Goal: Task Accomplishment & Management: Manage account settings

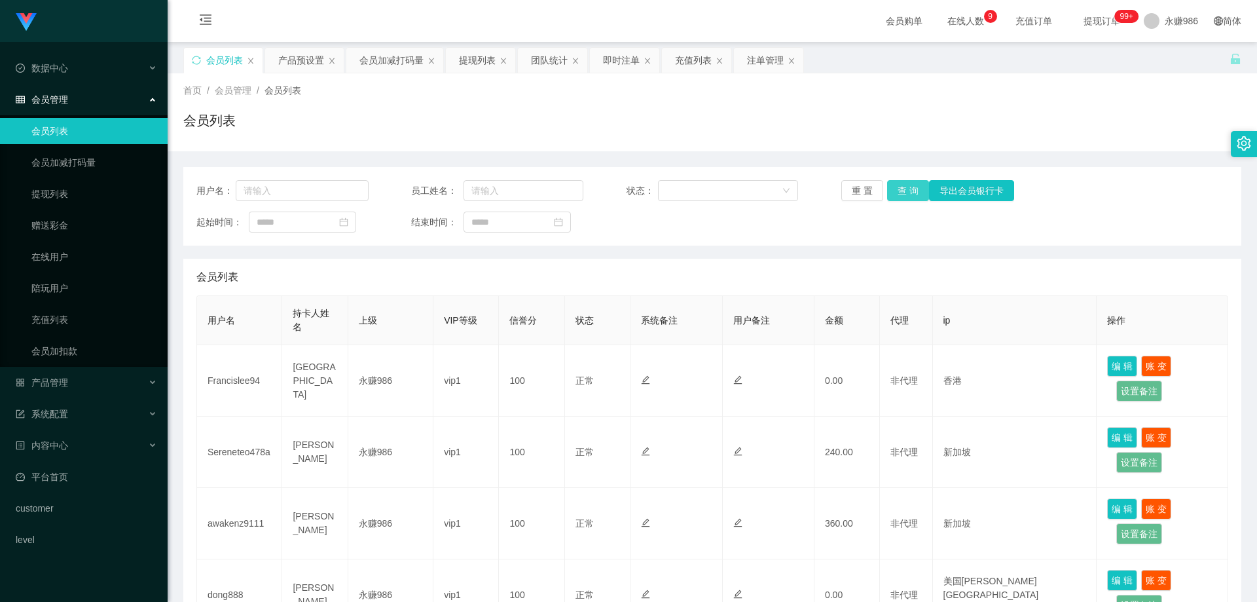
click at [917, 192] on button "查 询" at bounding box center [908, 190] width 42 height 21
click at [60, 124] on link "会员列表" at bounding box center [94, 131] width 126 height 26
click at [897, 193] on button "查 询" at bounding box center [908, 190] width 42 height 21
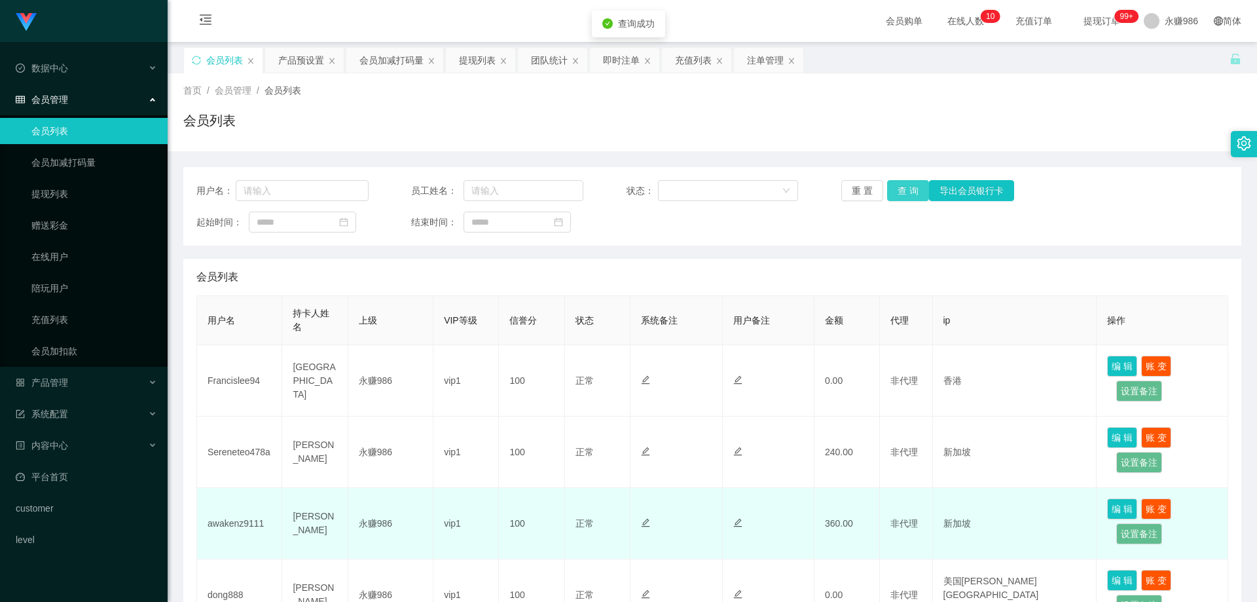
scroll to position [65, 0]
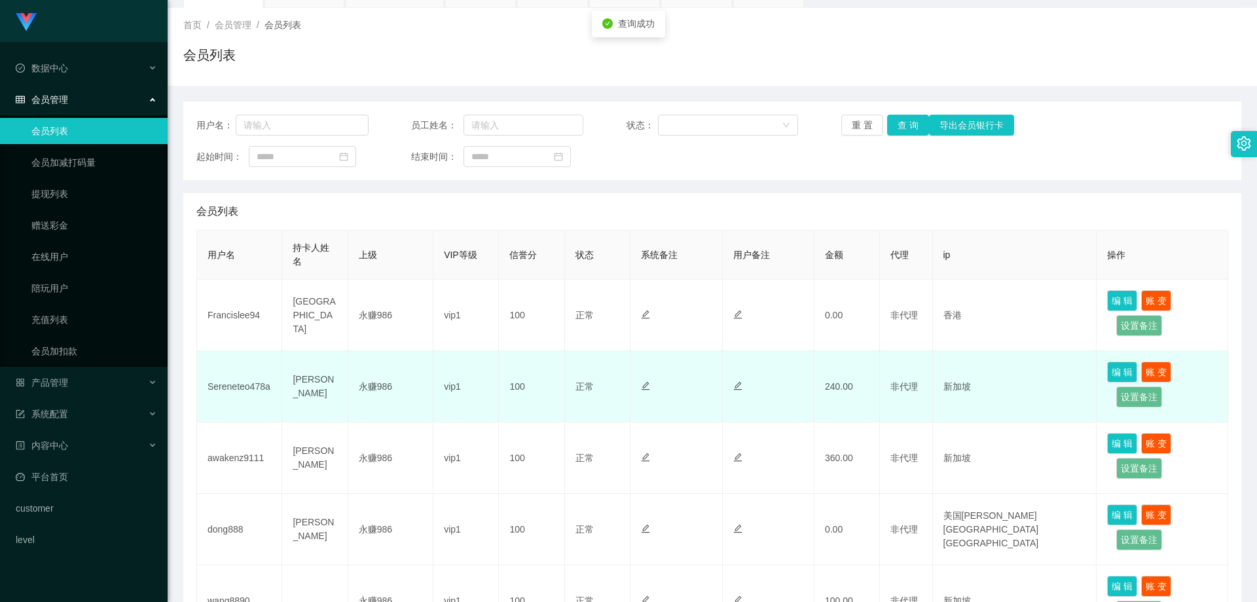
click at [242, 383] on td "Sereneteo478a" at bounding box center [239, 386] width 85 height 71
copy td "Sereneteo478a"
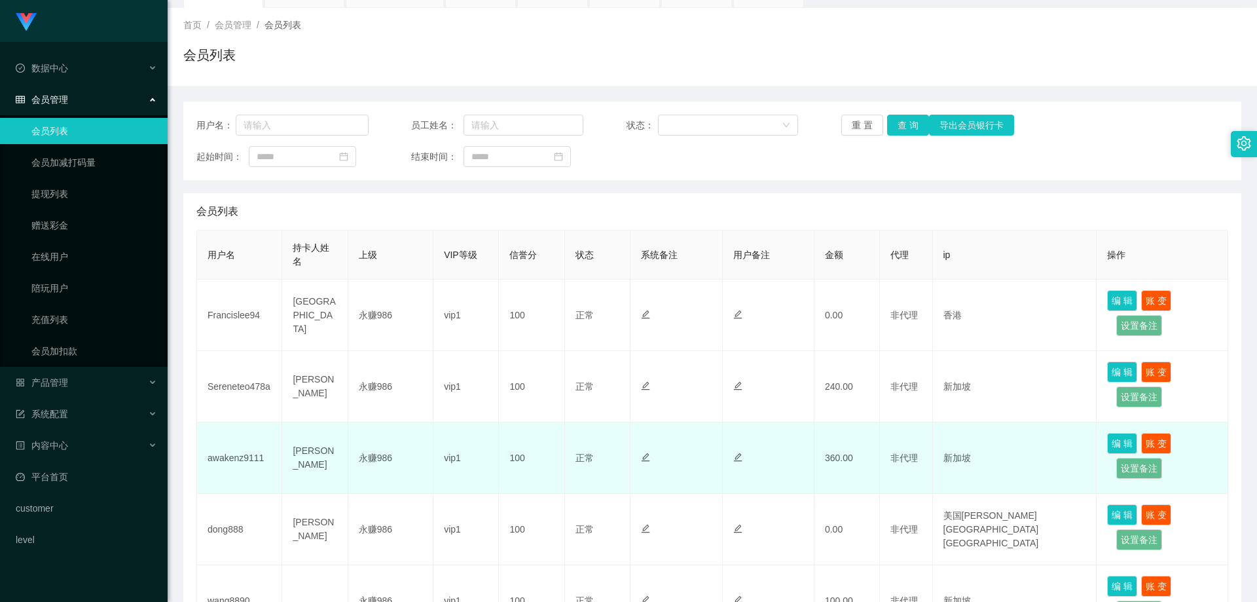
click at [253, 454] on td "awakenz9111" at bounding box center [239, 457] width 85 height 71
copy td "awakenz9111"
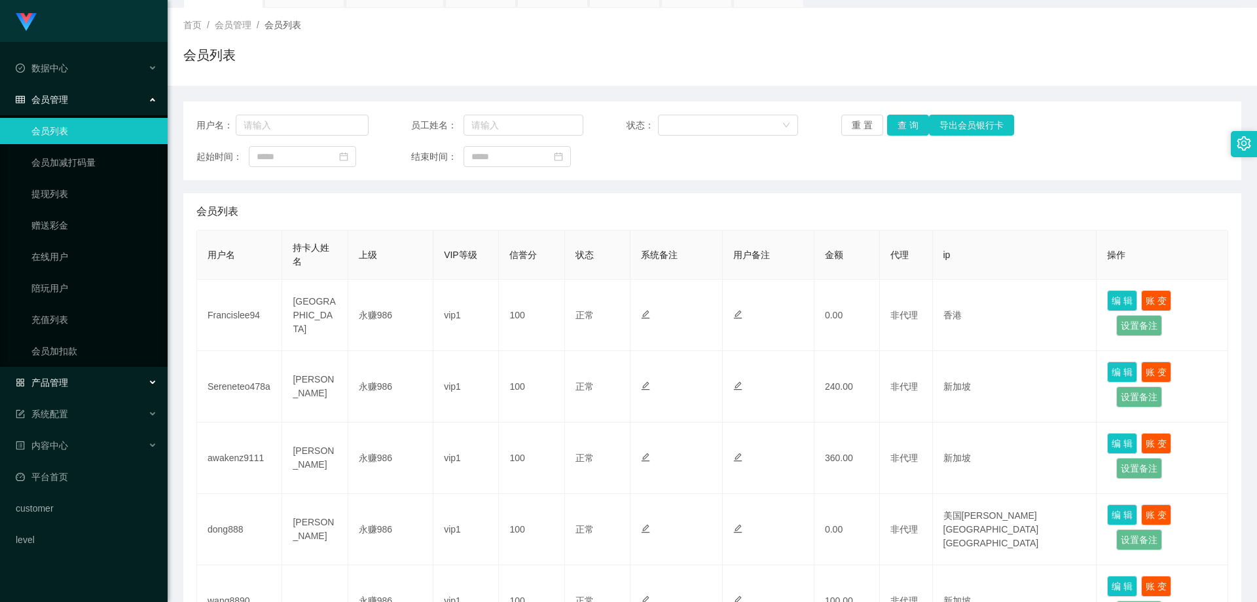
click at [90, 384] on div "产品管理" at bounding box center [84, 382] width 168 height 26
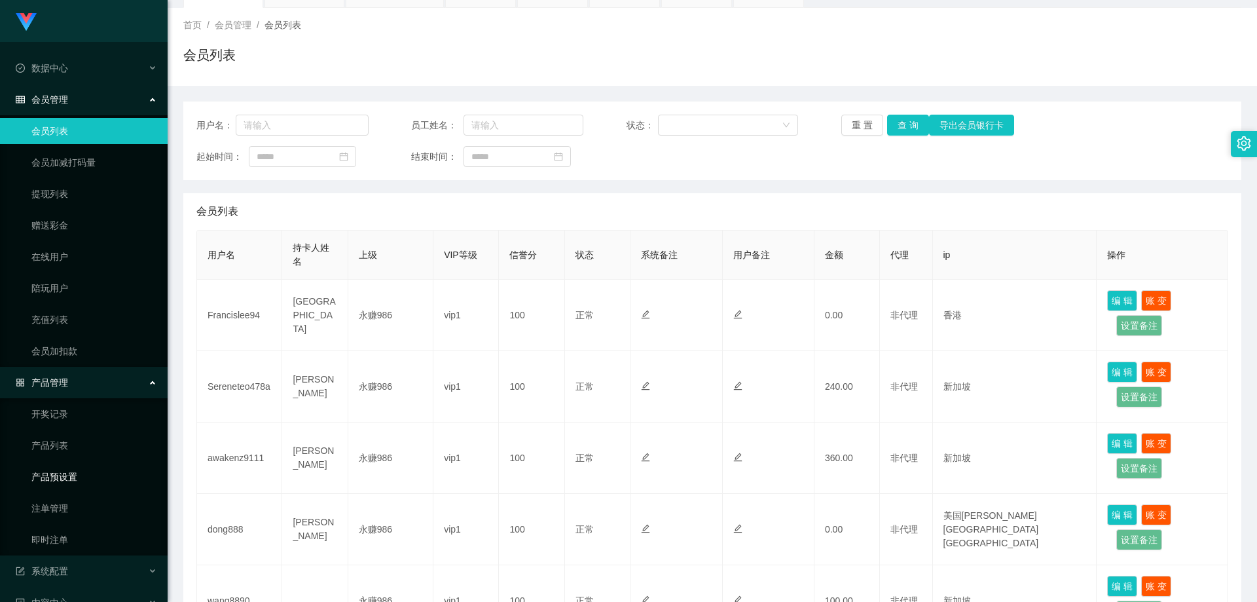
click at [71, 476] on link "产品预设置" at bounding box center [94, 476] width 126 height 26
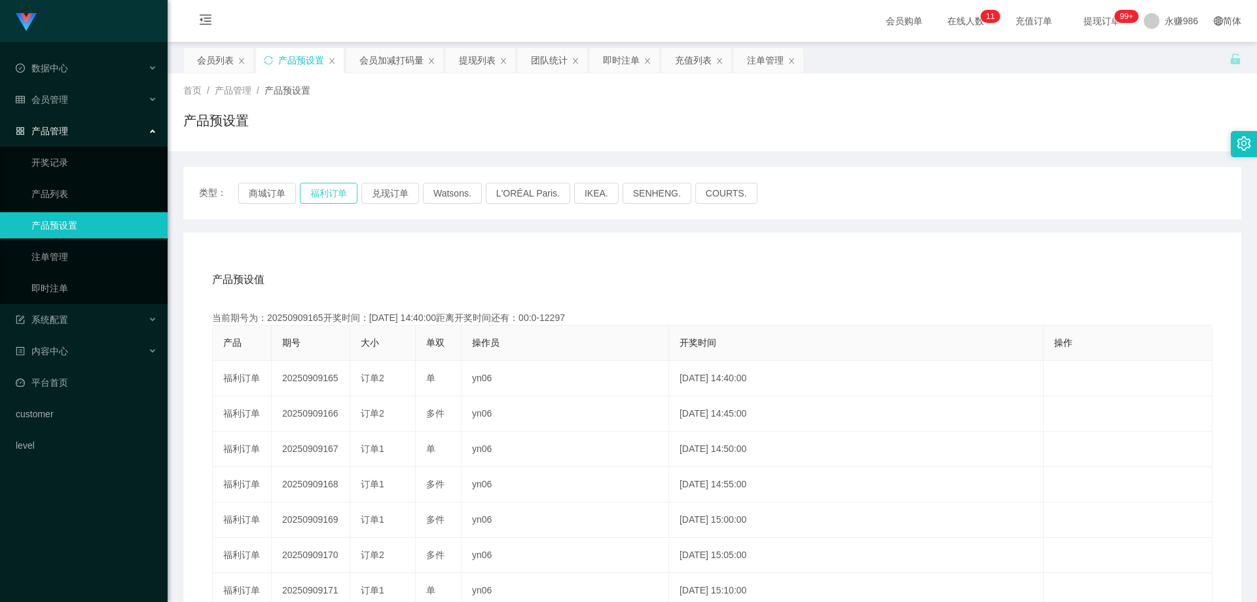
click at [319, 194] on button "福利订单" at bounding box center [329, 193] width 58 height 21
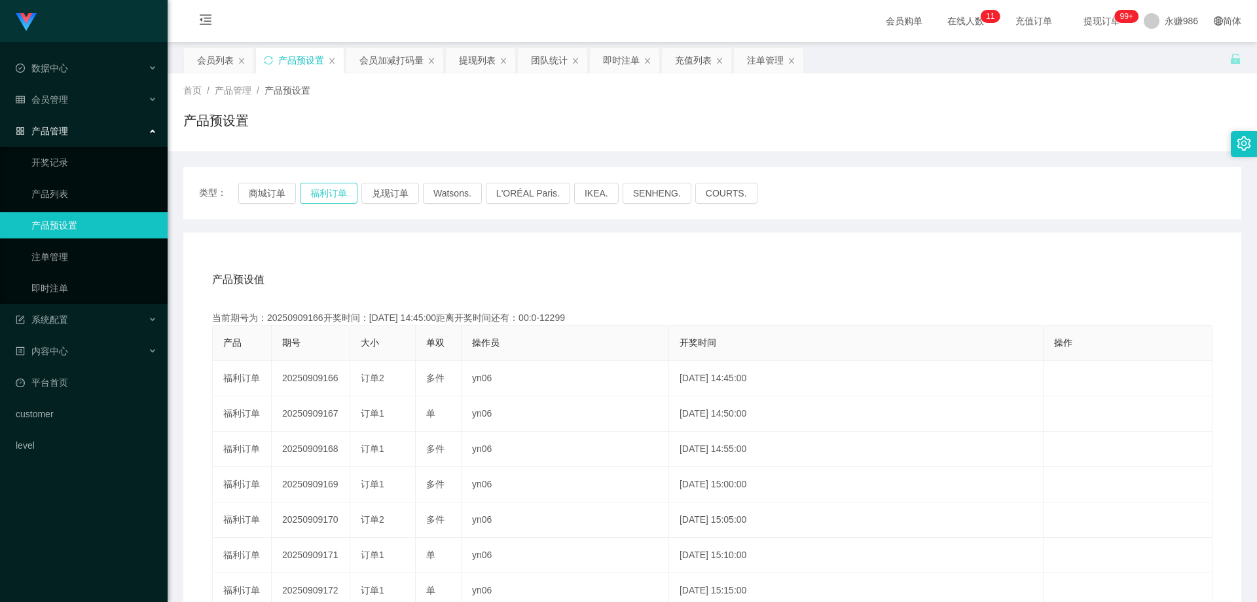
click at [319, 194] on button "福利订单" at bounding box center [329, 193] width 58 height 21
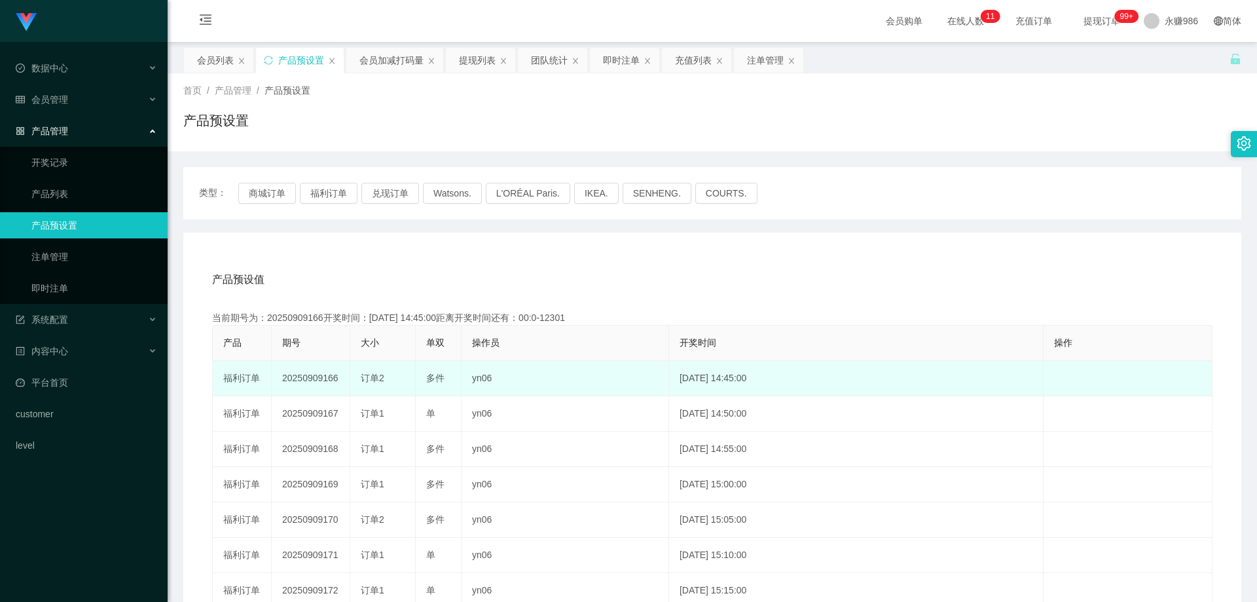
drag, startPoint x: 339, startPoint y: 376, endPoint x: 322, endPoint y: 378, distance: 17.1
click at [322, 378] on td "20250909166" at bounding box center [311, 378] width 79 height 35
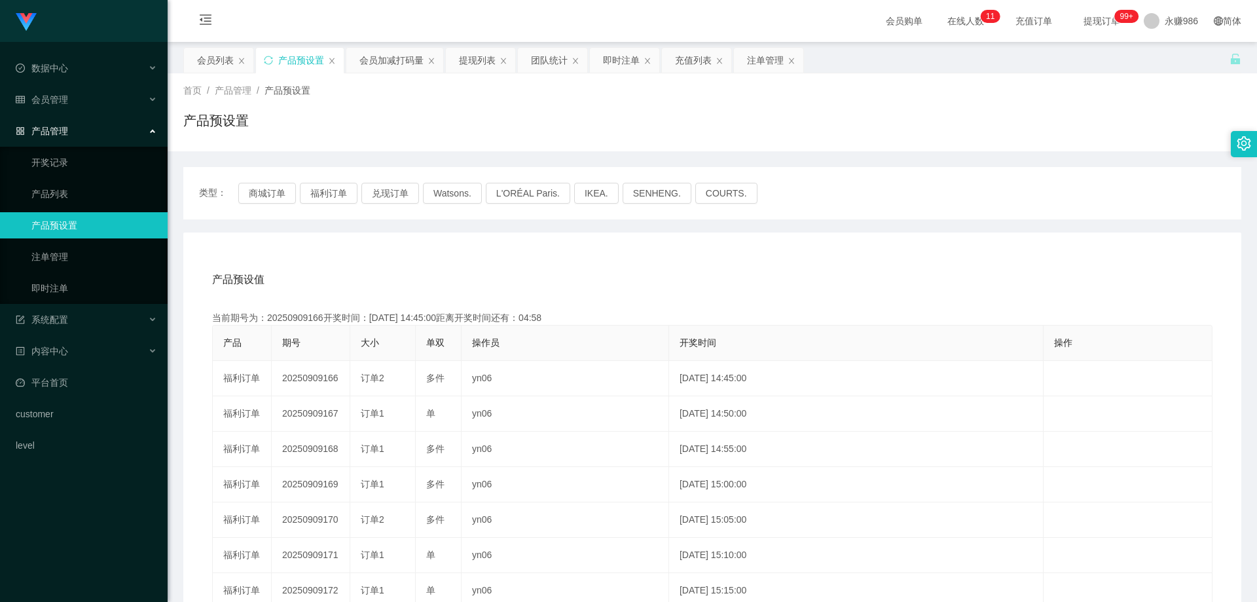
copy td "166"
click at [86, 323] on div "系统配置" at bounding box center [84, 319] width 168 height 26
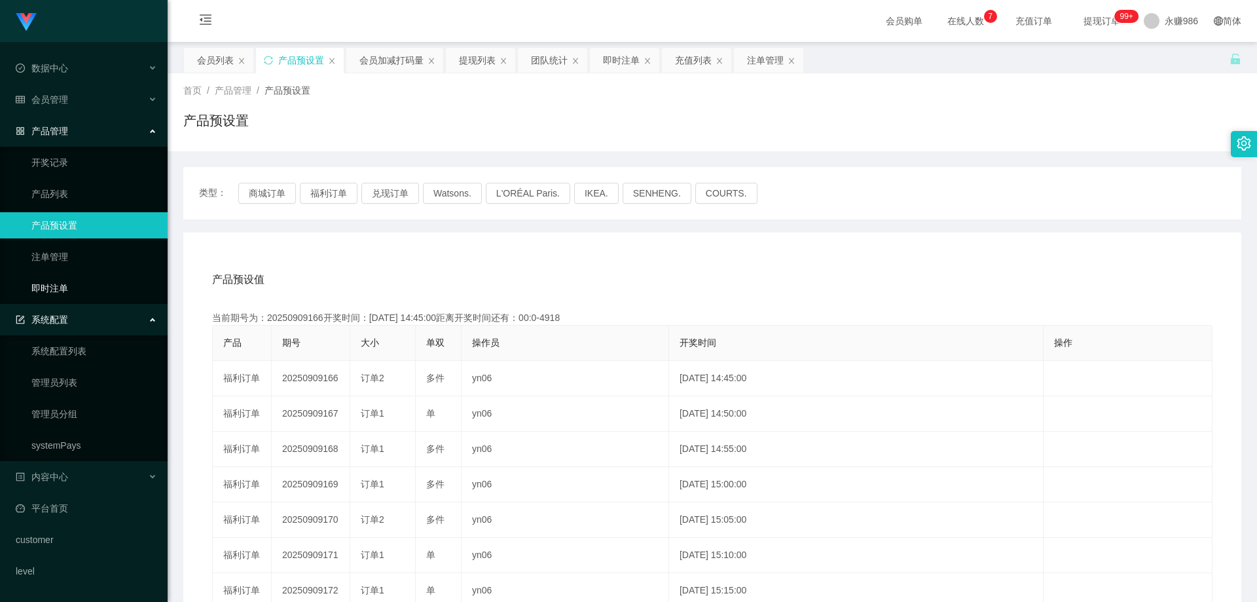
click at [82, 287] on link "即时注单" at bounding box center [94, 288] width 126 height 26
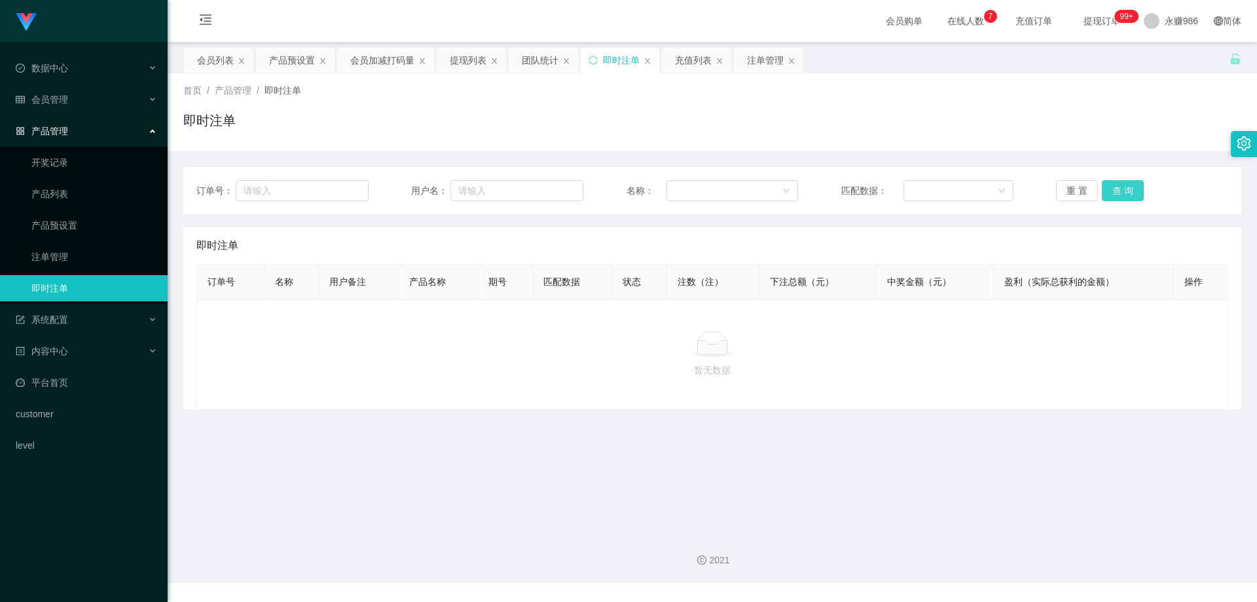
click at [1102, 196] on button "查 询" at bounding box center [1123, 190] width 42 height 21
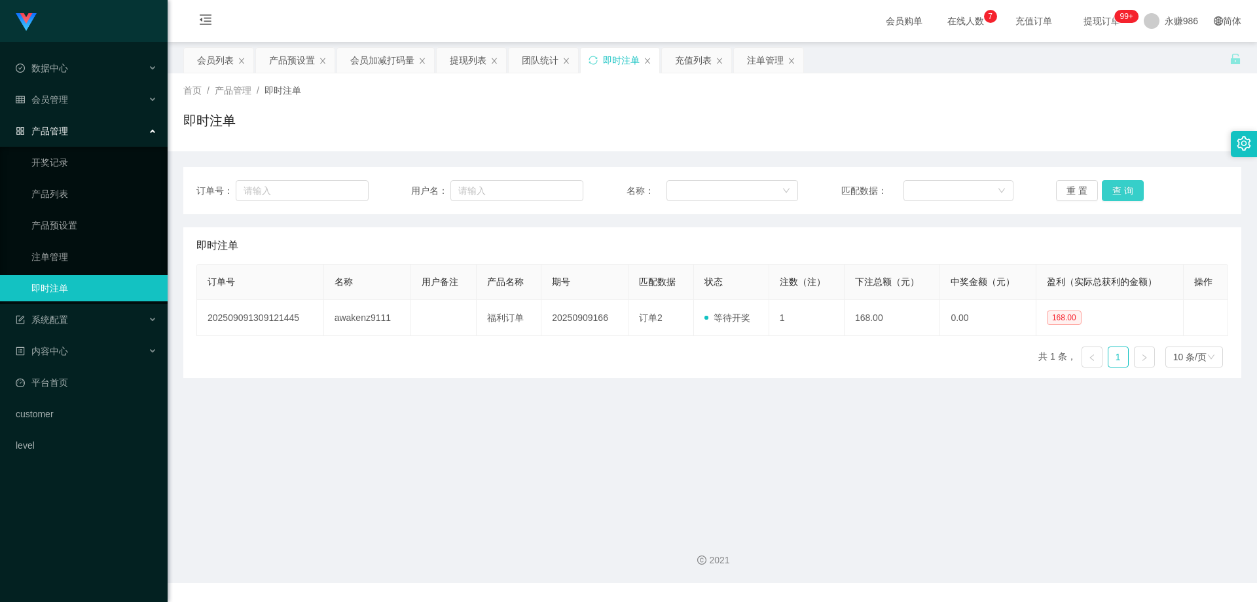
click at [1111, 195] on button "查 询" at bounding box center [1123, 190] width 42 height 21
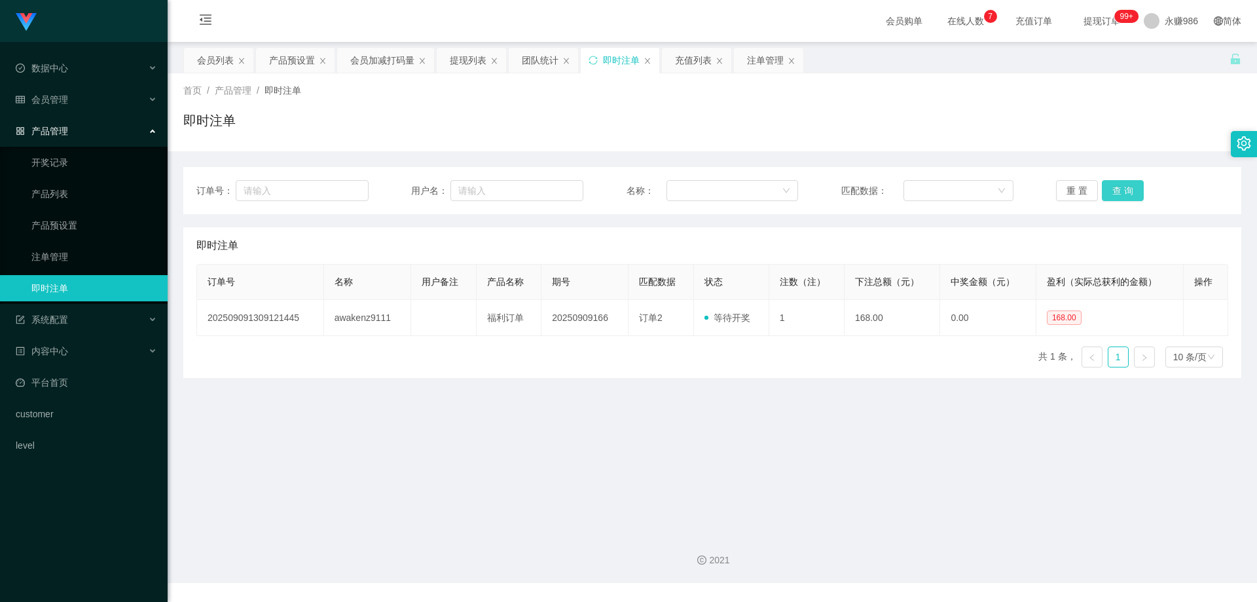
click at [1111, 195] on button "查 询" at bounding box center [1123, 190] width 42 height 21
click at [70, 90] on div "会员管理" at bounding box center [84, 99] width 168 height 26
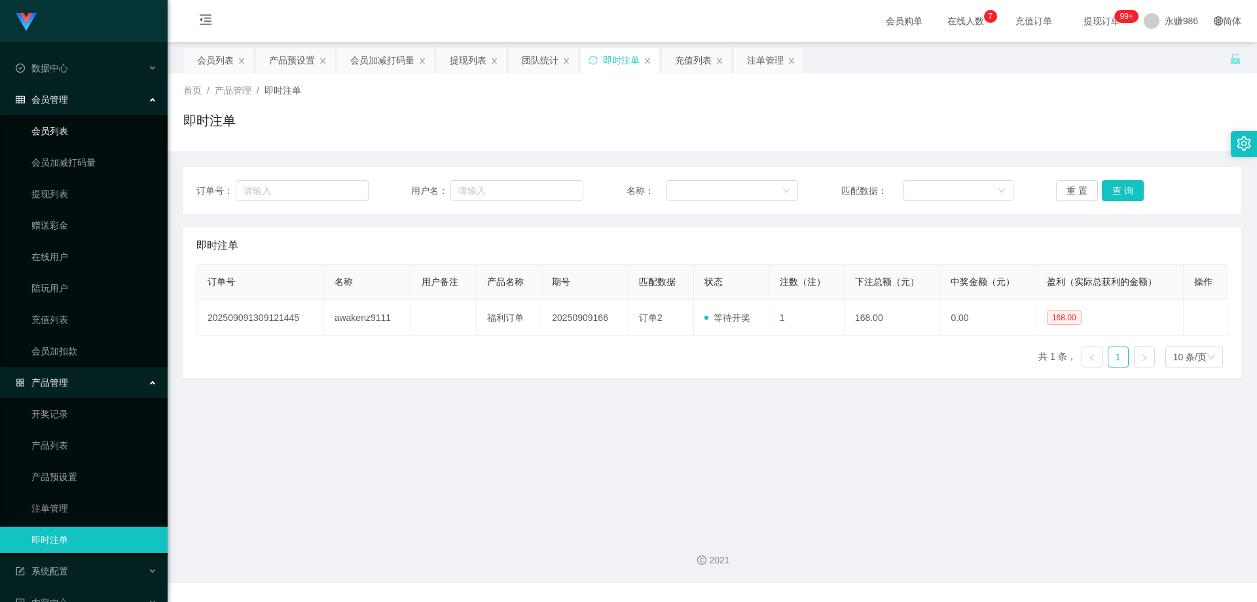
click at [59, 124] on link "会员列表" at bounding box center [94, 131] width 126 height 26
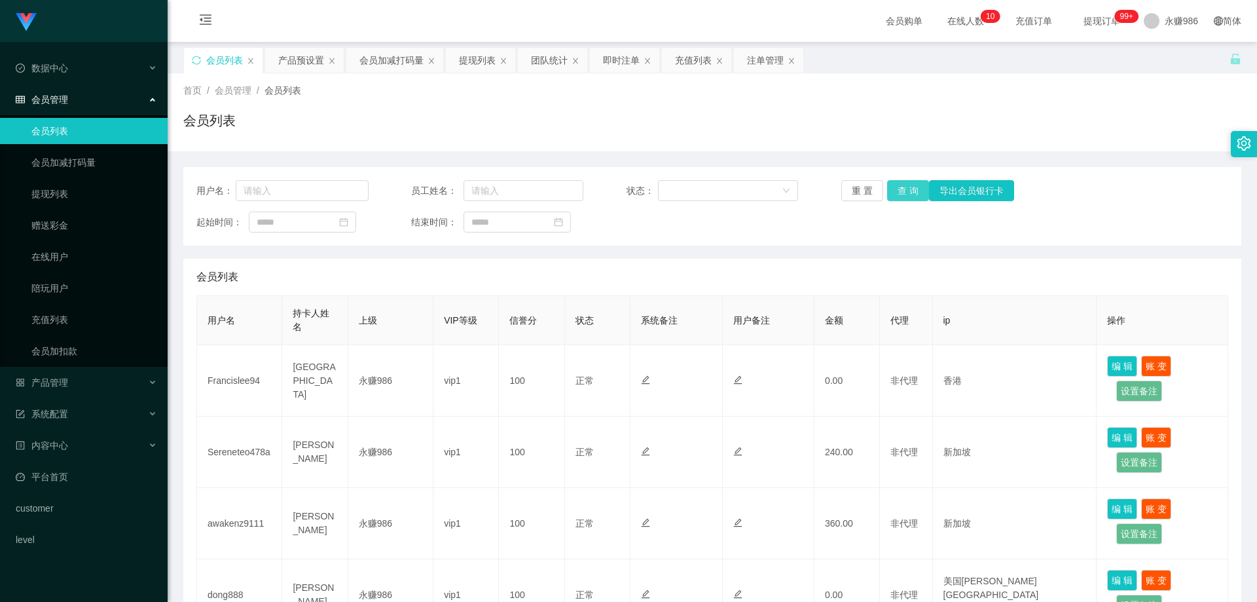
click at [905, 190] on button "查 询" at bounding box center [908, 190] width 42 height 21
click at [901, 187] on button "查 询" at bounding box center [908, 190] width 42 height 21
click at [898, 189] on button "查 询" at bounding box center [908, 190] width 42 height 21
click at [77, 378] on div "产品管理" at bounding box center [84, 382] width 168 height 26
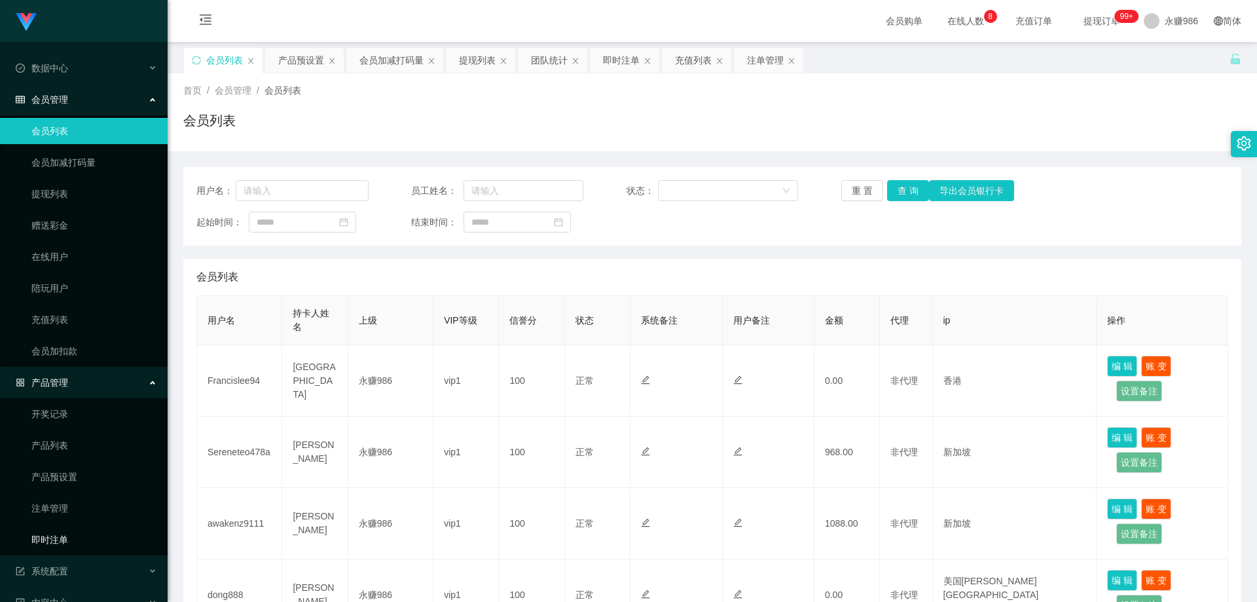
click at [61, 530] on link "即时注单" at bounding box center [94, 539] width 126 height 26
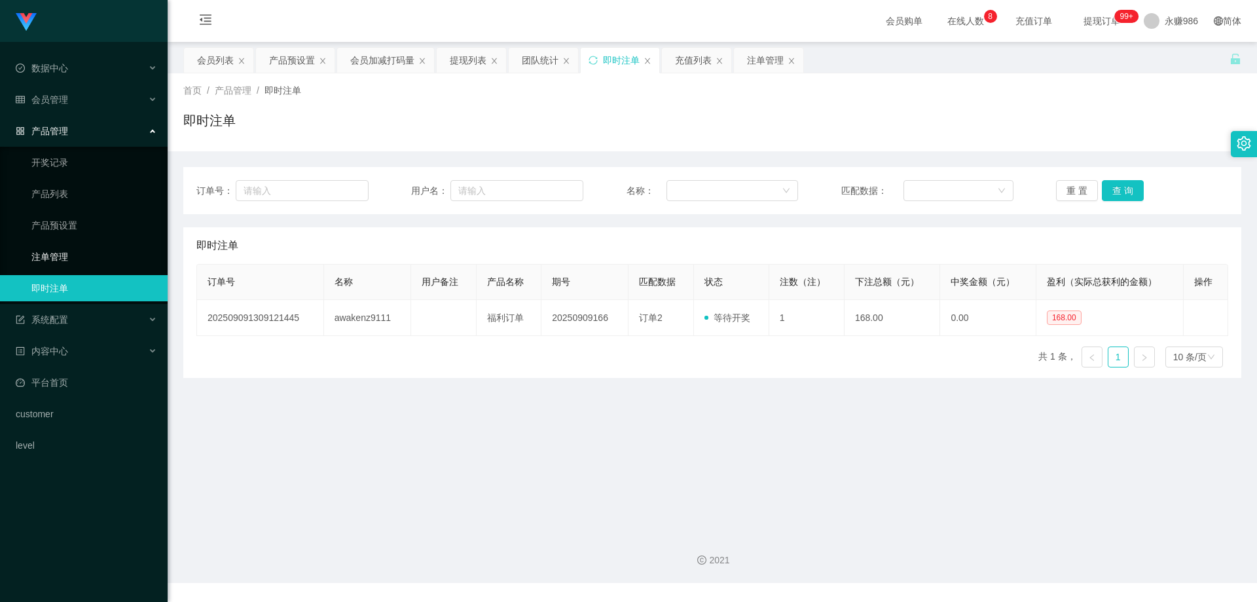
click at [52, 261] on link "注单管理" at bounding box center [94, 256] width 126 height 26
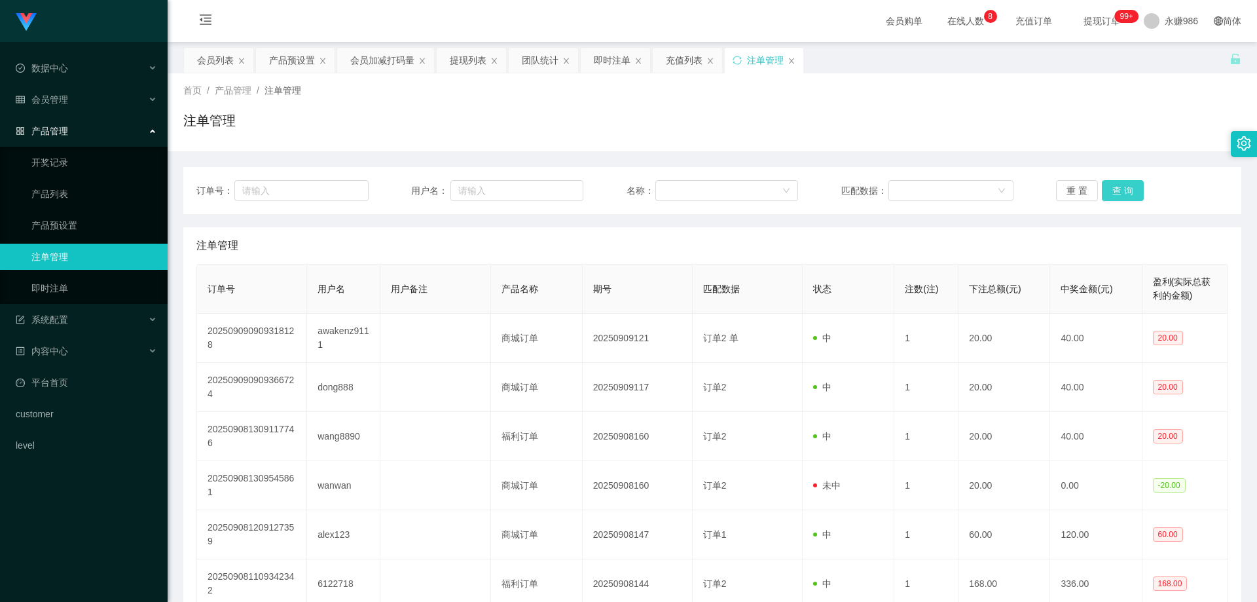
click at [1106, 192] on button "查 询" at bounding box center [1123, 190] width 42 height 21
drag, startPoint x: 73, startPoint y: 98, endPoint x: 76, endPoint y: 118, distance: 19.8
click at [73, 99] on div "会员管理" at bounding box center [84, 99] width 168 height 26
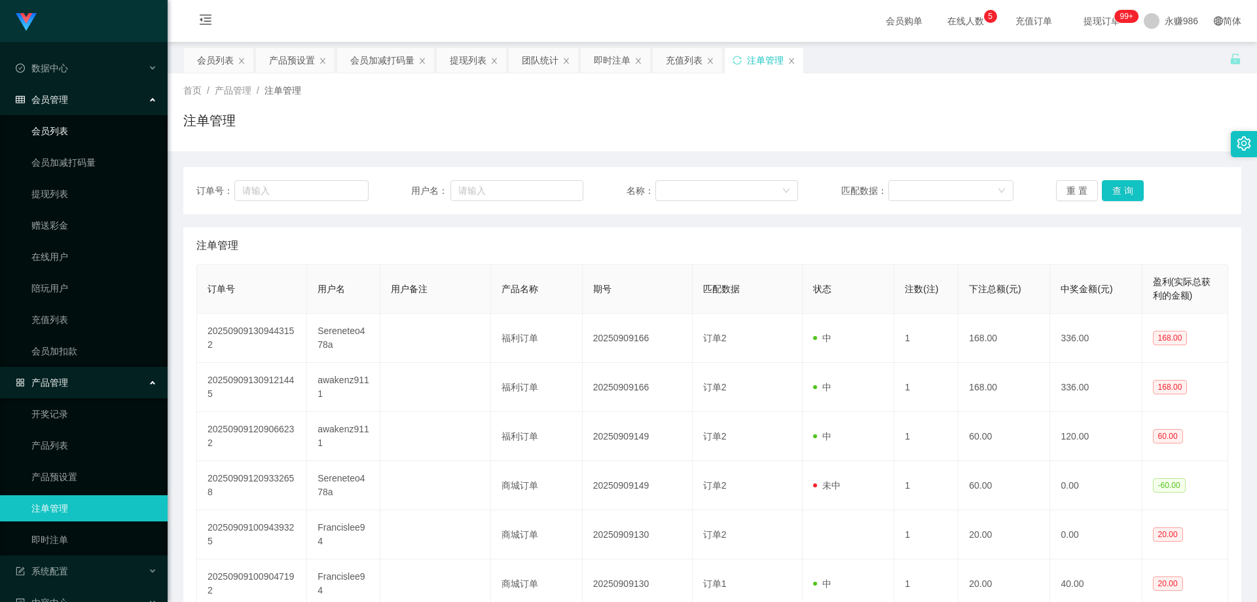
click at [67, 127] on link "会员列表" at bounding box center [94, 131] width 126 height 26
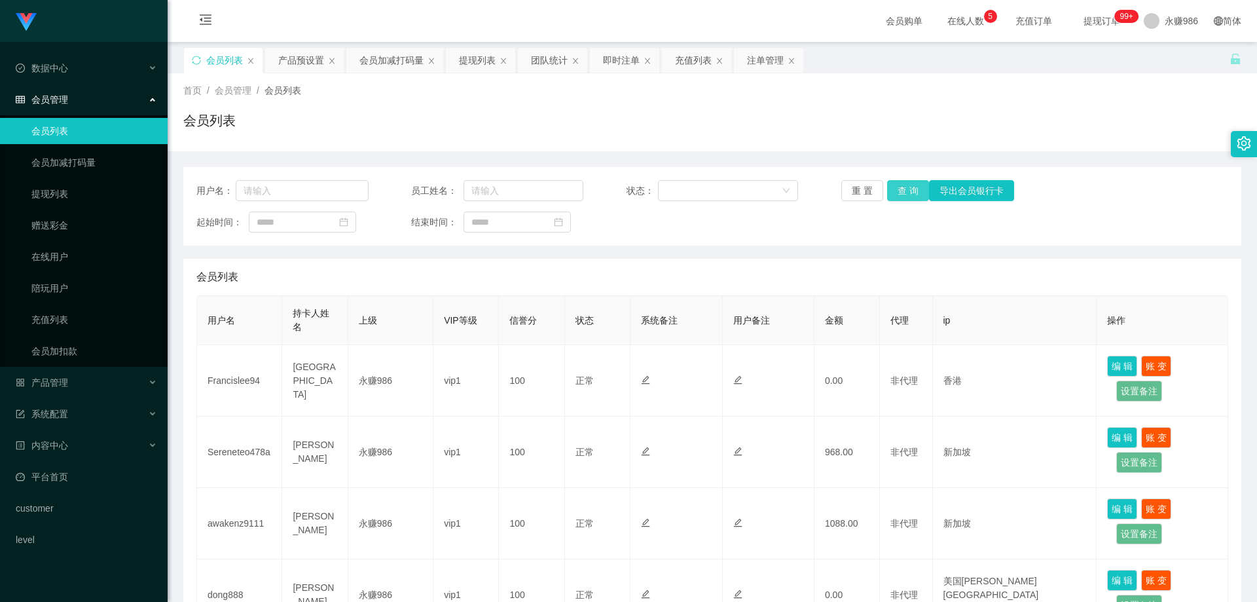
click at [903, 187] on button "查 询" at bounding box center [908, 190] width 42 height 21
click at [903, 187] on div "重 置 查 询 导出会员银行卡" at bounding box center [927, 190] width 172 height 21
click at [903, 187] on button "查 询" at bounding box center [908, 190] width 42 height 21
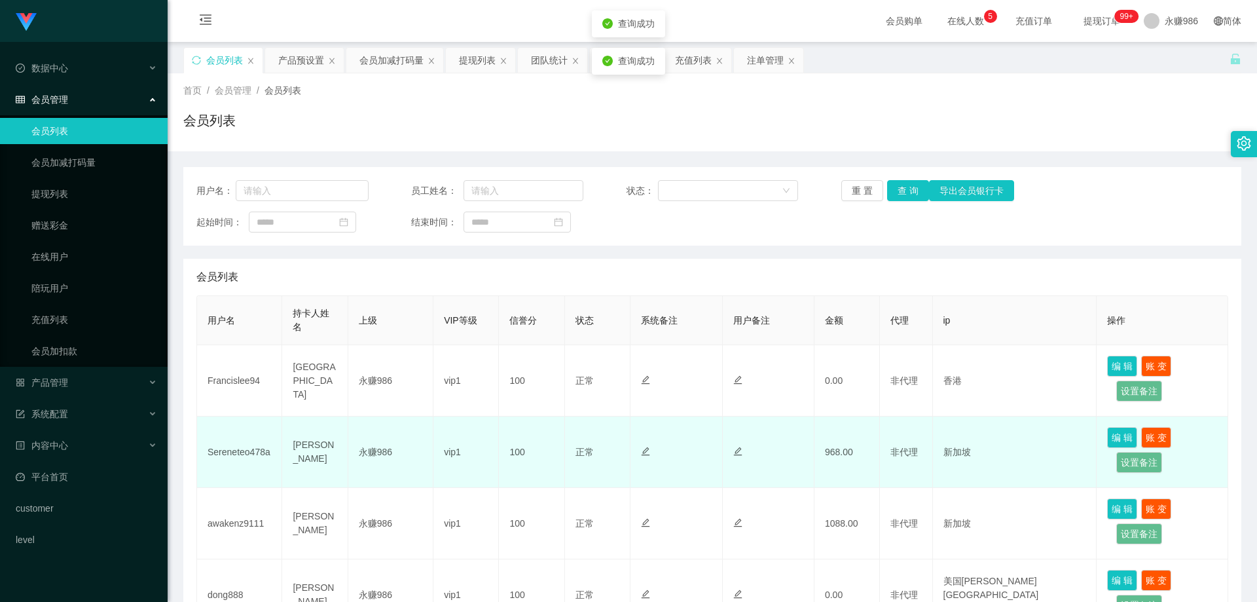
click at [827, 465] on td "968.00" at bounding box center [846, 451] width 65 height 71
click at [828, 454] on td "968.00" at bounding box center [846, 451] width 65 height 71
click at [835, 454] on td "968.00" at bounding box center [846, 451] width 65 height 71
click at [835, 450] on td "968.00" at bounding box center [846, 451] width 65 height 71
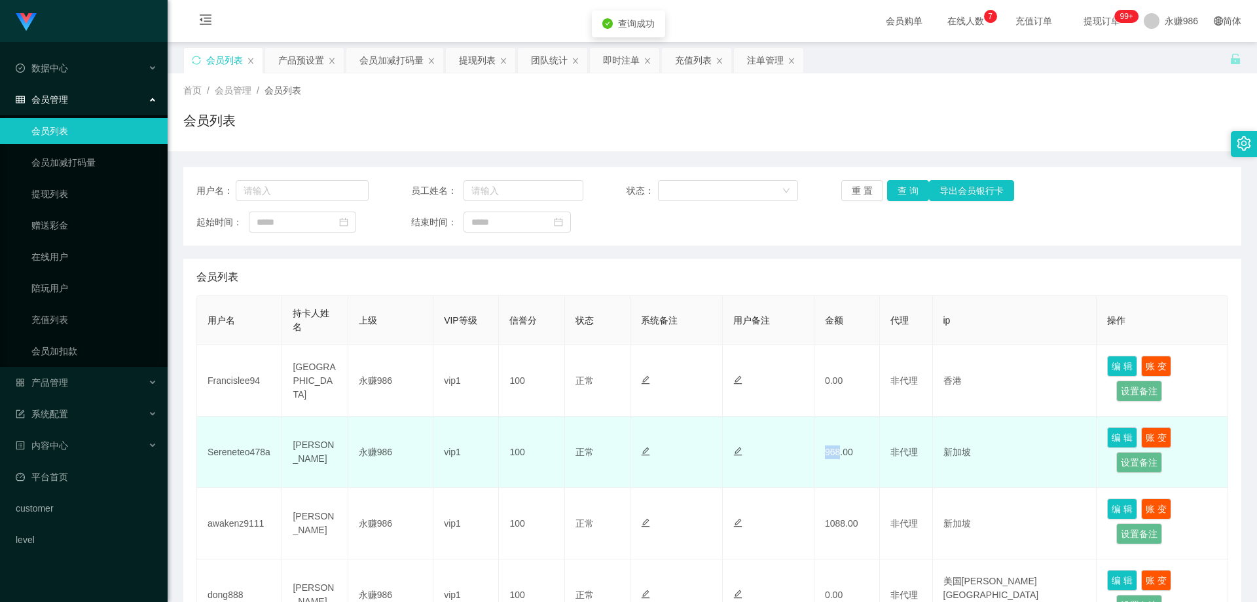
drag, startPoint x: 838, startPoint y: 451, endPoint x: 824, endPoint y: 449, distance: 13.9
click at [824, 449] on td "968.00" at bounding box center [846, 451] width 65 height 71
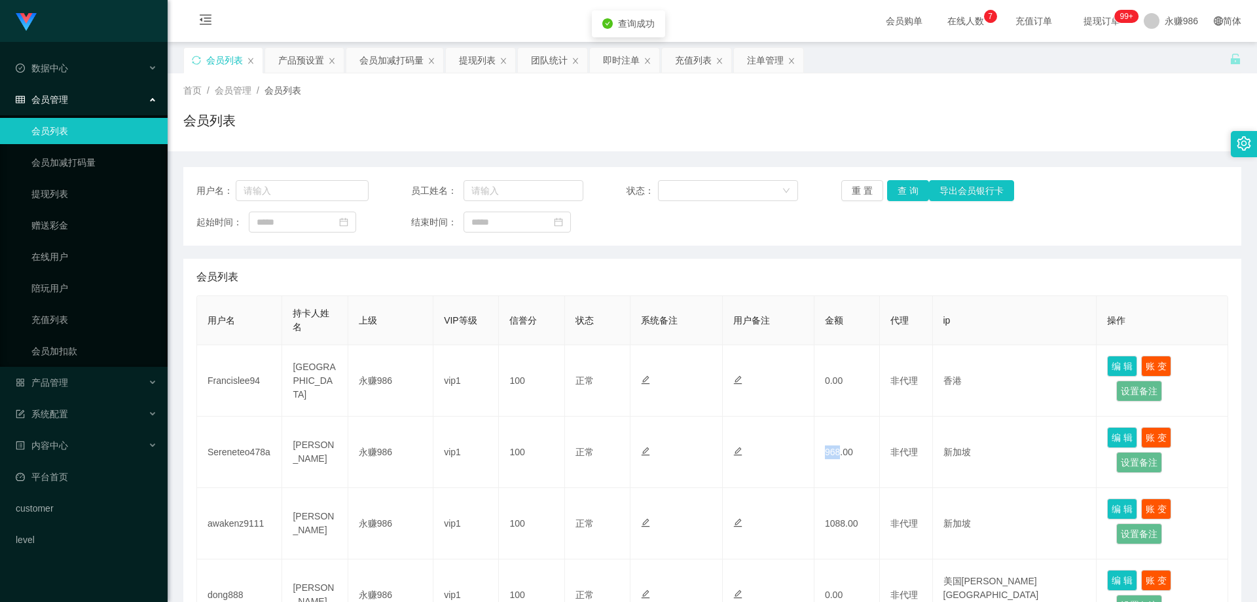
copy td "968"
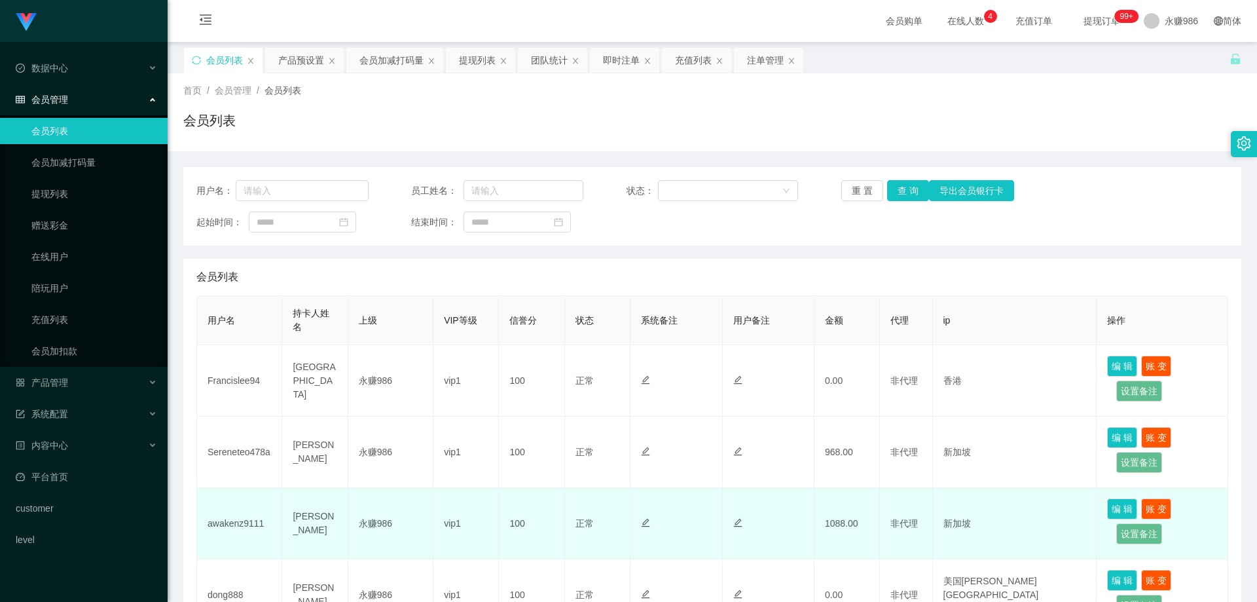
click at [247, 522] on td "awakenz9111" at bounding box center [239, 523] width 85 height 71
copy td "awakenz9111"
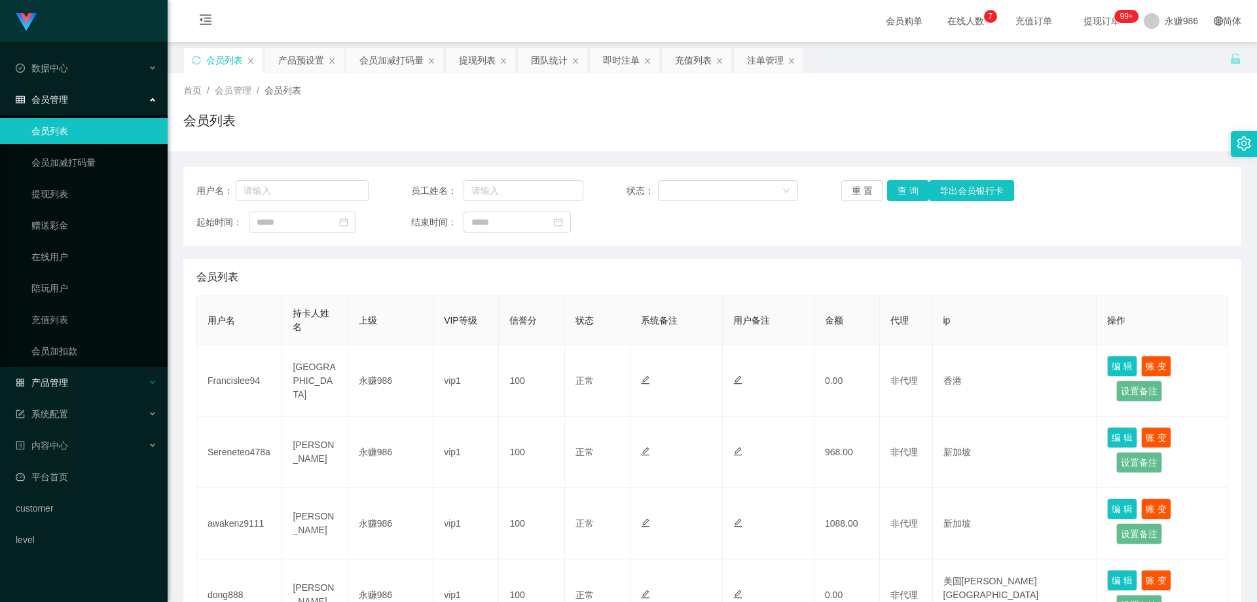
click at [100, 382] on div "产品管理" at bounding box center [84, 382] width 168 height 26
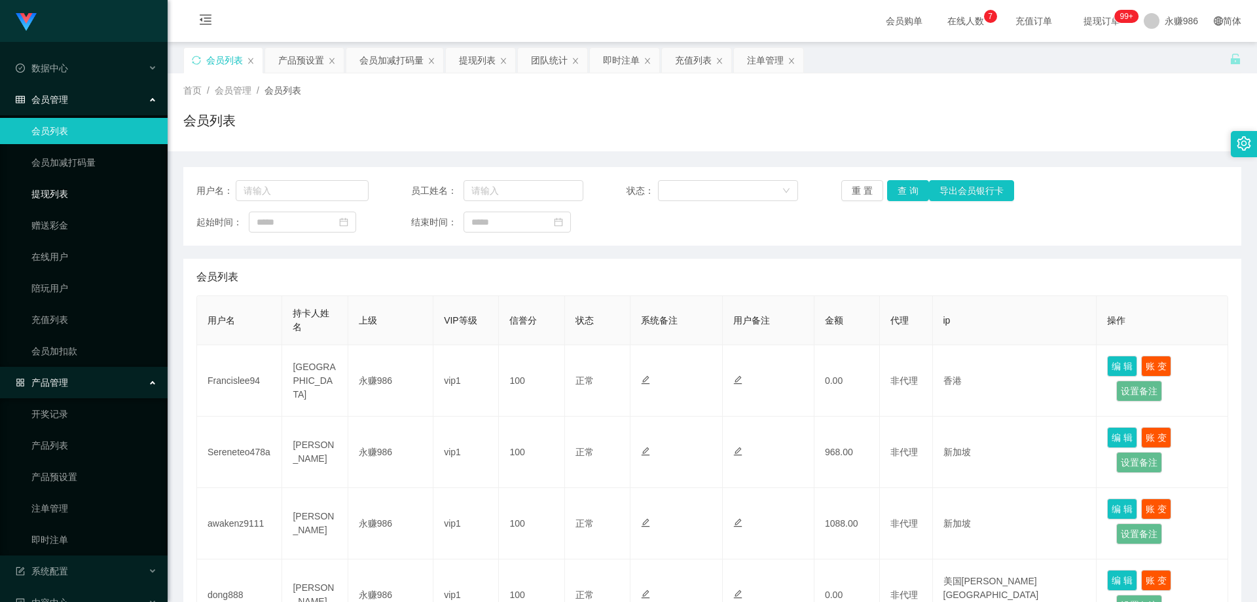
click at [75, 190] on link "提现列表" at bounding box center [94, 194] width 126 height 26
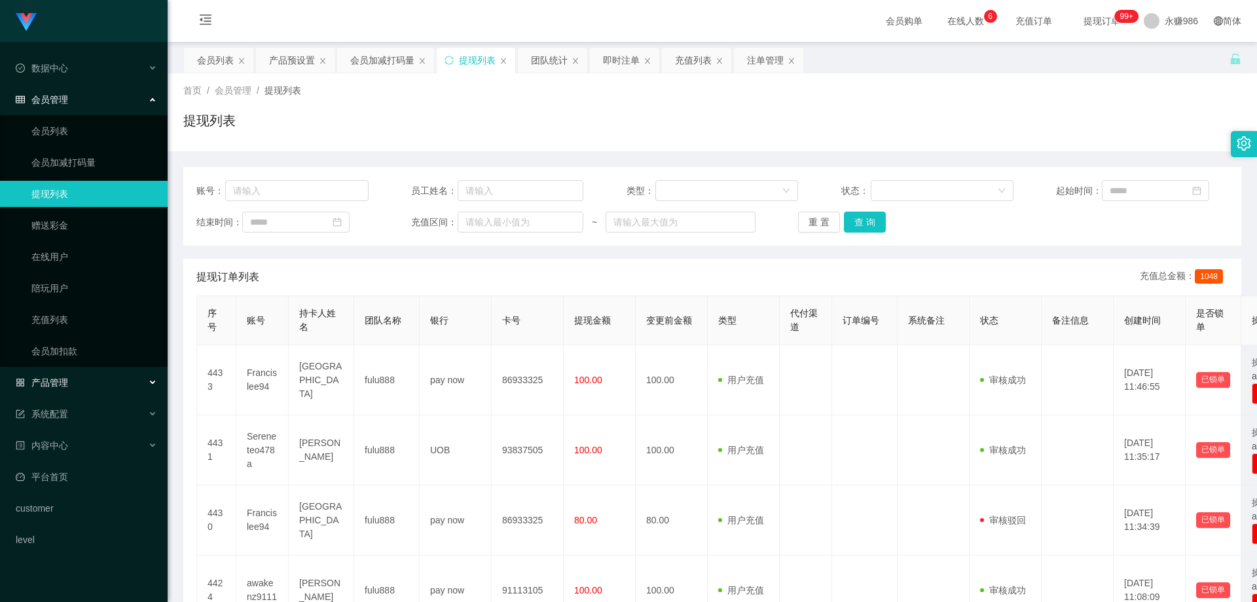
click at [84, 380] on div "产品管理" at bounding box center [84, 382] width 168 height 26
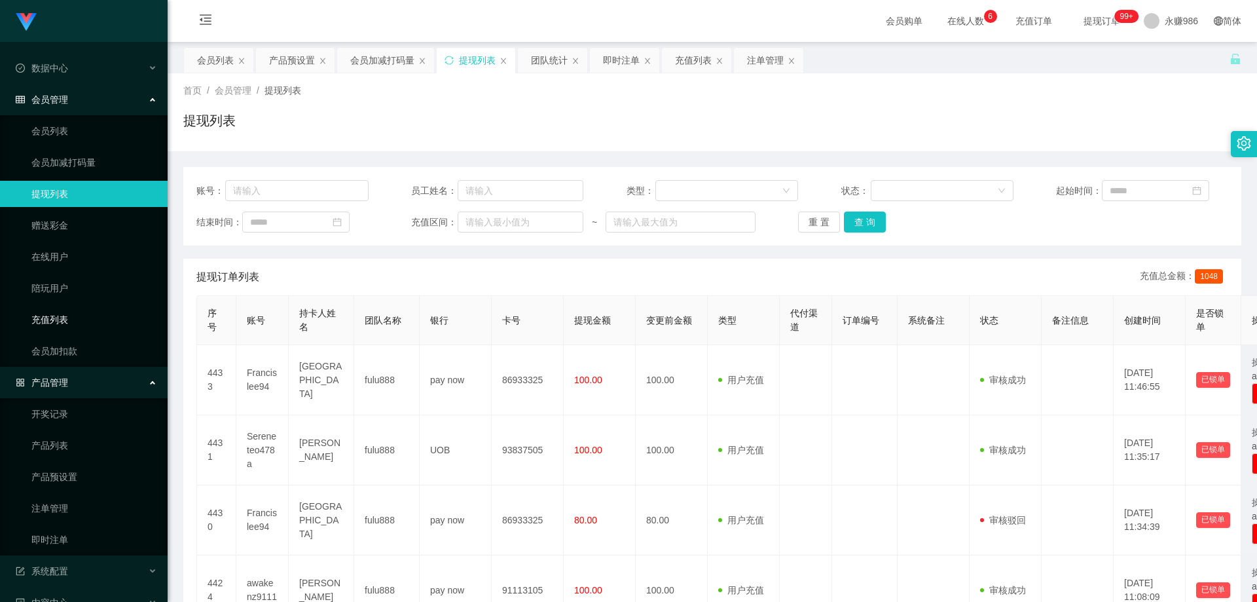
click at [88, 321] on link "充值列表" at bounding box center [94, 319] width 126 height 26
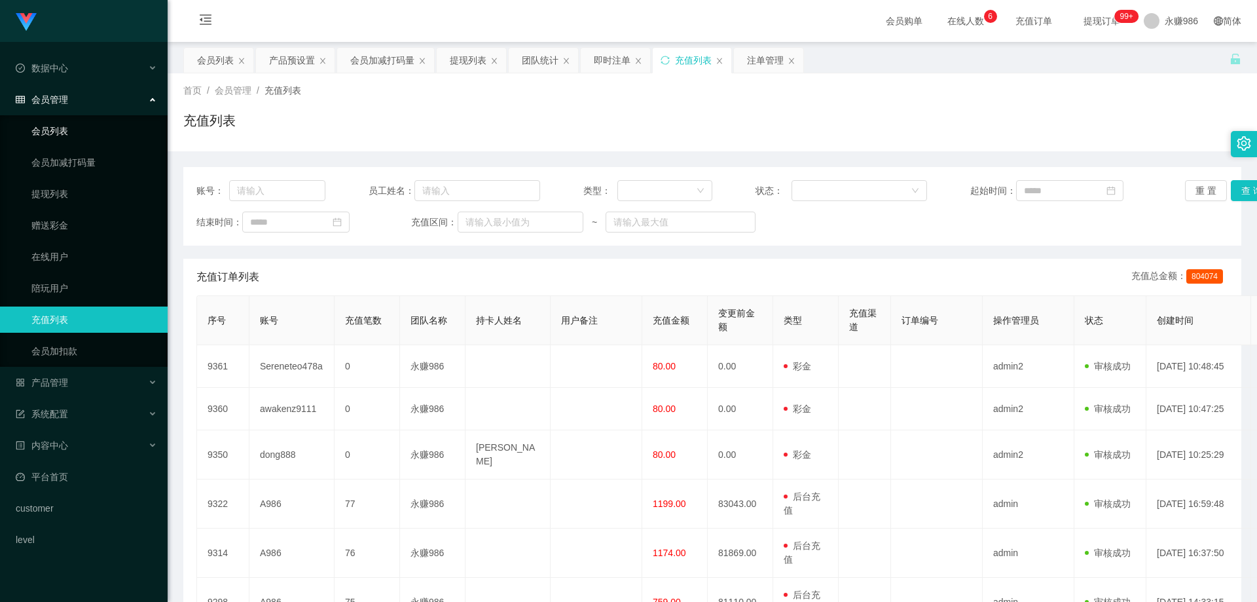
click at [96, 119] on link "会员列表" at bounding box center [94, 131] width 126 height 26
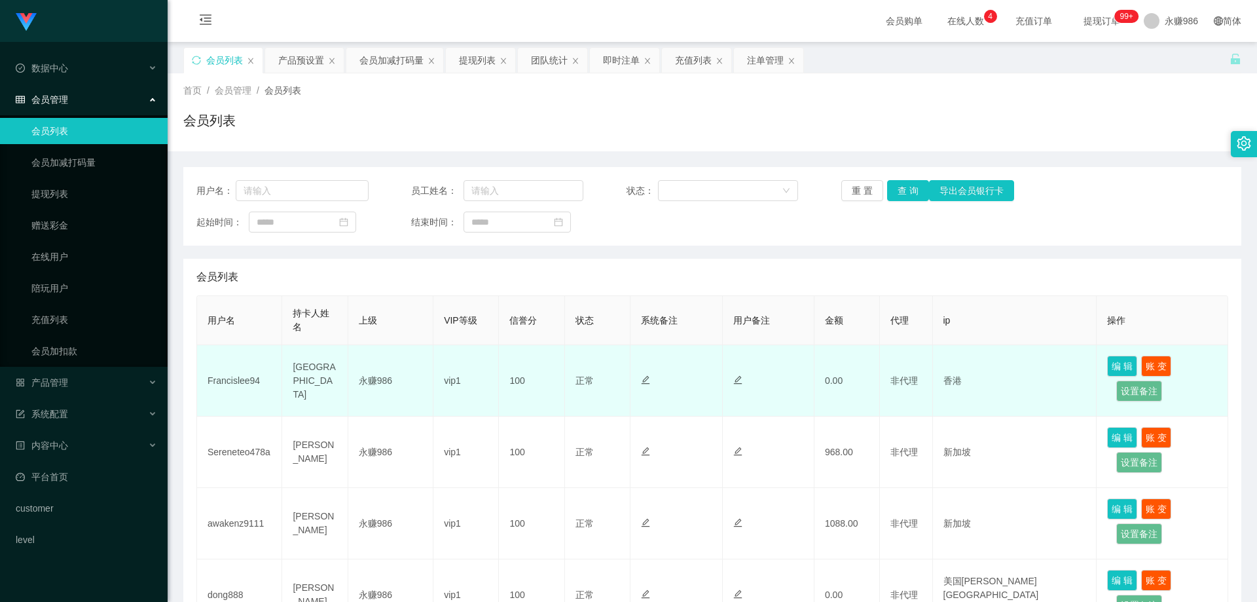
click at [236, 374] on td "Francislee94" at bounding box center [239, 380] width 85 height 71
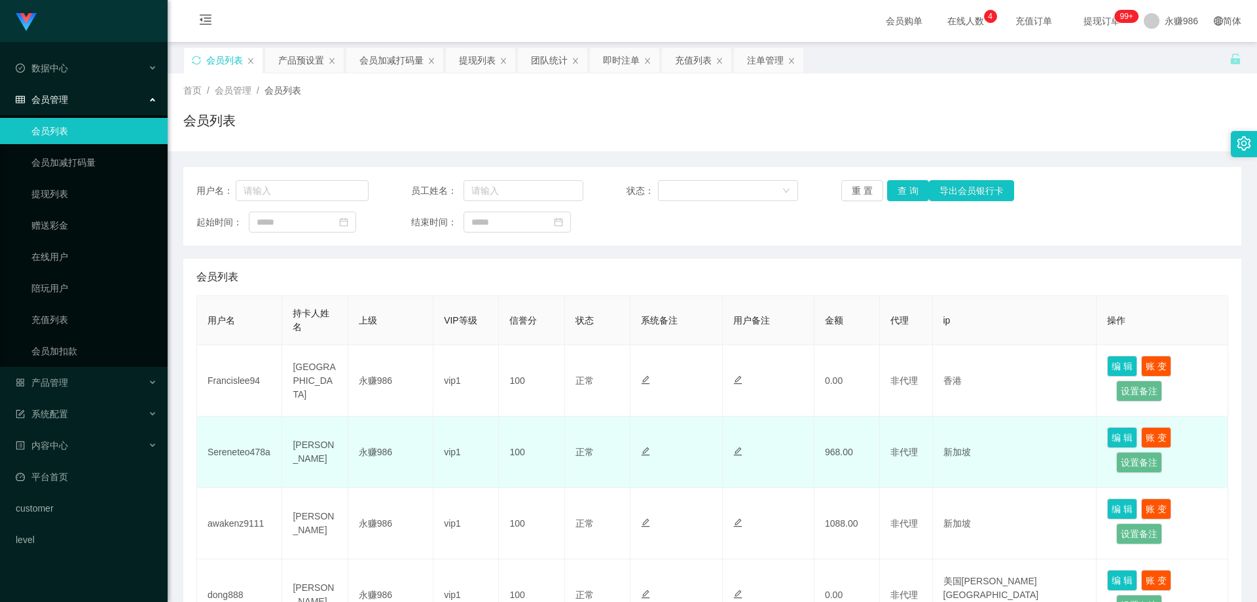
click at [243, 456] on td "Sereneteo478a" at bounding box center [239, 451] width 85 height 71
copy td "Sereneteo478a"
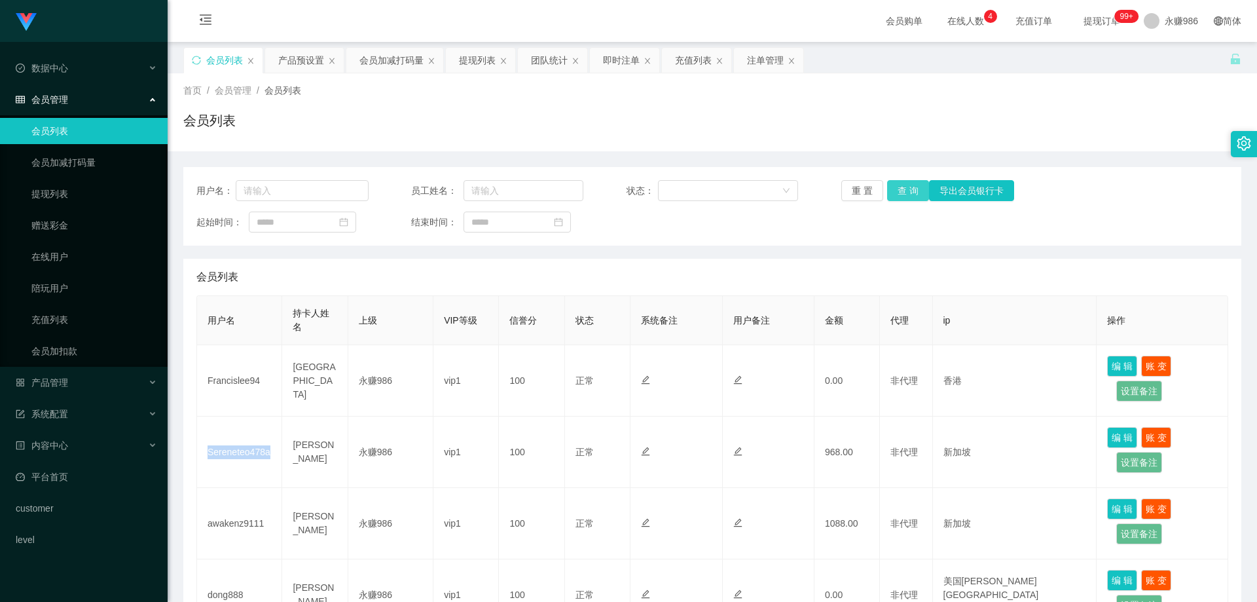
click at [897, 189] on button "查 询" at bounding box center [908, 190] width 42 height 21
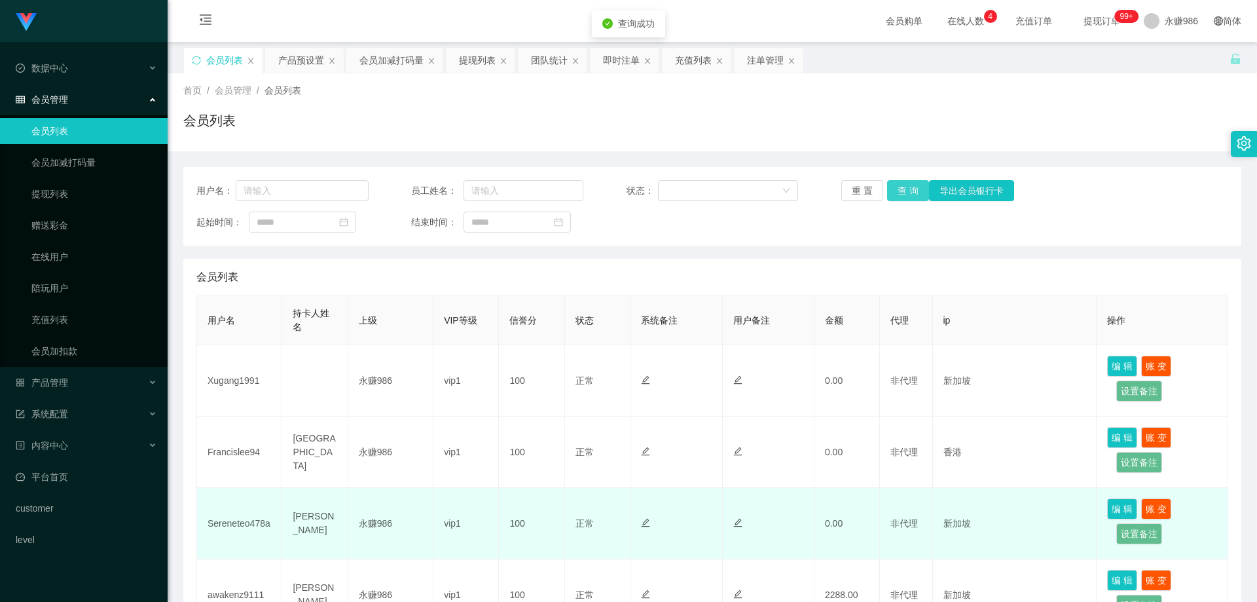
scroll to position [131, 0]
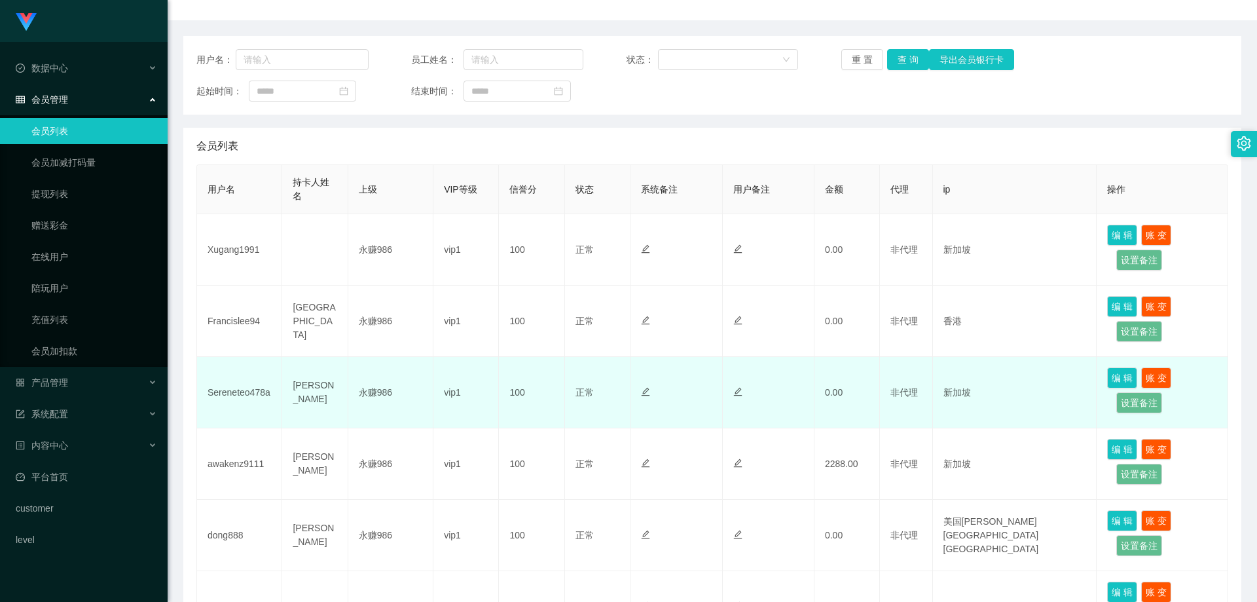
click at [245, 390] on td "Sereneteo478a" at bounding box center [239, 392] width 85 height 71
copy td "Sereneteo478a"
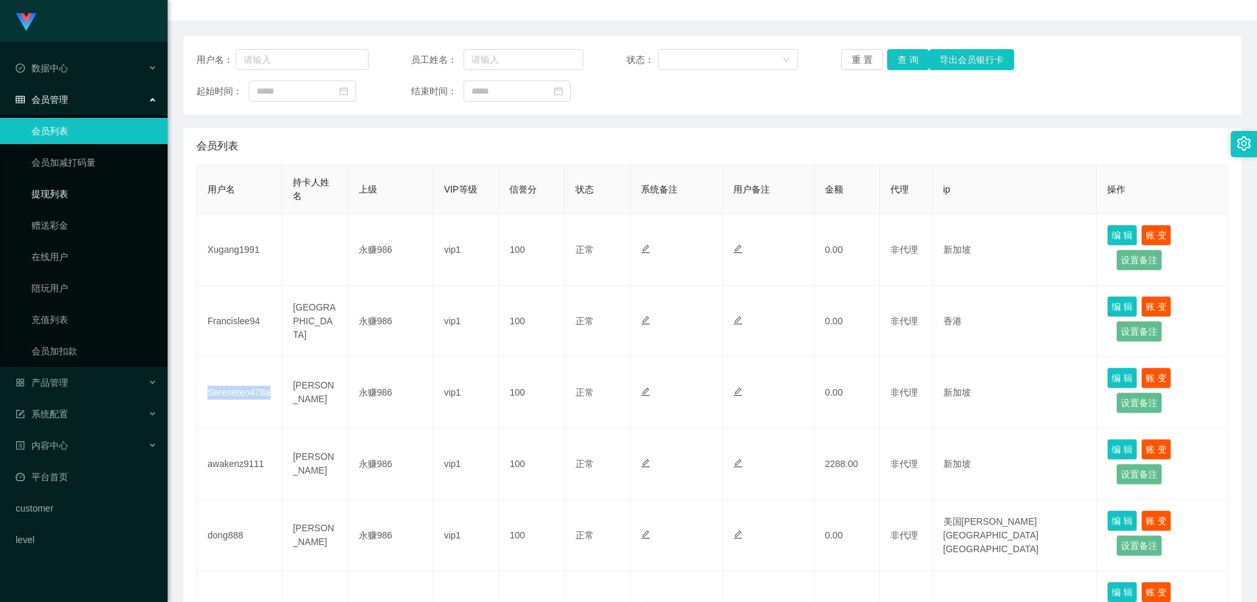
click at [77, 196] on link "提现列表" at bounding box center [94, 194] width 126 height 26
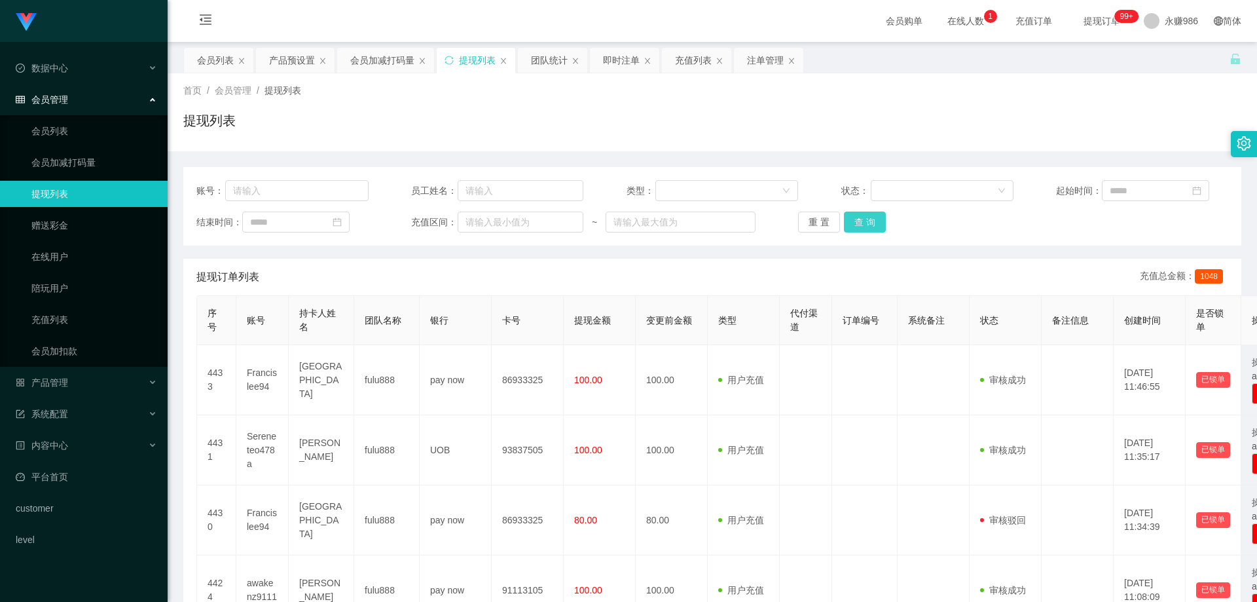
click at [863, 221] on button "查 询" at bounding box center [865, 221] width 42 height 21
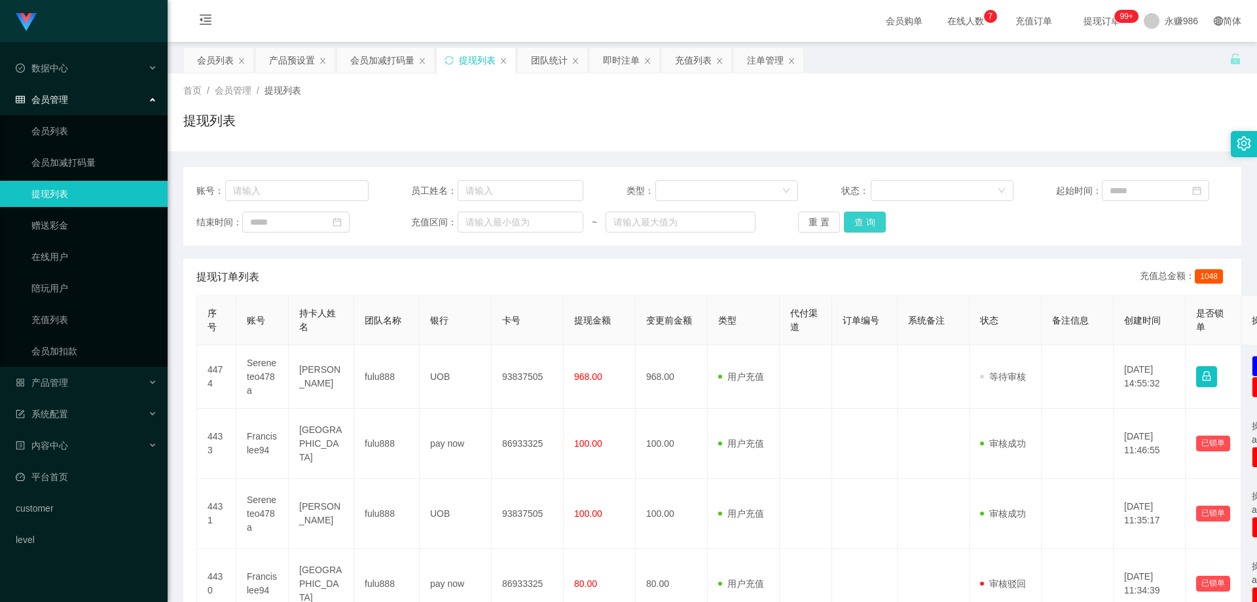
click at [874, 217] on button "查 询" at bounding box center [865, 221] width 42 height 21
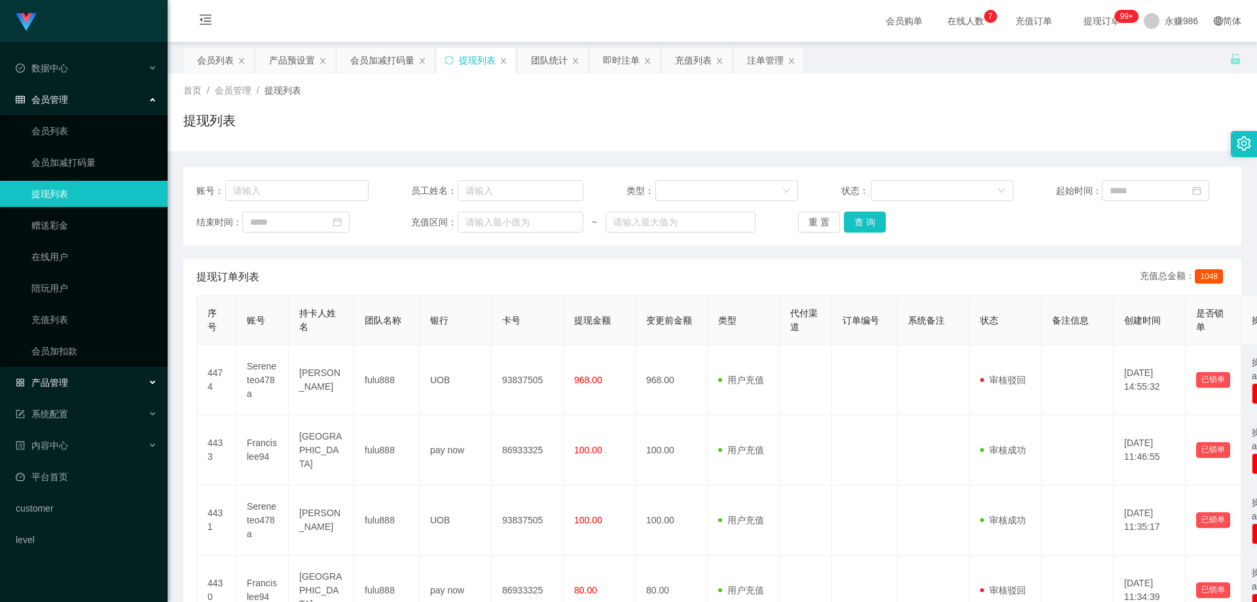
click at [76, 381] on div "产品管理" at bounding box center [84, 382] width 168 height 26
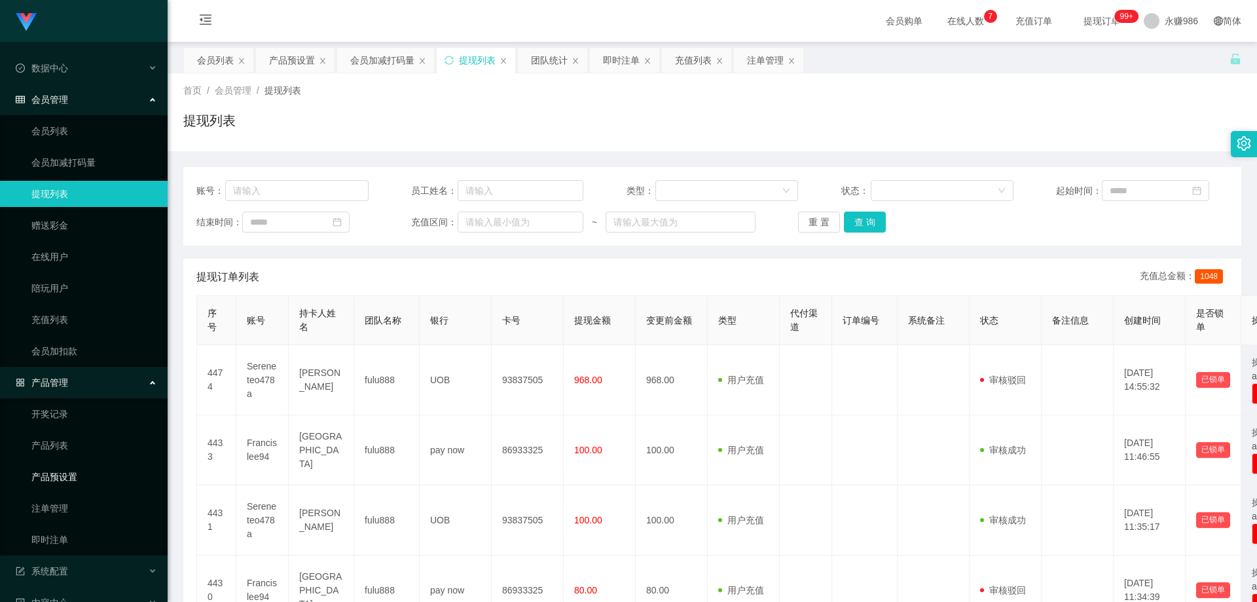
click at [81, 472] on link "产品预设置" at bounding box center [94, 476] width 126 height 26
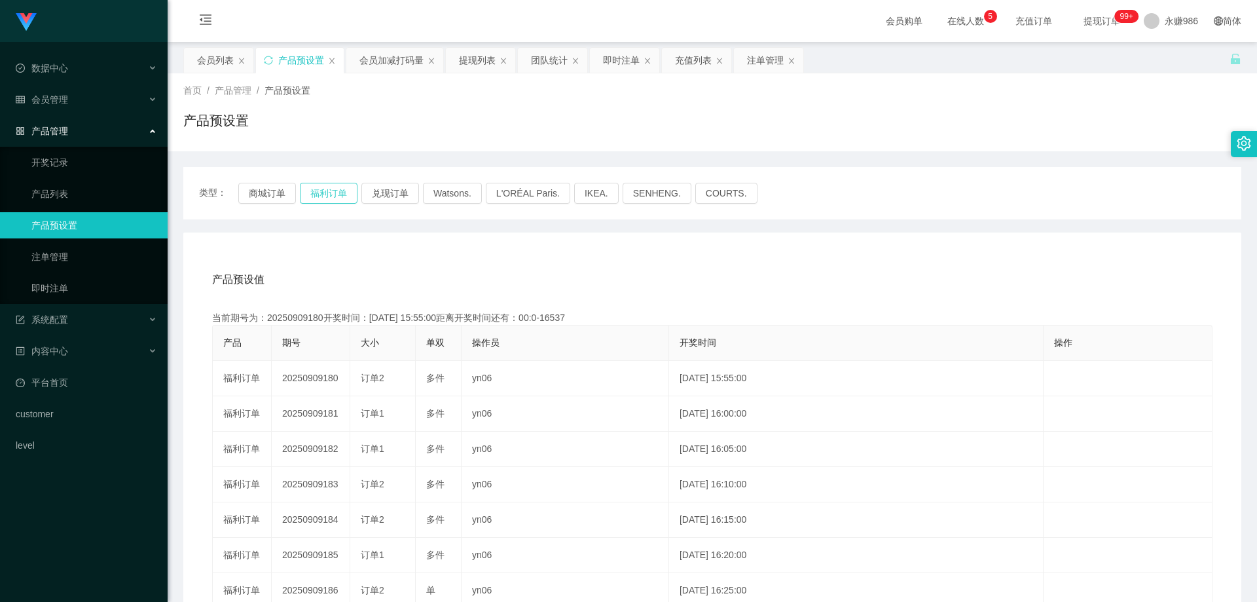
click at [331, 192] on button "福利订单" at bounding box center [329, 193] width 58 height 21
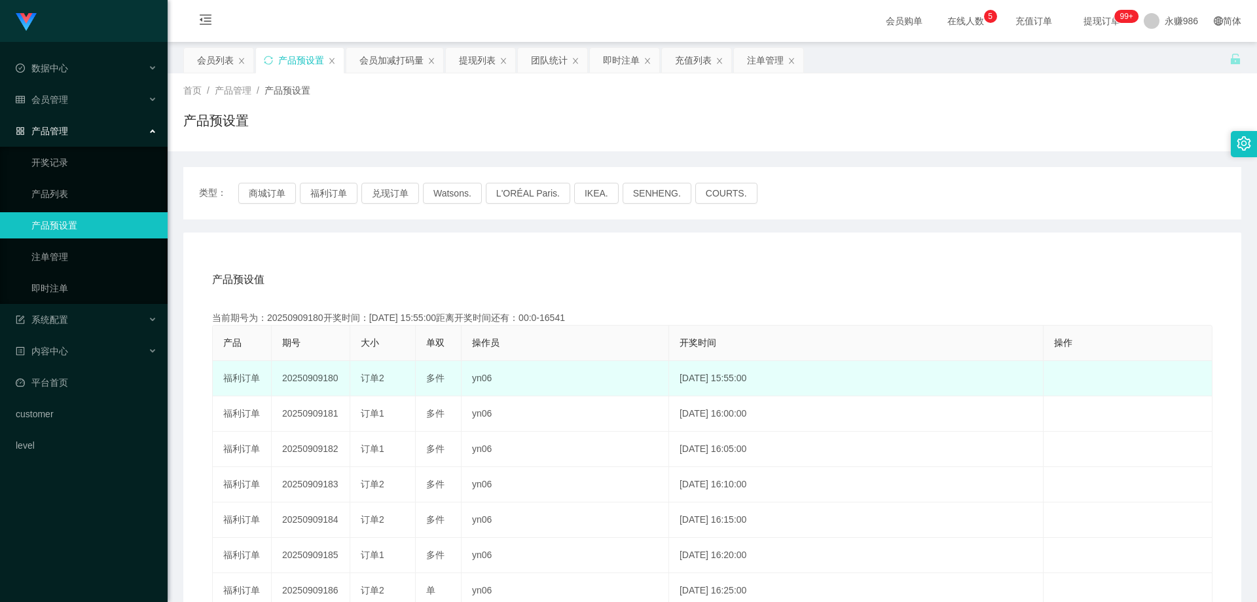
drag, startPoint x: 341, startPoint y: 377, endPoint x: 323, endPoint y: 379, distance: 18.4
click at [323, 379] on td "20250909180" at bounding box center [311, 378] width 79 height 35
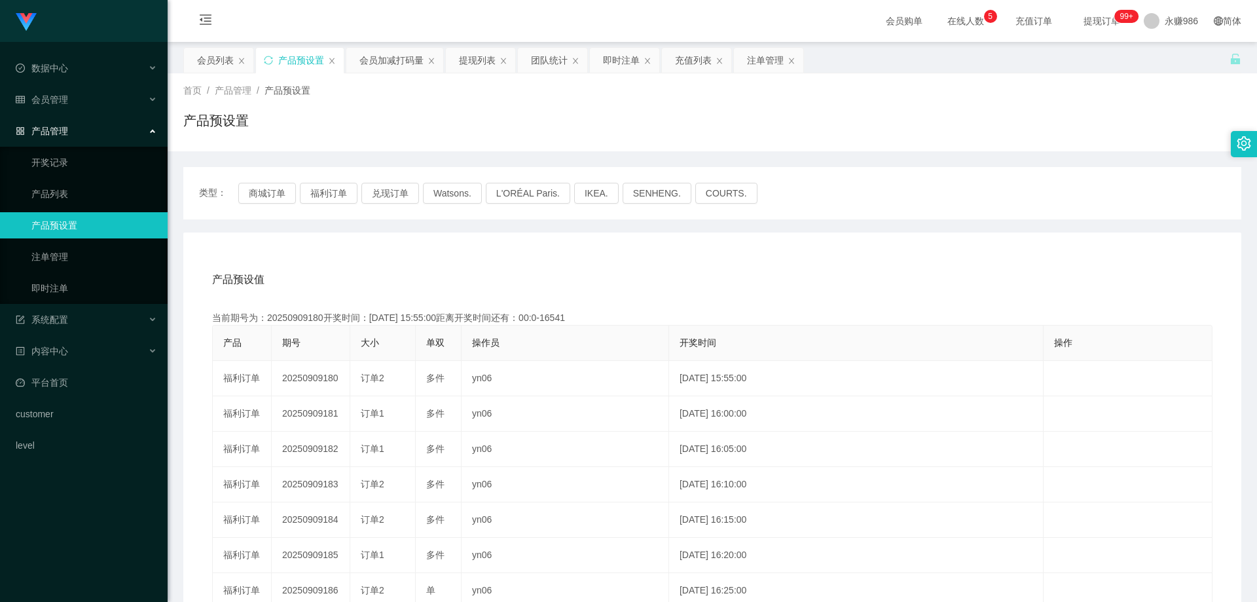
copy td "180"
click at [81, 295] on link "即时注单" at bounding box center [94, 288] width 126 height 26
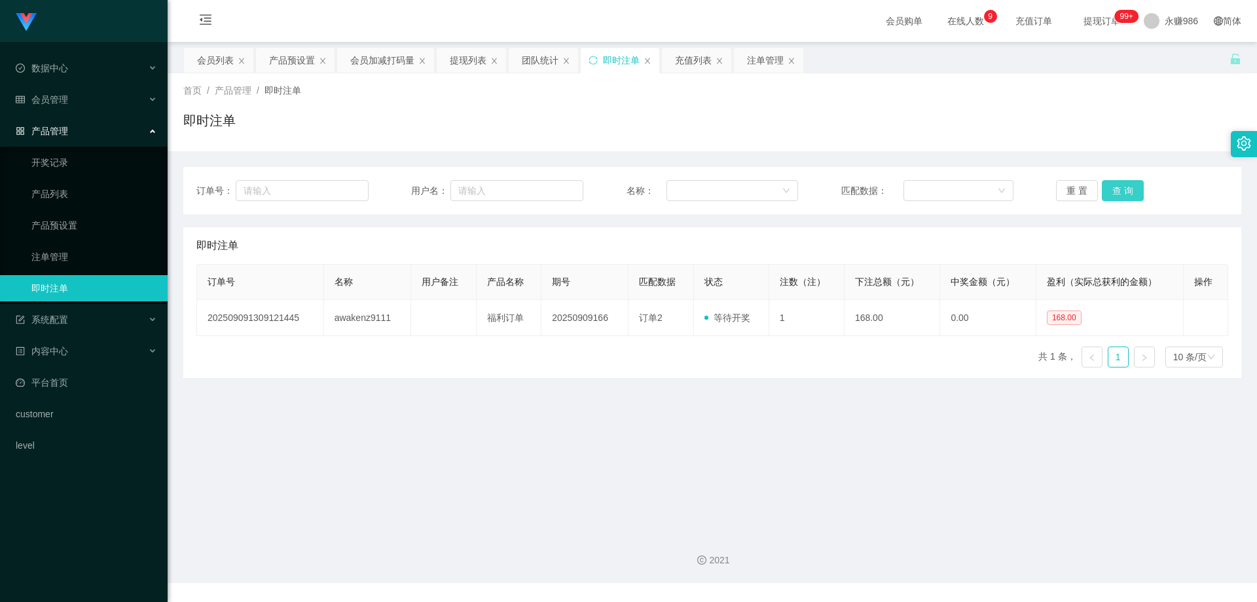
click at [1109, 191] on button "查 询" at bounding box center [1123, 190] width 42 height 21
click at [922, 412] on main "关闭左侧 关闭右侧 关闭其它 刷新页面 会员列表 产品预设置 会员加减打码量 提现列表 团队统计 即时注单 充值列表 注单管理 首页 / 产品管理 / 即时注…" at bounding box center [712, 282] width 1089 height 480
click at [1110, 192] on button "查 询" at bounding box center [1123, 190] width 42 height 21
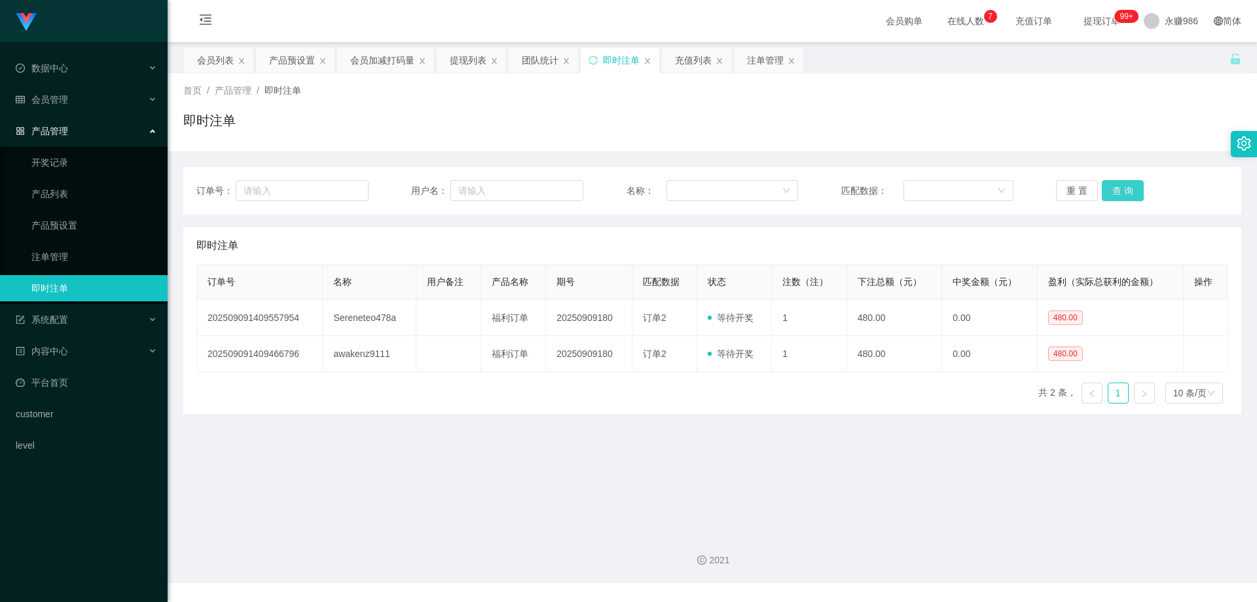
click at [1110, 192] on button "查 询" at bounding box center [1123, 190] width 42 height 21
click at [84, 228] on link "产品预设置" at bounding box center [94, 225] width 126 height 26
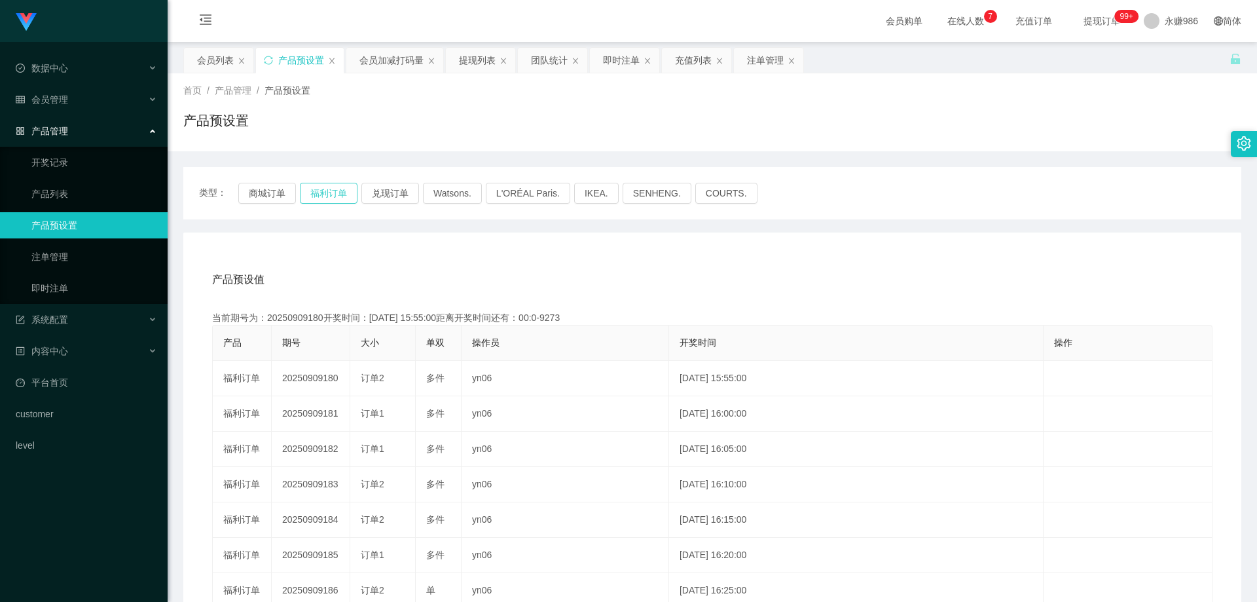
click at [324, 190] on button "福利订单" at bounding box center [329, 193] width 58 height 21
click at [274, 191] on button "商城订单" at bounding box center [267, 193] width 58 height 21
click at [315, 194] on button "福利订单" at bounding box center [329, 193] width 58 height 21
click at [77, 160] on link "开奖记录" at bounding box center [94, 162] width 126 height 26
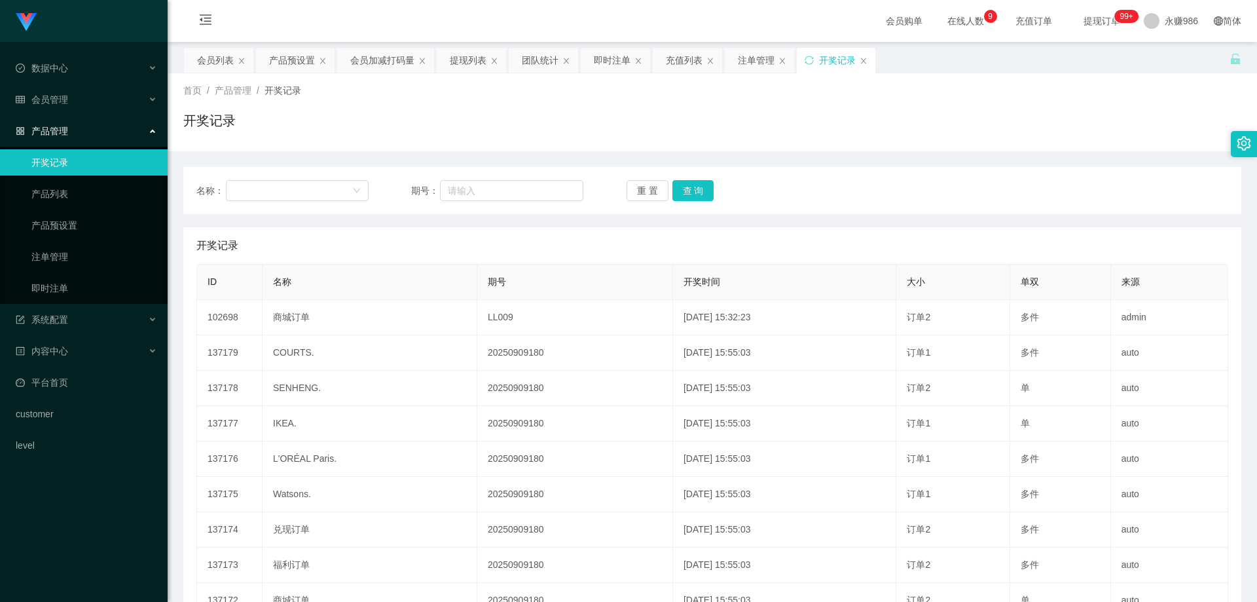
click at [83, 164] on link "开奖记录" at bounding box center [94, 162] width 126 height 26
click at [88, 99] on div "会员管理" at bounding box center [84, 99] width 168 height 26
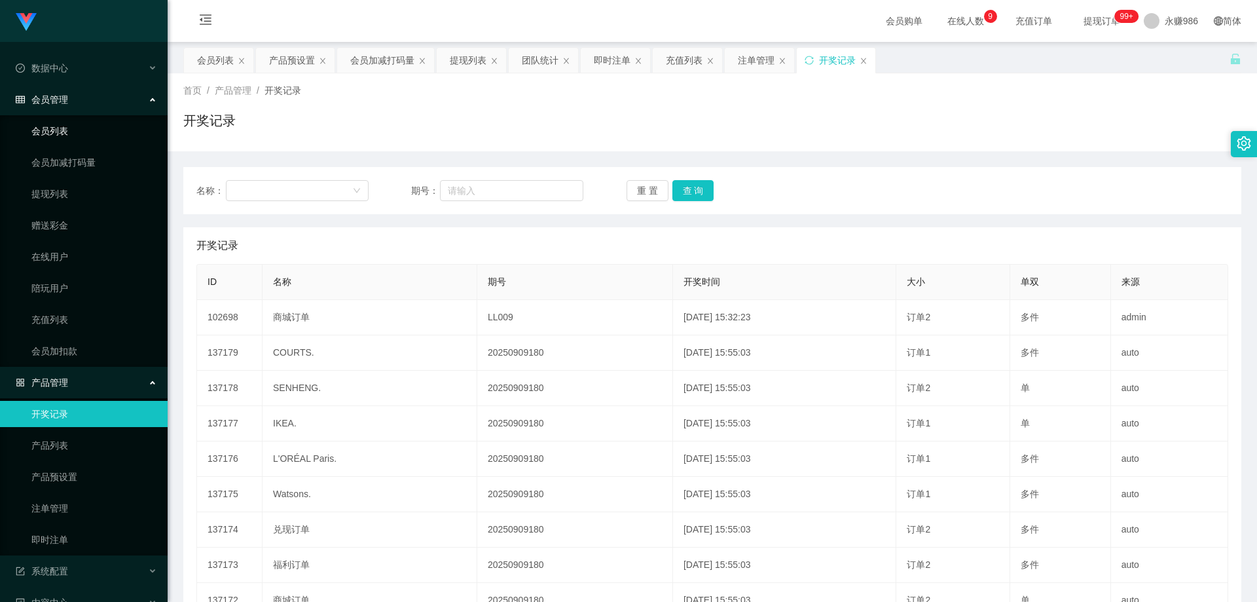
click at [85, 125] on link "会员列表" at bounding box center [94, 131] width 126 height 26
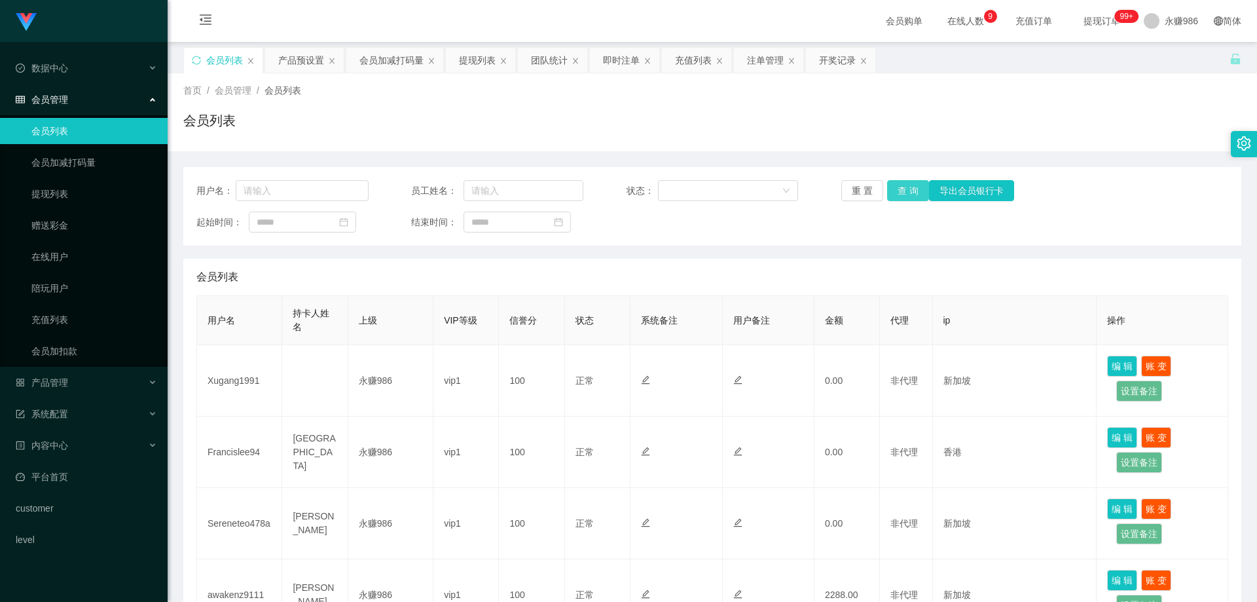
click at [908, 192] on button "查 询" at bounding box center [908, 190] width 42 height 21
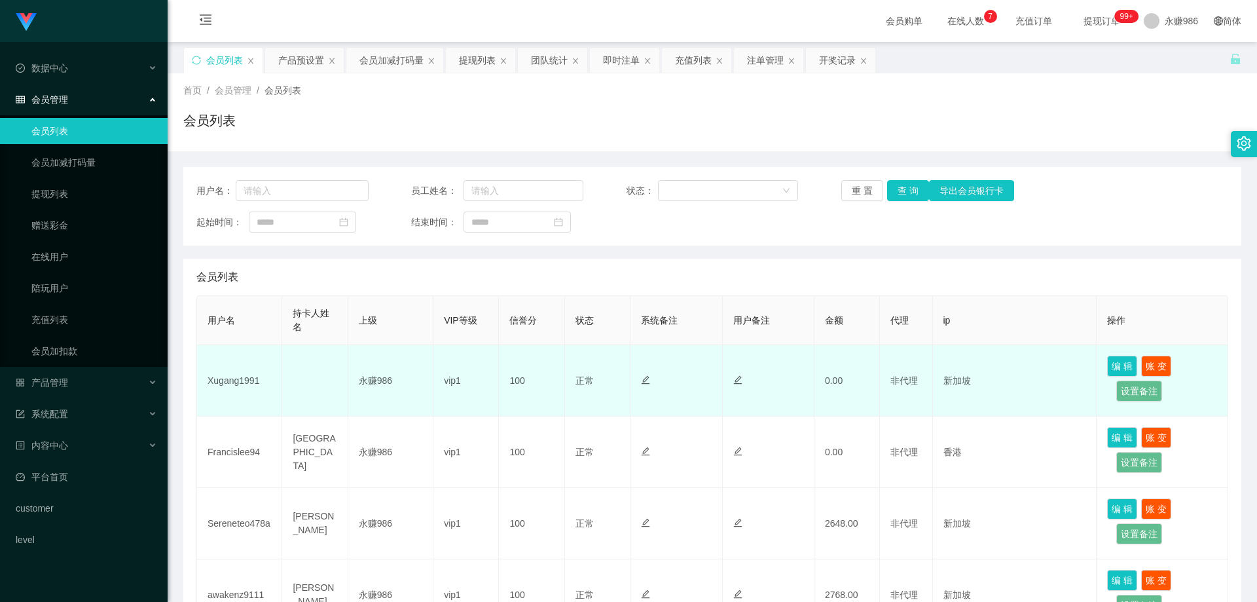
click at [225, 378] on td "Xugang1991" at bounding box center [239, 380] width 85 height 71
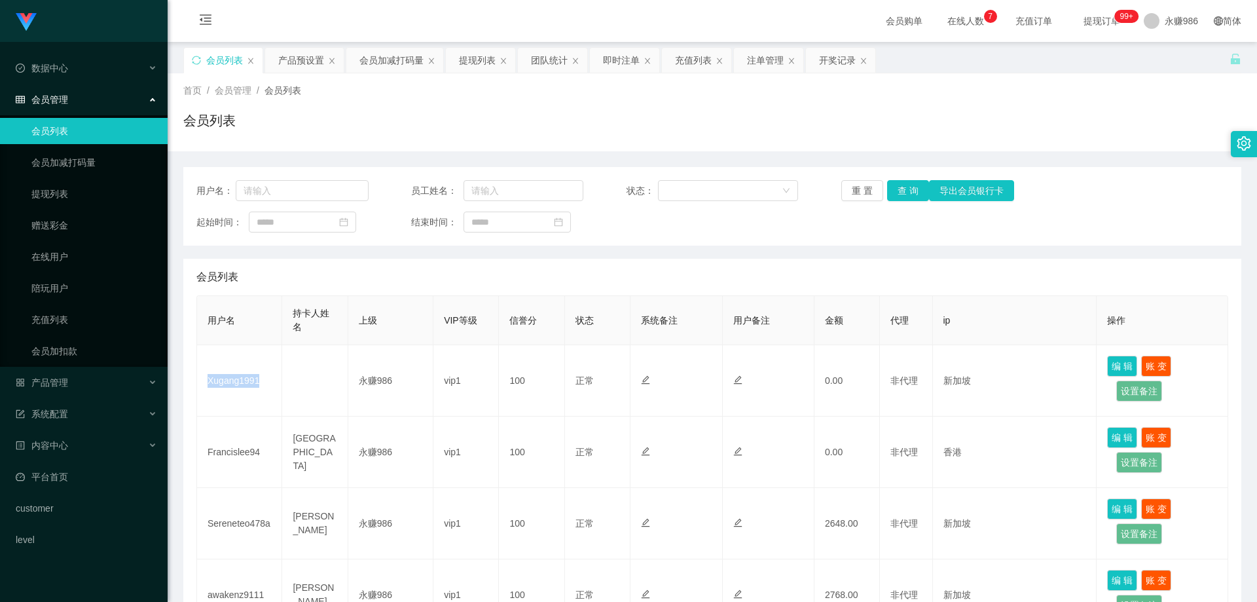
copy td "Xugang1991"
click at [892, 190] on button "查 询" at bounding box center [908, 190] width 42 height 21
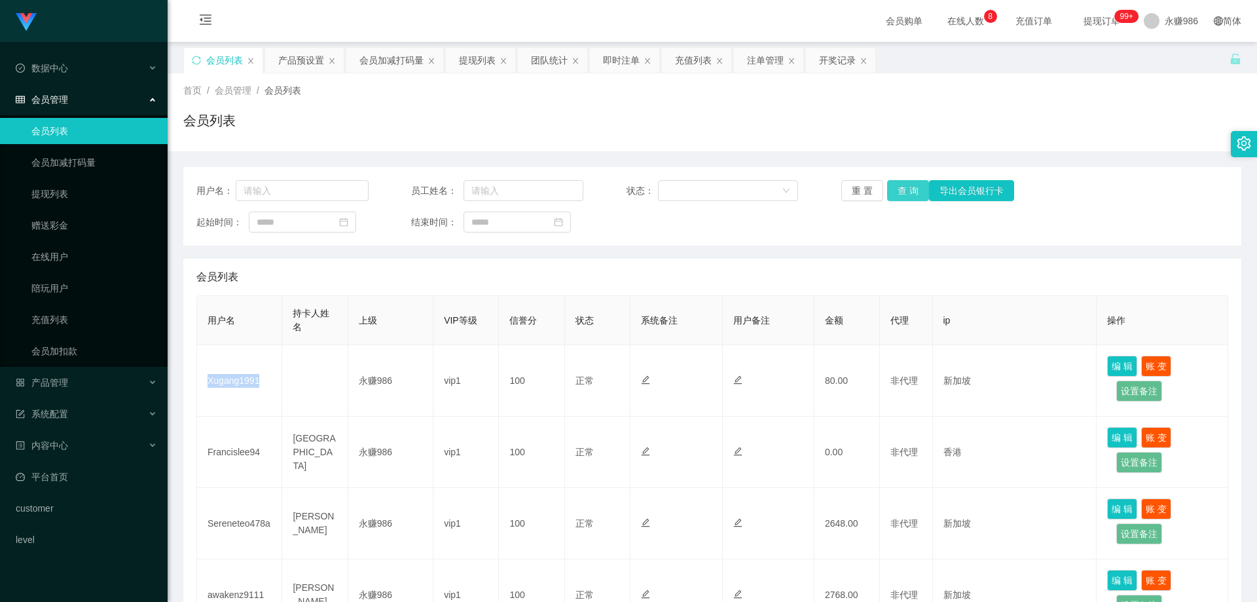
click at [901, 189] on button "查 询" at bounding box center [908, 190] width 42 height 21
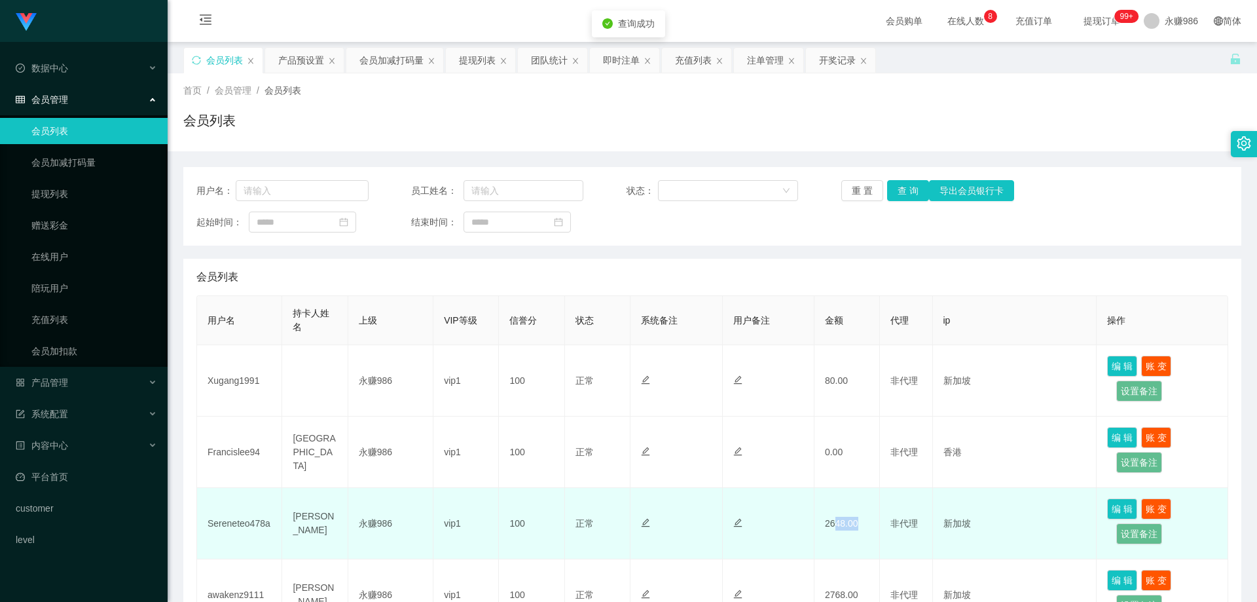
drag, startPoint x: 838, startPoint y: 526, endPoint x: 831, endPoint y: 525, distance: 7.2
click at [831, 525] on td "2648.00" at bounding box center [846, 523] width 65 height 71
click at [838, 525] on td "2648.00" at bounding box center [846, 523] width 65 height 71
drag, startPoint x: 857, startPoint y: 533, endPoint x: 846, endPoint y: 533, distance: 11.8
click at [846, 533] on td "2648.00" at bounding box center [846, 523] width 65 height 71
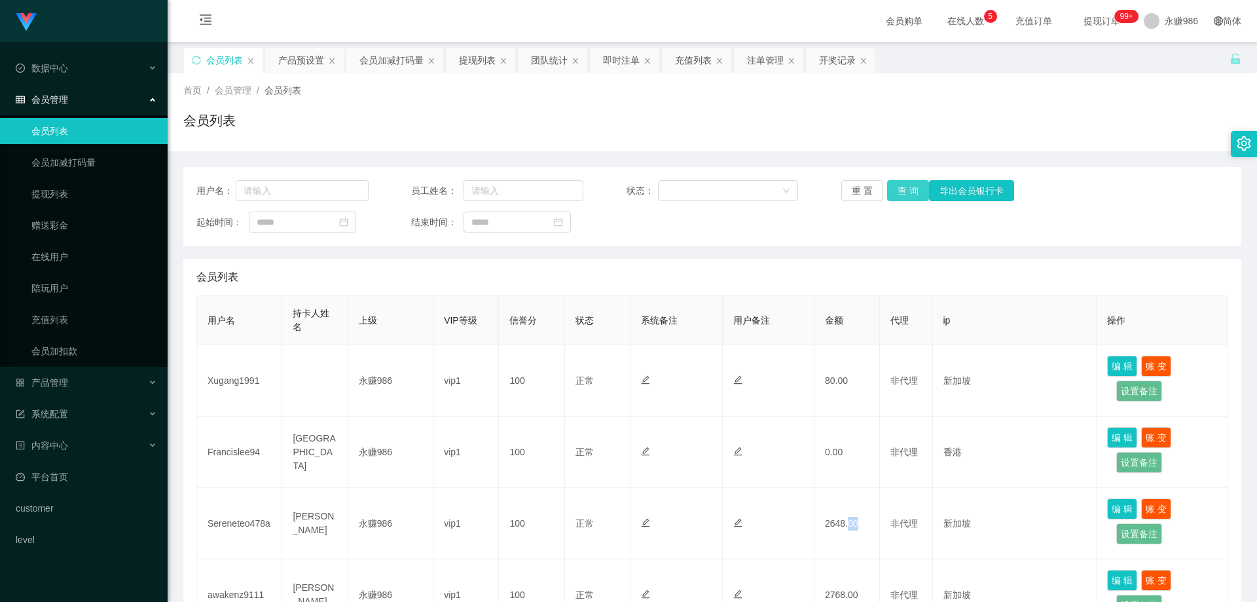
click at [898, 190] on button "查 询" at bounding box center [908, 190] width 42 height 21
click at [898, 190] on div "重 置 查 询 导出会员银行卡" at bounding box center [927, 190] width 172 height 21
click at [70, 414] on div "系统配置" at bounding box center [84, 414] width 168 height 26
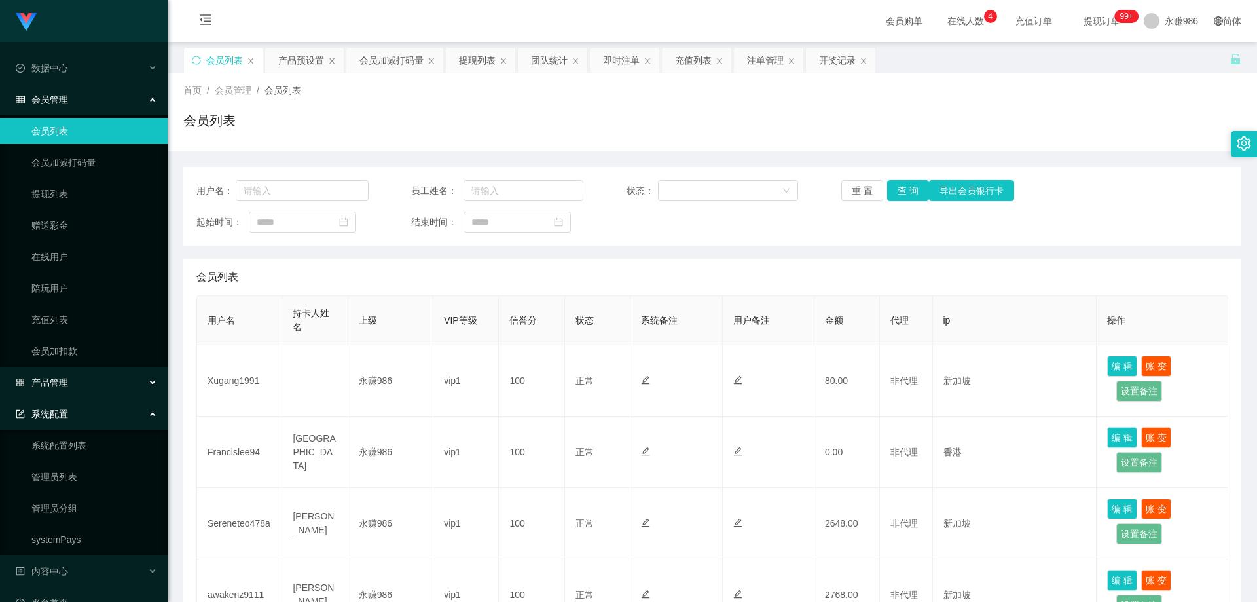
click at [99, 374] on div "产品管理" at bounding box center [84, 382] width 168 height 26
click at [78, 477] on link "产品预设置" at bounding box center [94, 476] width 126 height 26
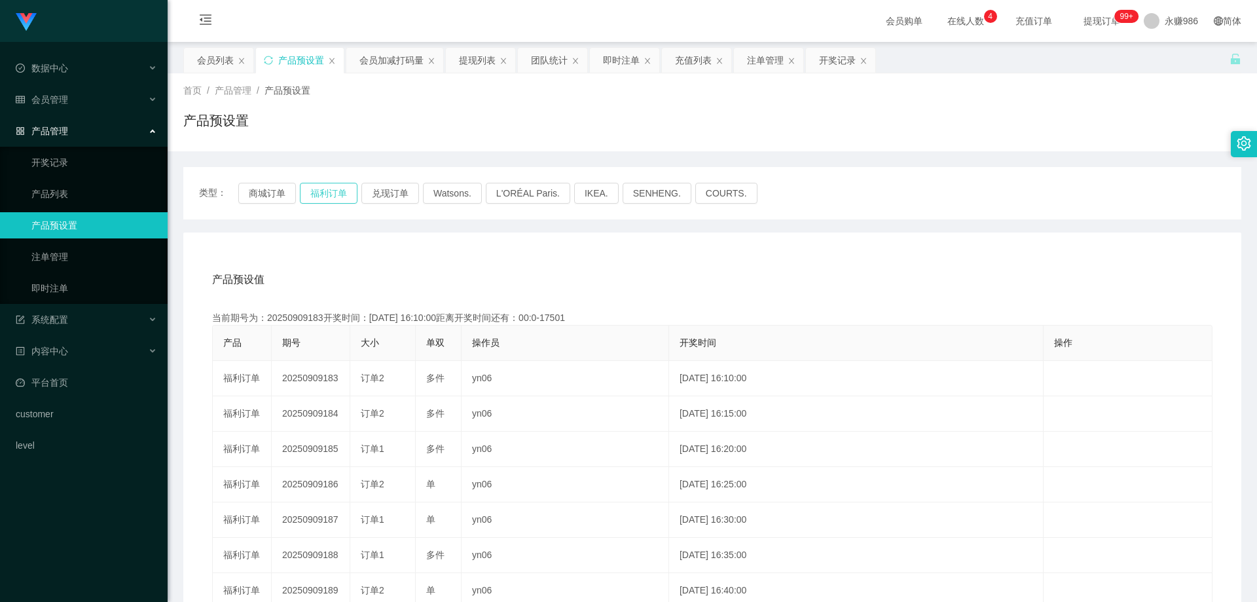
click at [317, 194] on button "福利订单" at bounding box center [329, 193] width 58 height 21
click at [253, 190] on button "商城订单" at bounding box center [267, 193] width 58 height 21
drag, startPoint x: 61, startPoint y: 308, endPoint x: 62, endPoint y: 291, distance: 17.0
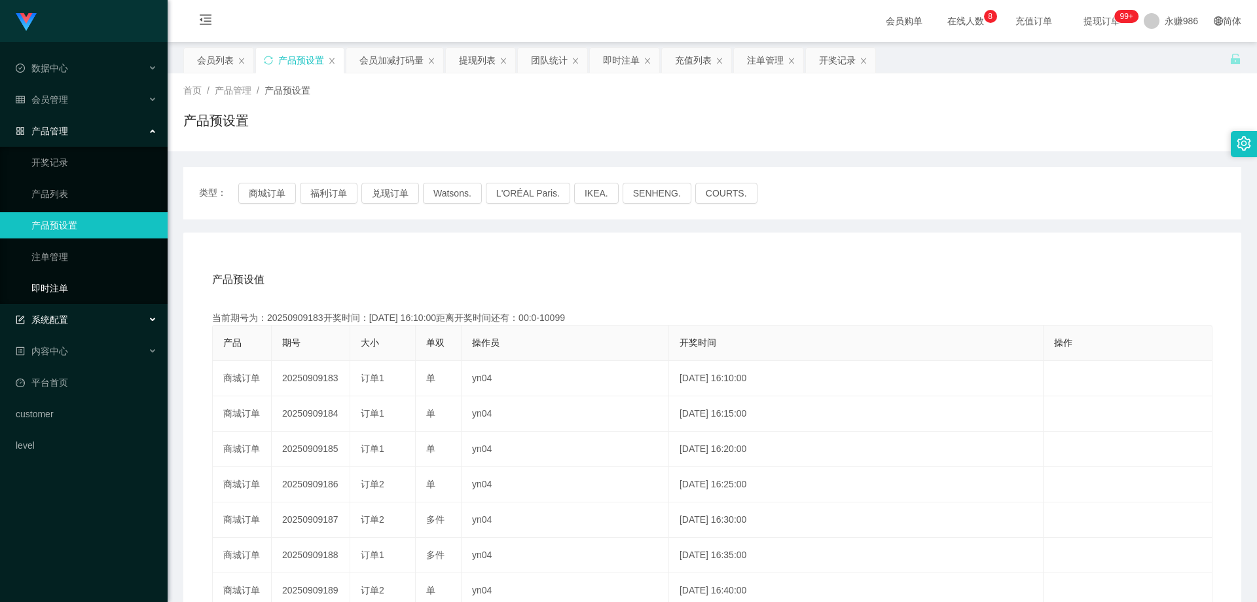
click at [61, 308] on div "系统配置" at bounding box center [84, 319] width 168 height 26
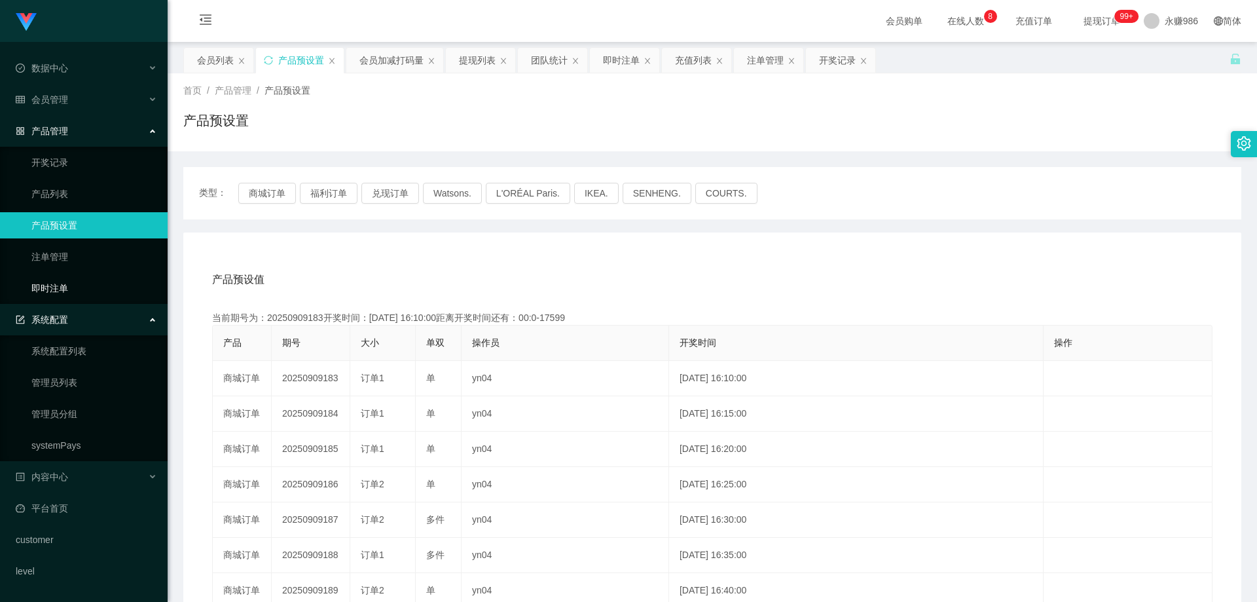
click at [62, 289] on link "即时注单" at bounding box center [94, 288] width 126 height 26
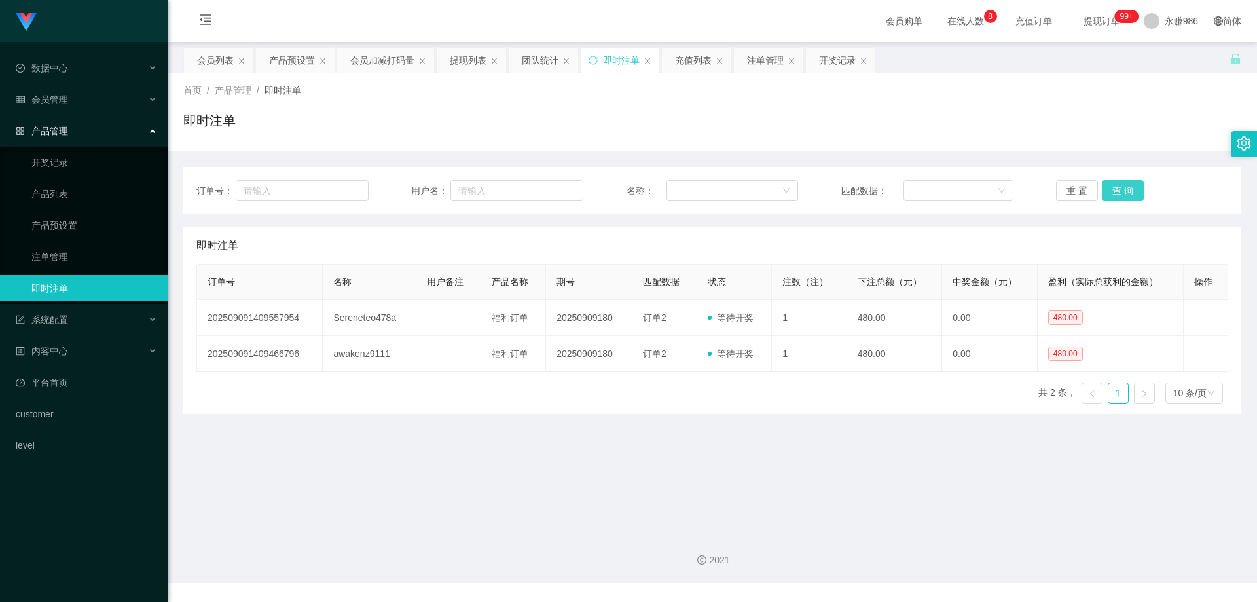
click at [1106, 188] on button "查 询" at bounding box center [1123, 190] width 42 height 21
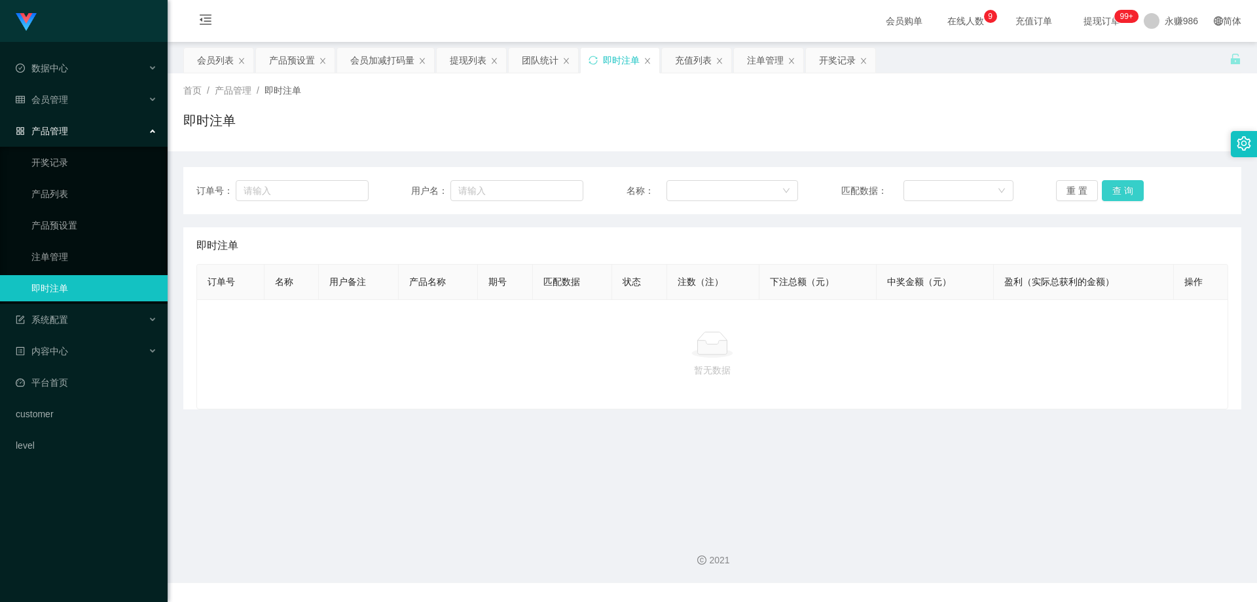
click at [1106, 188] on button "查 询" at bounding box center [1123, 190] width 42 height 21
click at [88, 102] on div "会员管理" at bounding box center [84, 99] width 168 height 26
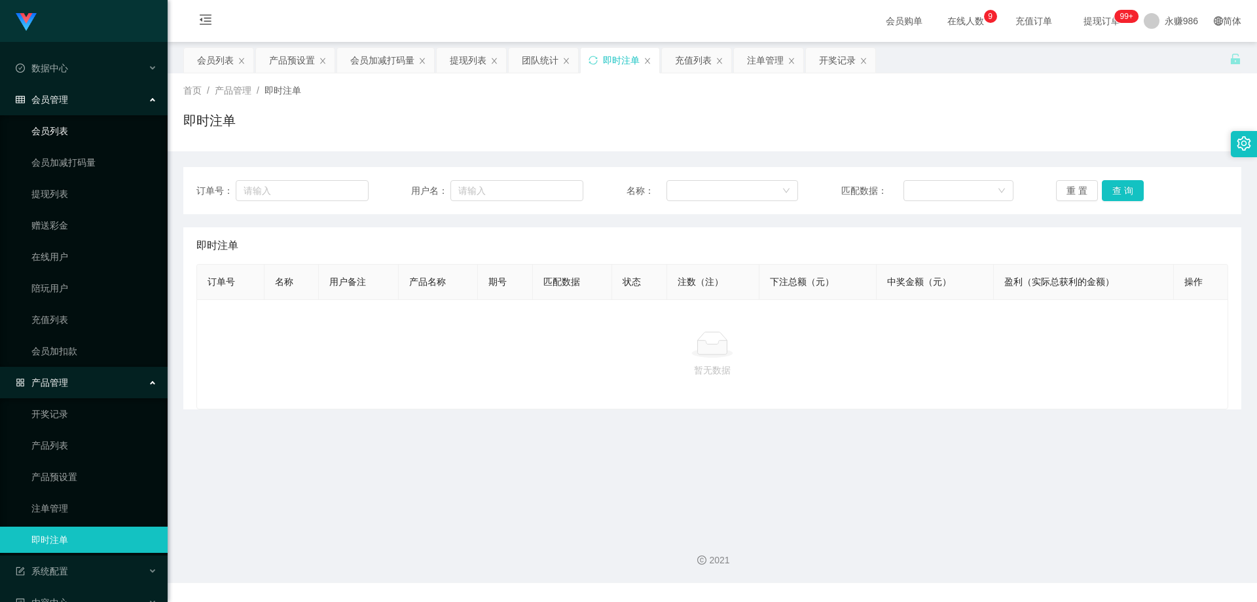
click at [81, 130] on link "会员列表" at bounding box center [94, 131] width 126 height 26
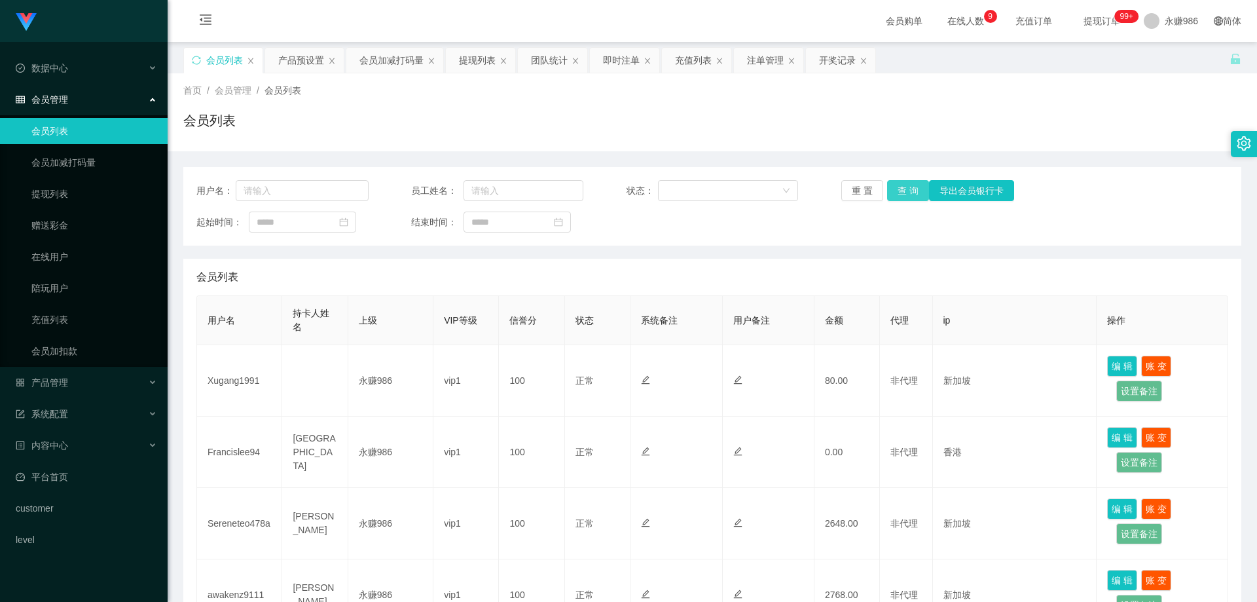
click at [905, 190] on button "查 询" at bounding box center [908, 190] width 42 height 21
click at [897, 190] on button "查 询" at bounding box center [908, 190] width 42 height 21
click at [897, 190] on div "重 置 查 询 导出会员银行卡" at bounding box center [927, 190] width 172 height 21
click at [75, 393] on div "产品管理" at bounding box center [84, 382] width 168 height 26
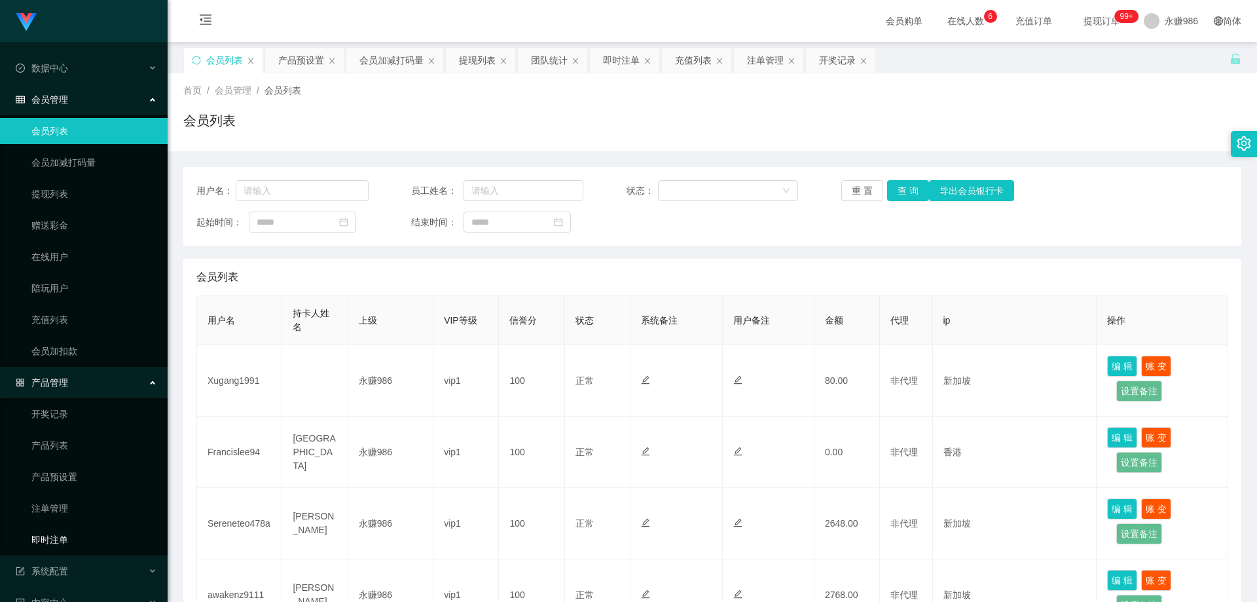
click at [78, 527] on link "即时注单" at bounding box center [94, 539] width 126 height 26
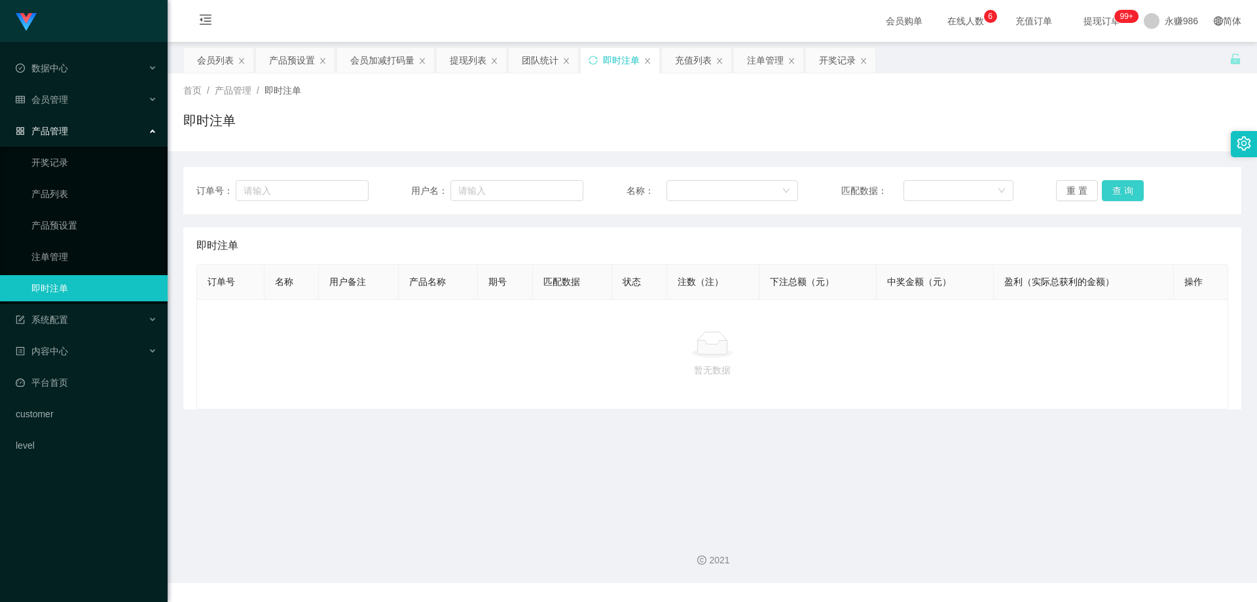
click at [1113, 188] on button "查 询" at bounding box center [1123, 190] width 42 height 21
click at [1113, 189] on button "查 询" at bounding box center [1123, 190] width 42 height 21
drag, startPoint x: 79, startPoint y: 160, endPoint x: 79, endPoint y: 131, distance: 29.5
click at [79, 160] on link "开奖记录" at bounding box center [94, 162] width 126 height 26
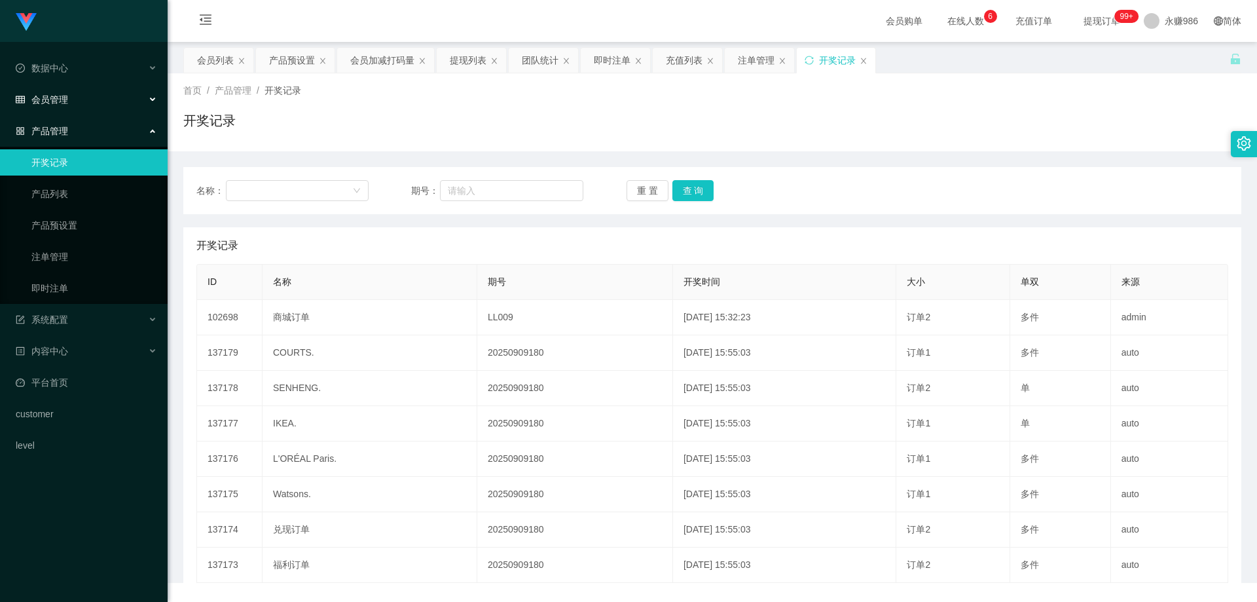
click at [76, 90] on div "会员管理" at bounding box center [84, 99] width 168 height 26
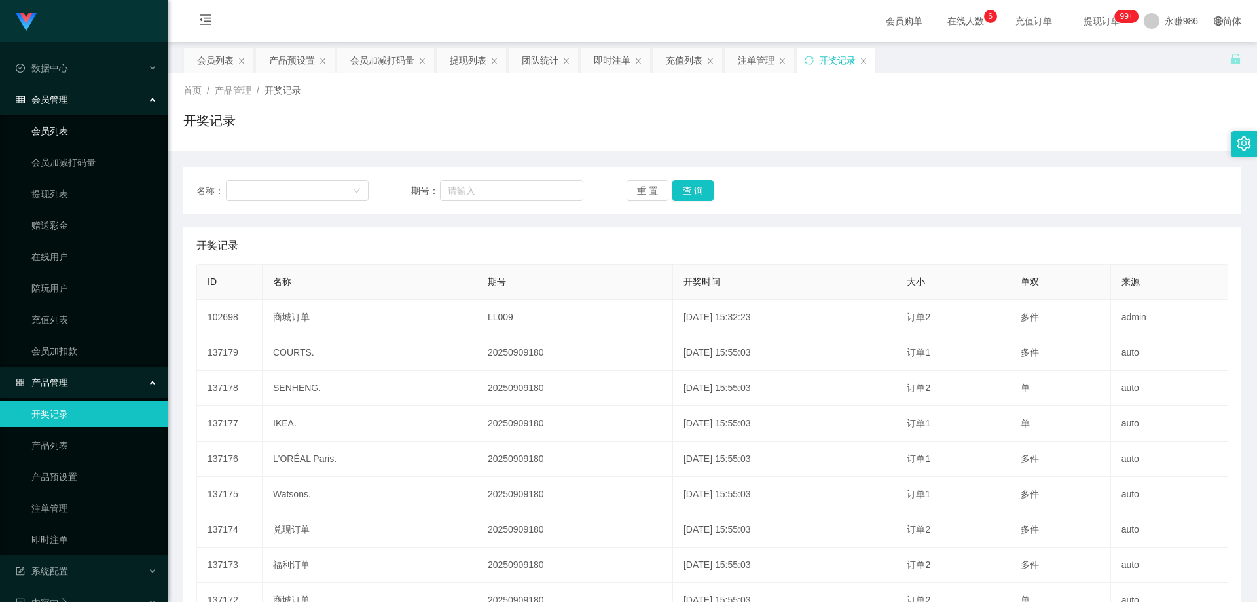
click at [64, 123] on link "会员列表" at bounding box center [94, 131] width 126 height 26
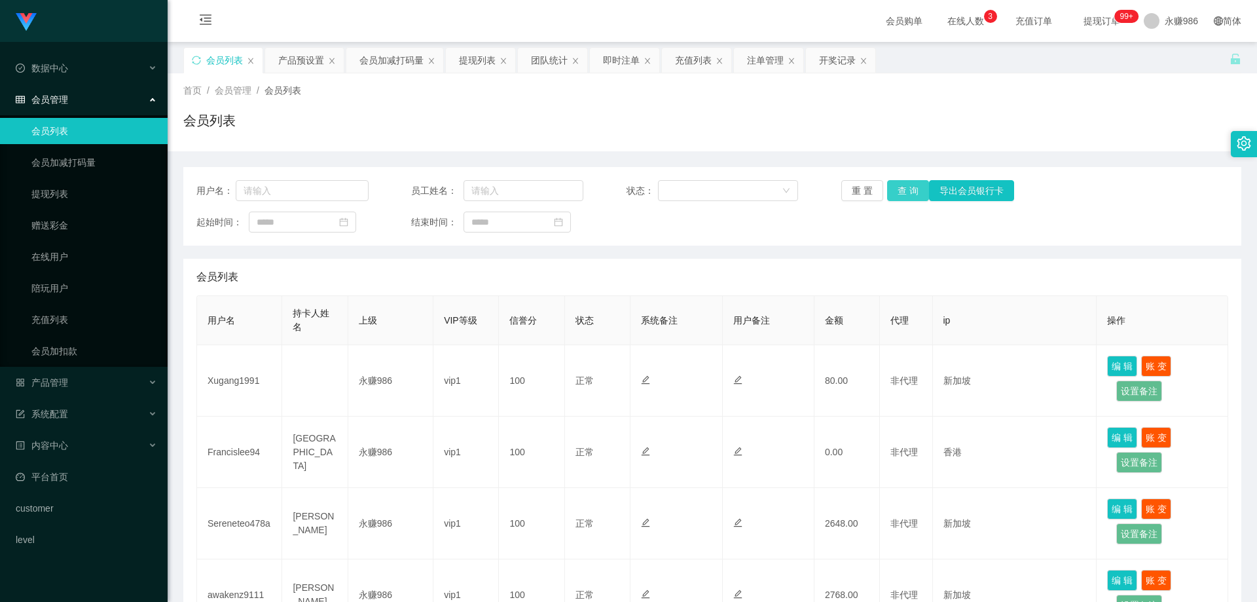
click at [905, 186] on button "查 询" at bounding box center [908, 190] width 42 height 21
click at [77, 186] on link "提现列表" at bounding box center [94, 194] width 126 height 26
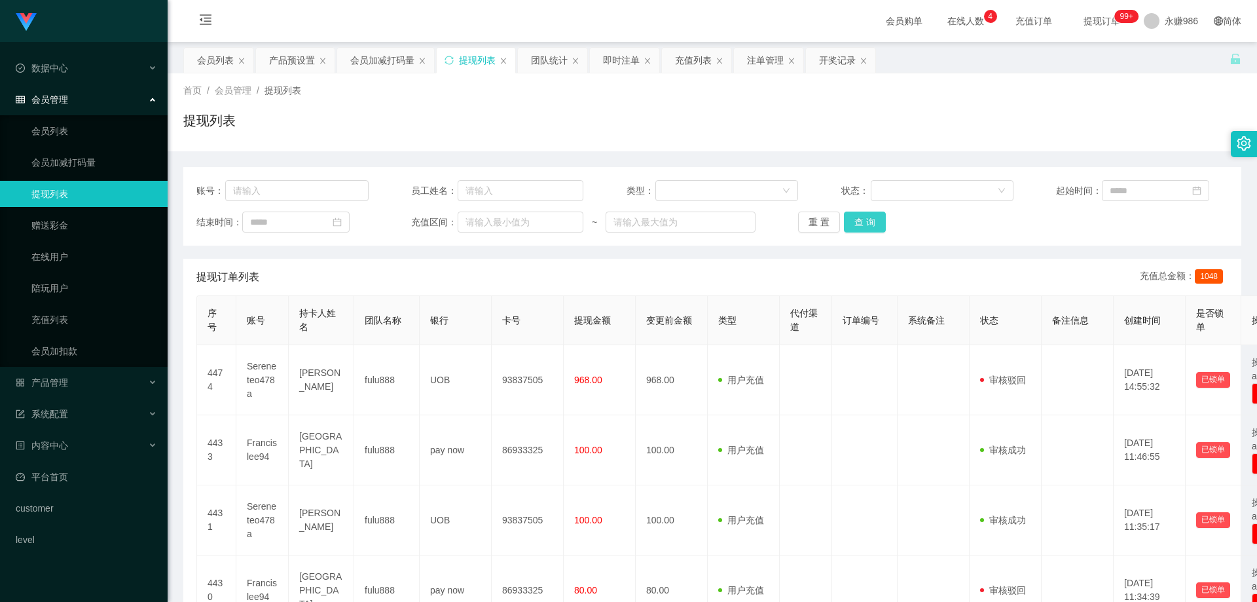
click at [865, 217] on button "查 询" at bounding box center [865, 221] width 42 height 21
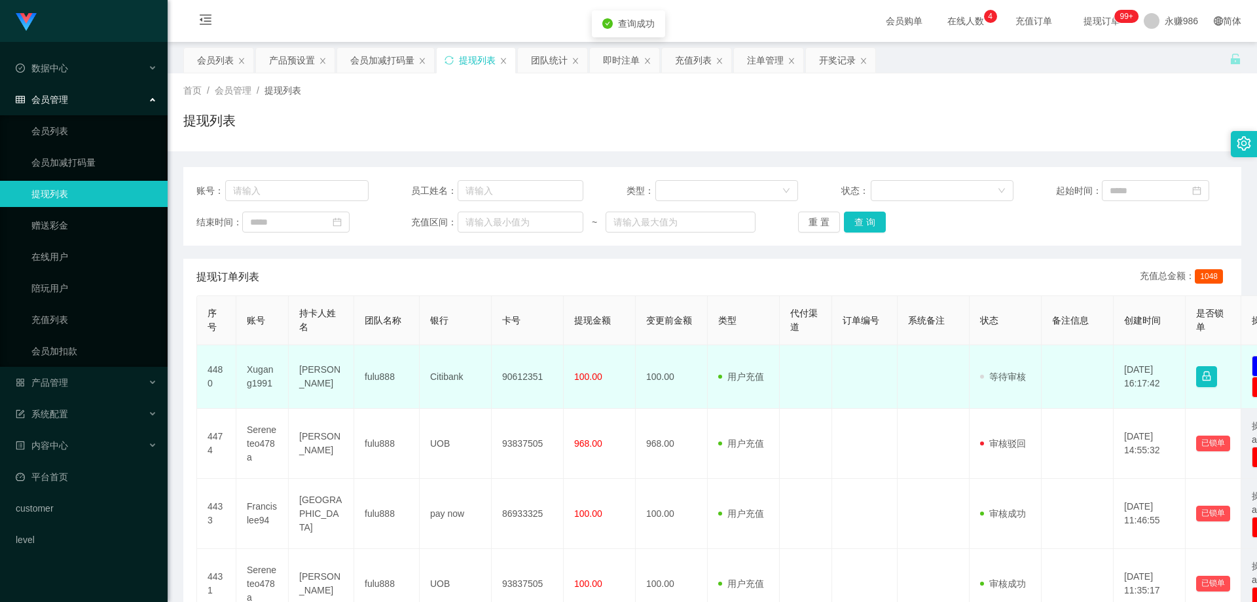
click at [534, 373] on td "90612351" at bounding box center [528, 376] width 72 height 63
copy td "90612351"
click at [443, 375] on td "Citibank" at bounding box center [456, 376] width 72 height 63
click at [298, 368] on td "[PERSON_NAME]" at bounding box center [321, 376] width 65 height 63
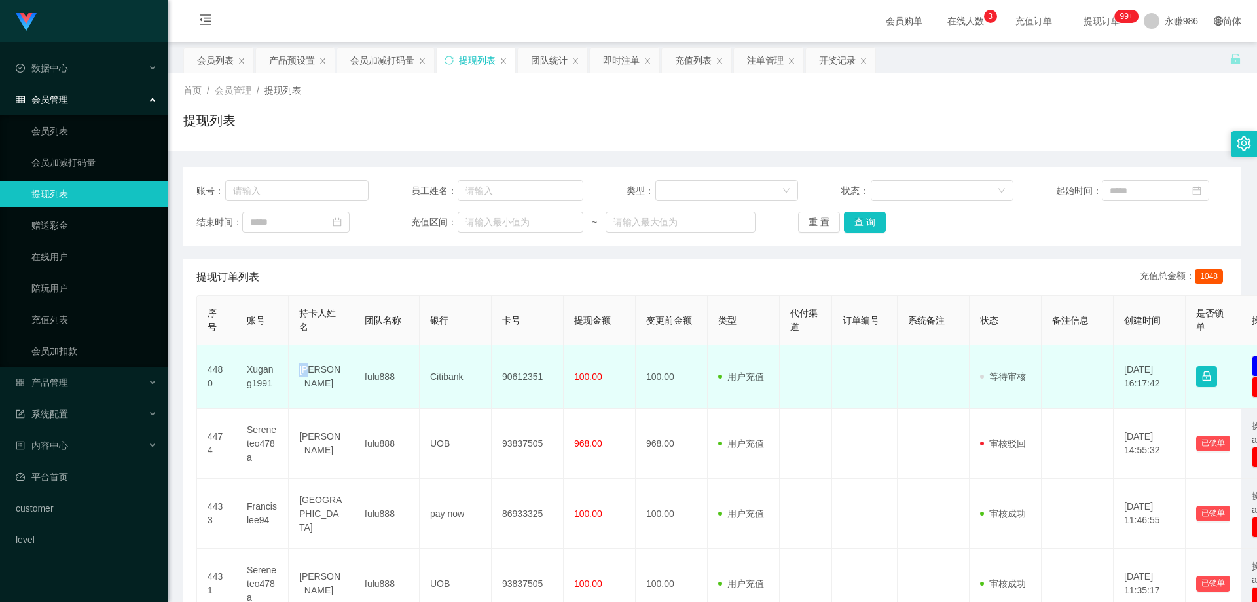
click at [297, 368] on td "[PERSON_NAME]" at bounding box center [321, 376] width 65 height 63
click at [326, 372] on td "[PERSON_NAME]" at bounding box center [321, 376] width 65 height 63
drag, startPoint x: 240, startPoint y: 365, endPoint x: 278, endPoint y: 366, distance: 37.3
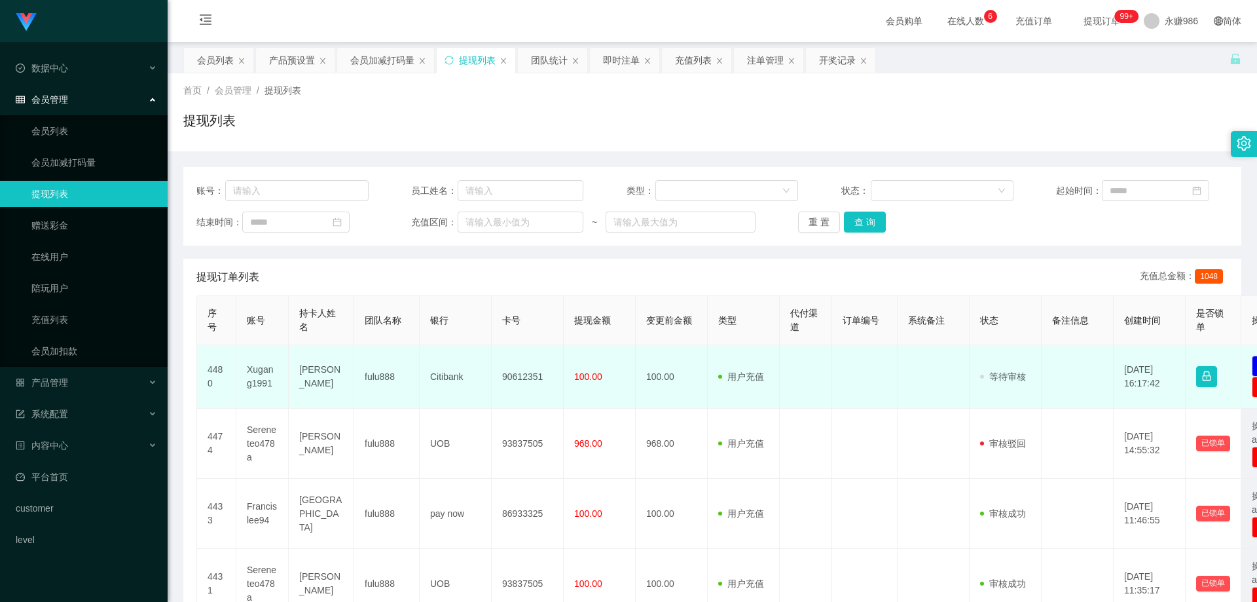
click at [240, 365] on td "Xugang1991" at bounding box center [262, 376] width 52 height 63
click at [278, 366] on td "Xugang1991" at bounding box center [262, 376] width 52 height 63
drag, startPoint x: 274, startPoint y: 367, endPoint x: 256, endPoint y: 377, distance: 20.8
click at [265, 375] on td "Xugang1991" at bounding box center [262, 376] width 52 height 63
click at [256, 377] on td "Xugang1991" at bounding box center [262, 376] width 52 height 63
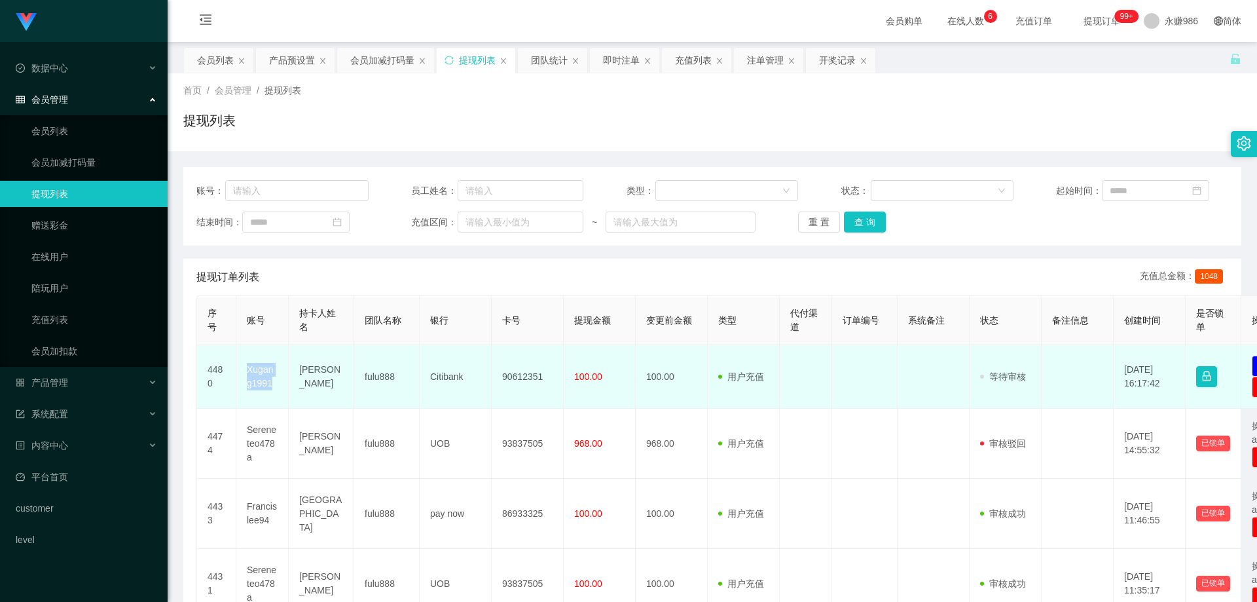
click at [256, 377] on td "Xugang1991" at bounding box center [262, 376] width 52 height 63
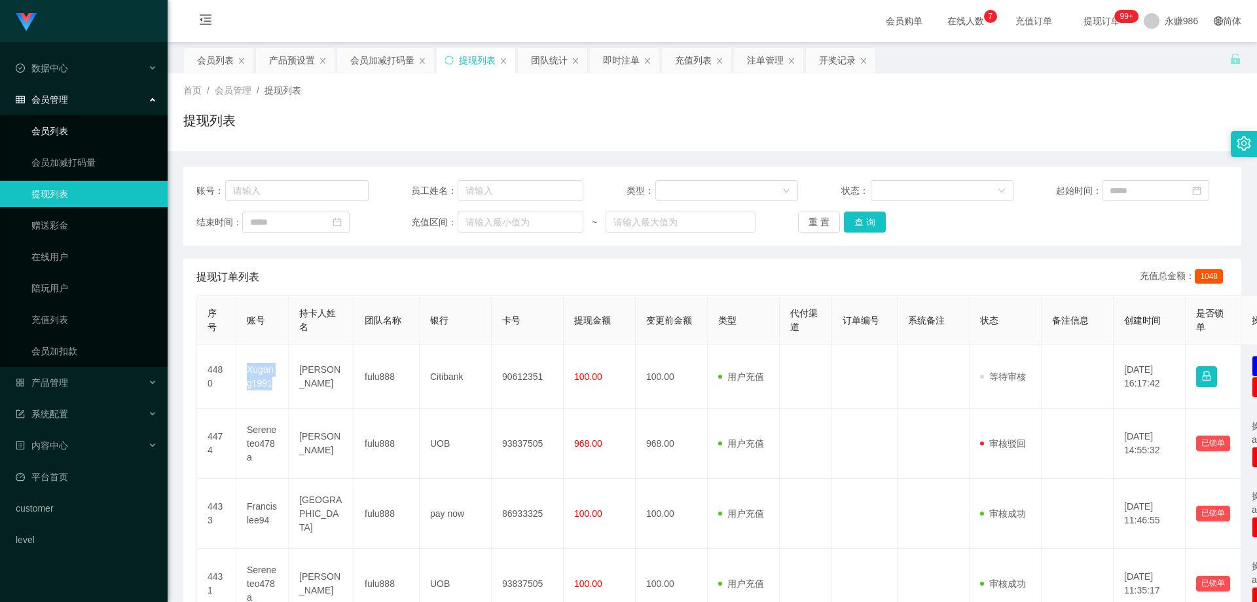
click at [49, 125] on link "会员列表" at bounding box center [94, 131] width 126 height 26
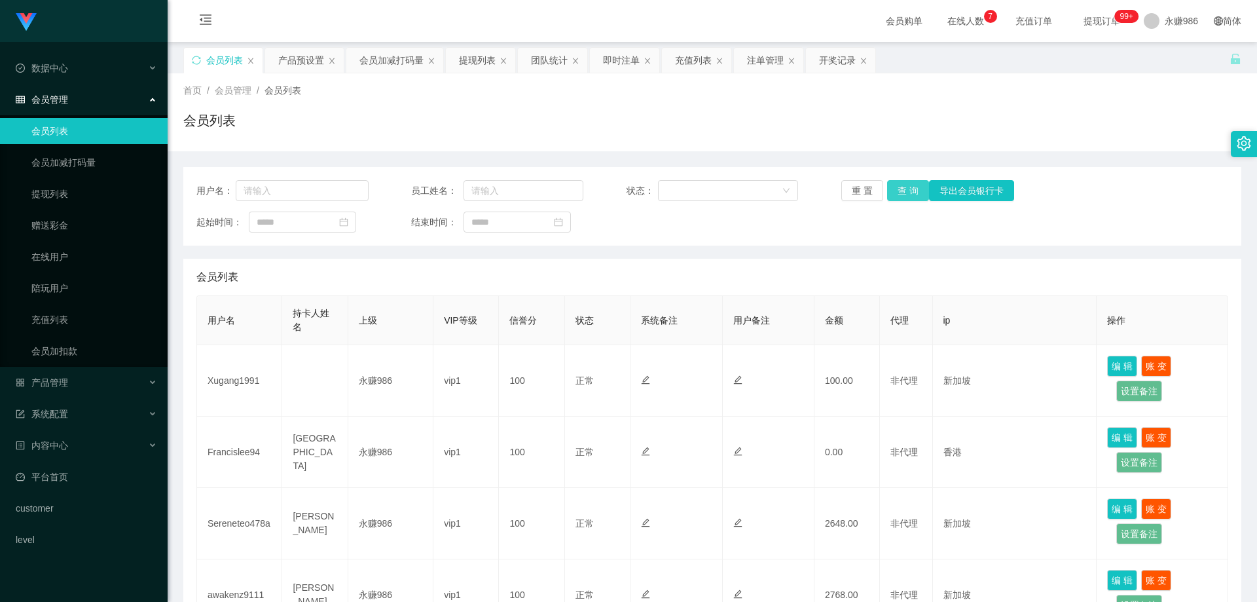
click at [898, 192] on button "查 询" at bounding box center [908, 190] width 42 height 21
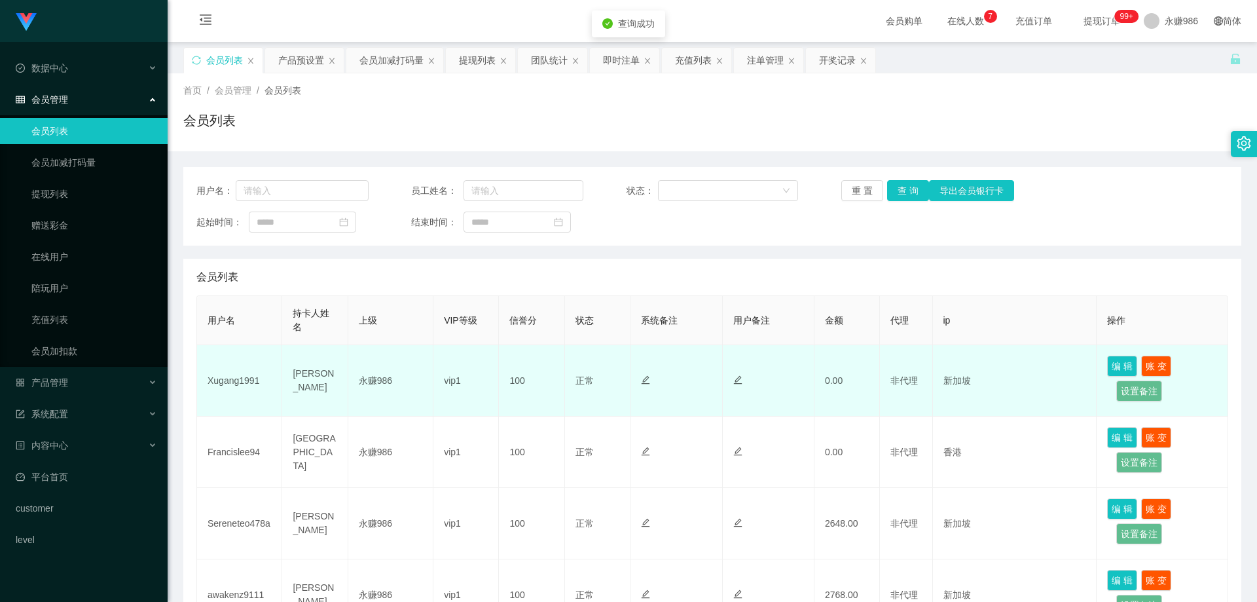
click at [236, 385] on td "Xugang1991" at bounding box center [239, 380] width 85 height 71
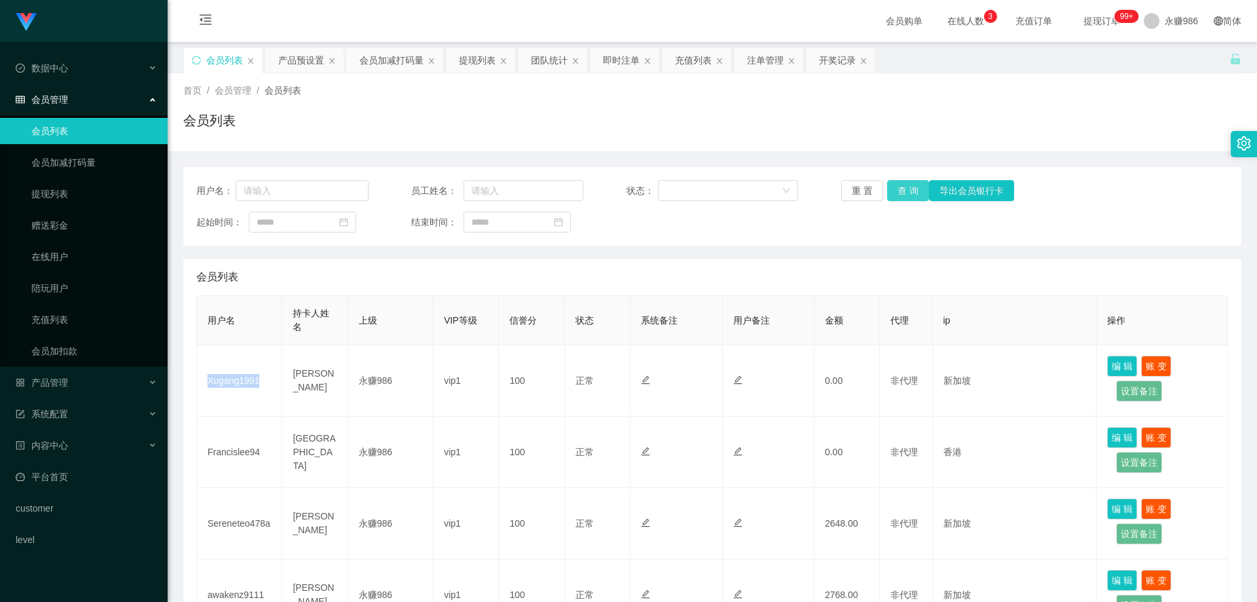
click at [910, 180] on button "查 询" at bounding box center [908, 190] width 42 height 21
click at [897, 183] on button "查 询" at bounding box center [908, 190] width 42 height 21
click at [101, 384] on div "产品管理" at bounding box center [84, 382] width 168 height 26
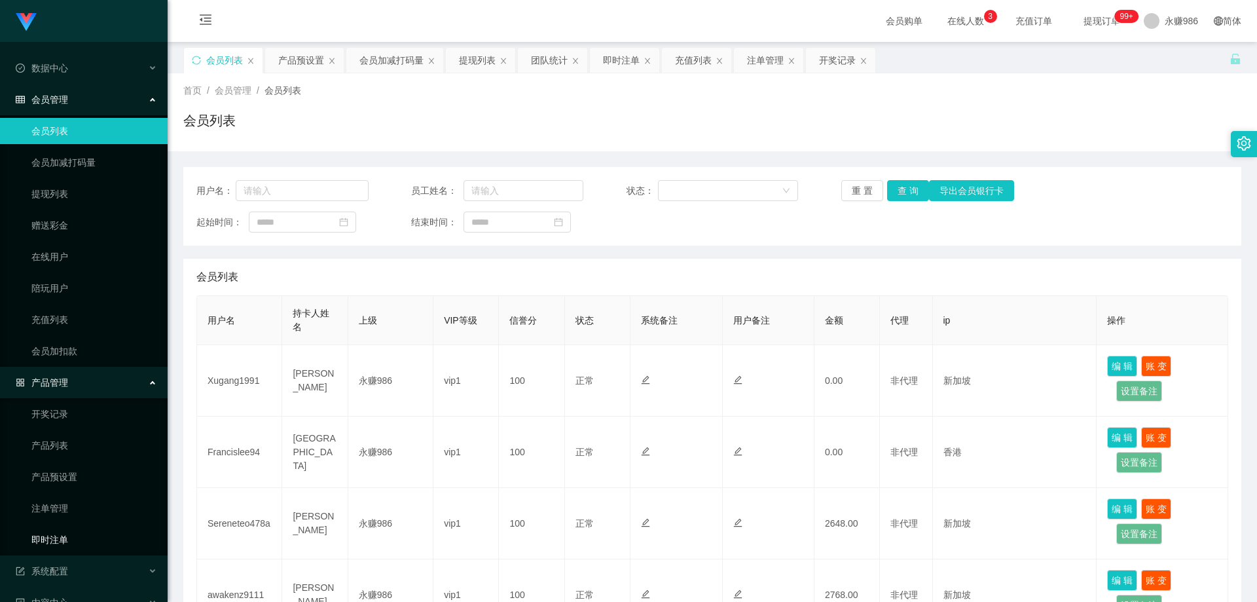
click at [75, 538] on link "即时注单" at bounding box center [94, 539] width 126 height 26
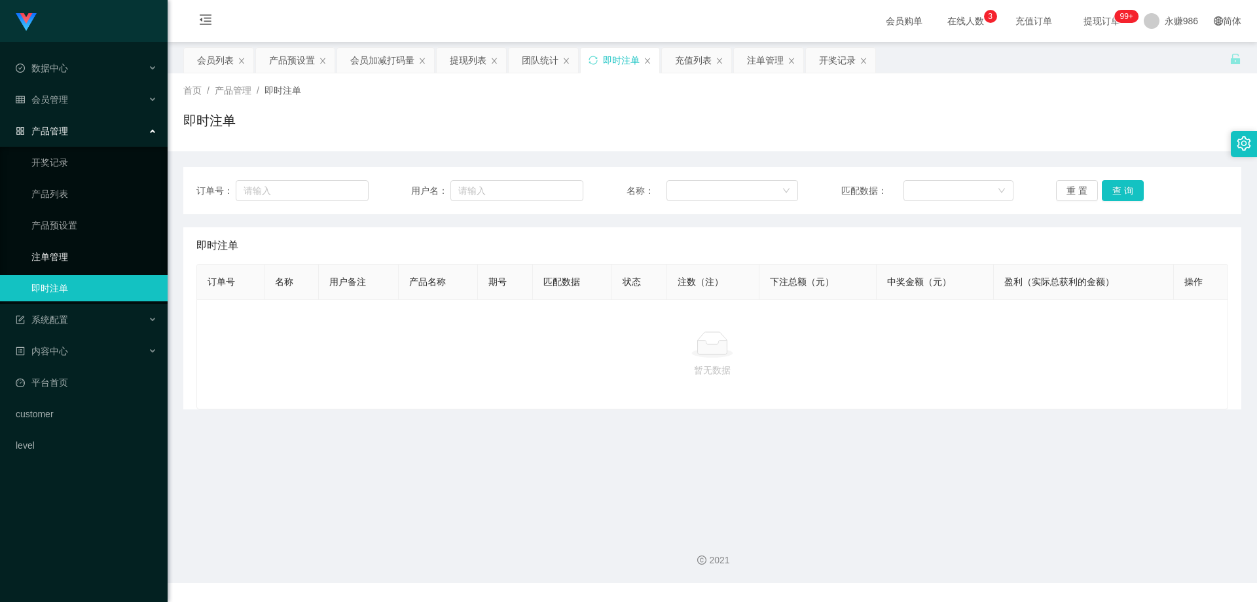
click at [93, 252] on link "注单管理" at bounding box center [94, 256] width 126 height 26
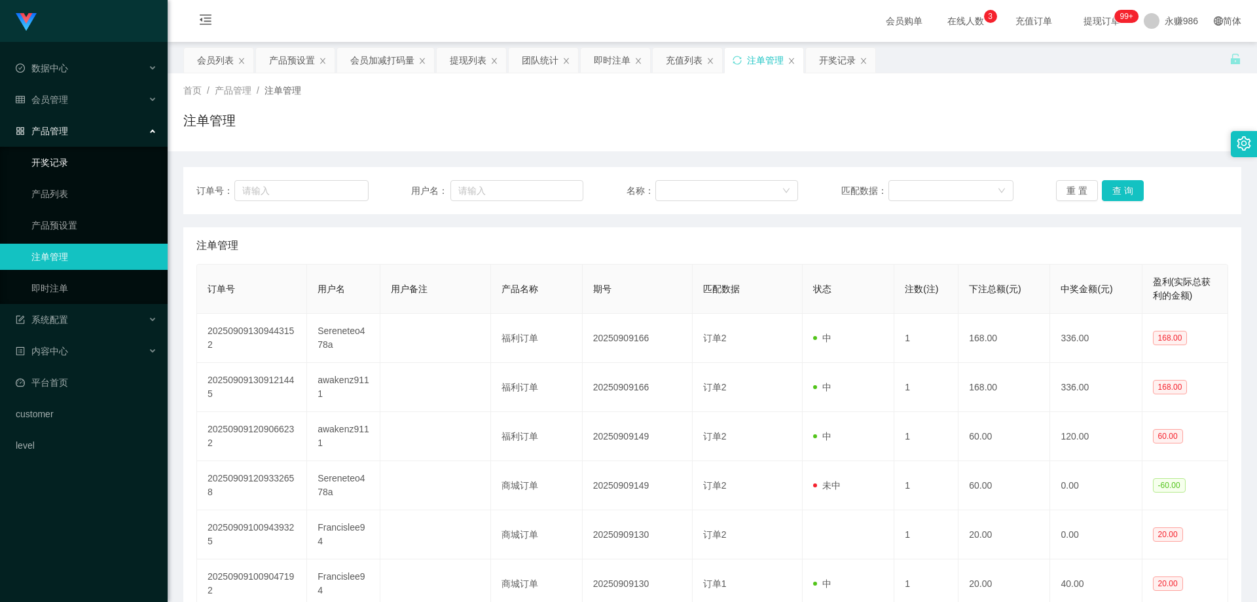
click at [63, 167] on link "开奖记录" at bounding box center [94, 162] width 126 height 26
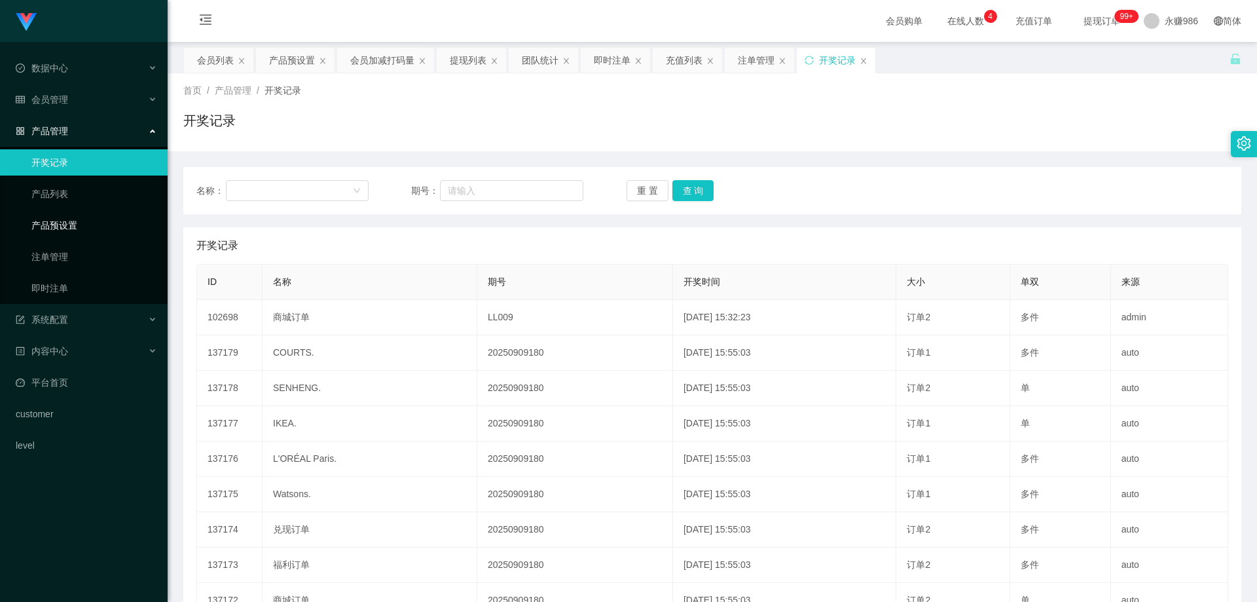
click at [67, 230] on link "产品预设置" at bounding box center [94, 225] width 126 height 26
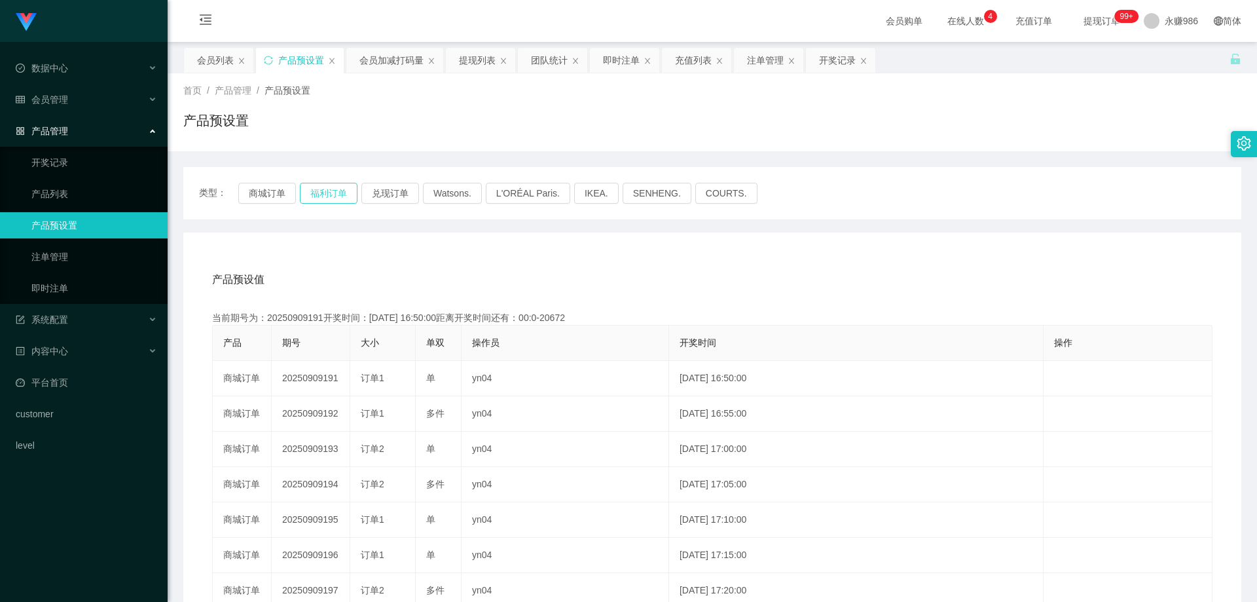
click at [331, 193] on button "福利订单" at bounding box center [329, 193] width 58 height 21
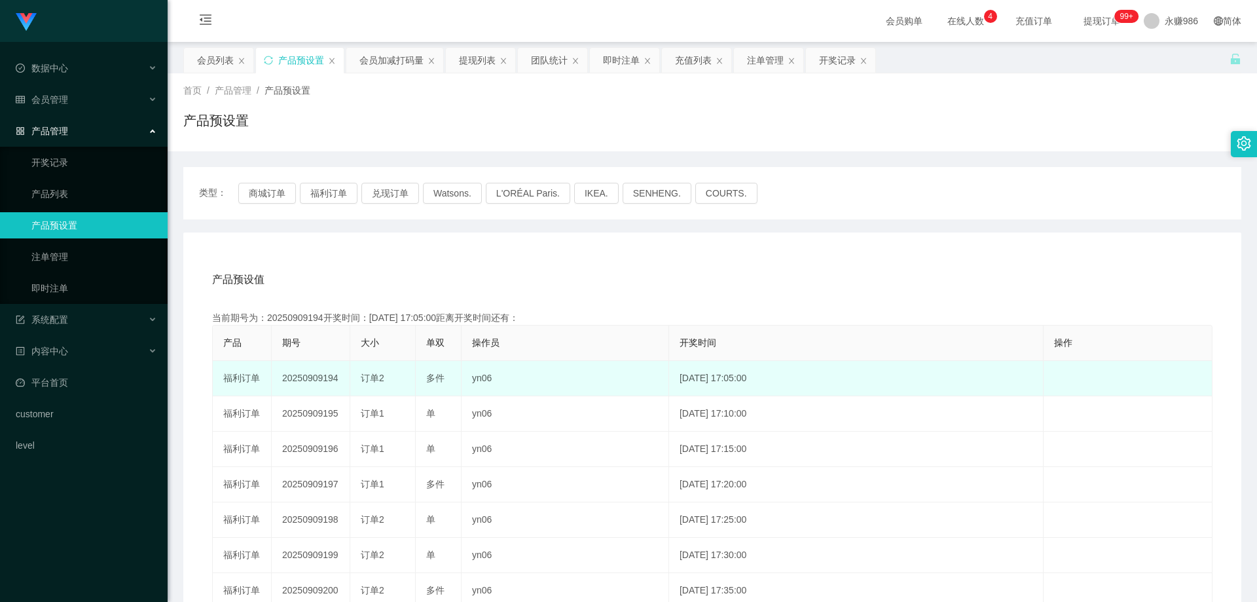
click at [318, 379] on td "20250909194" at bounding box center [311, 378] width 79 height 35
click at [331, 378] on td "20250909194" at bounding box center [311, 378] width 79 height 35
drag, startPoint x: 339, startPoint y: 380, endPoint x: 323, endPoint y: 380, distance: 16.4
click at [323, 380] on td "20250909194" at bounding box center [311, 378] width 79 height 35
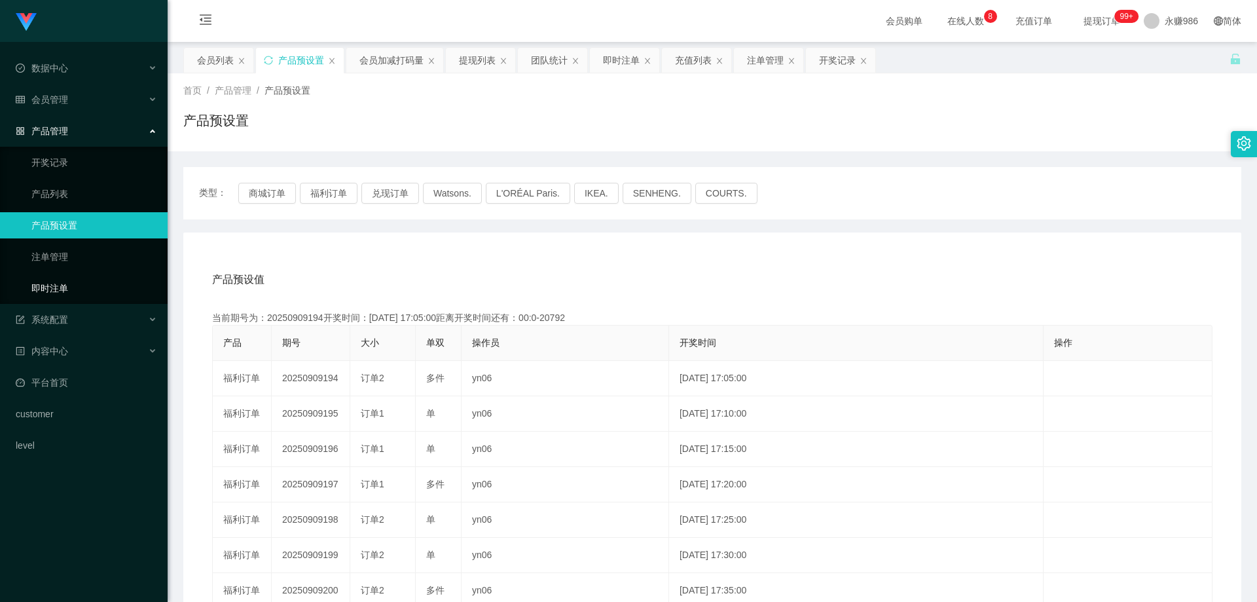
click at [77, 300] on link "即时注单" at bounding box center [94, 288] width 126 height 26
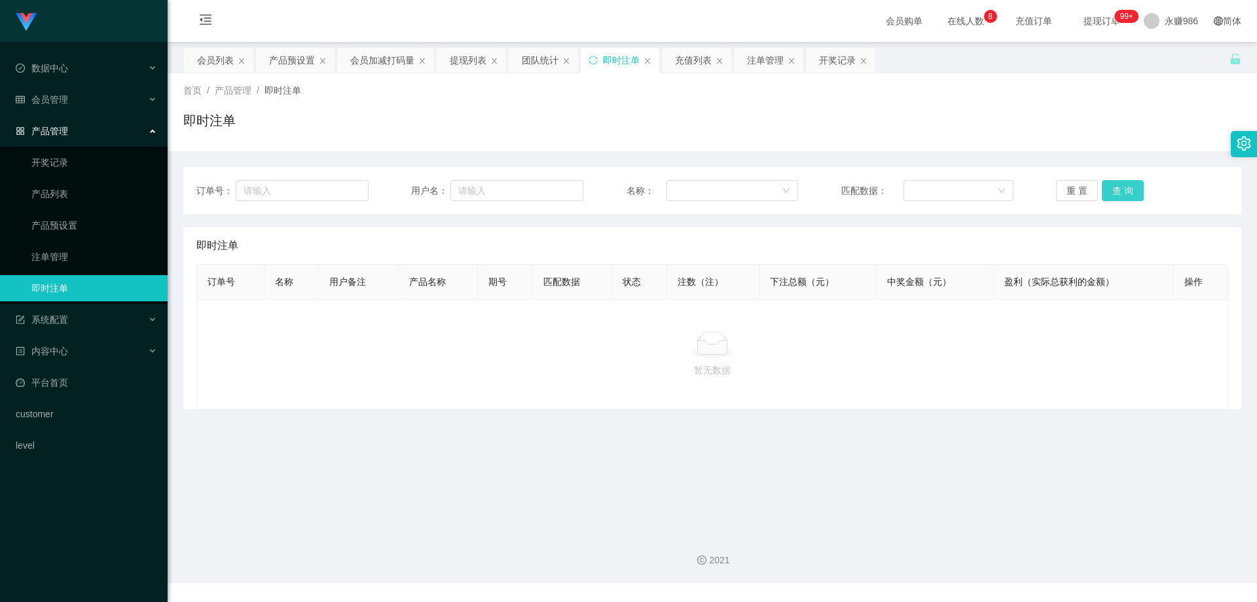
click at [1104, 187] on button "查 询" at bounding box center [1123, 190] width 42 height 21
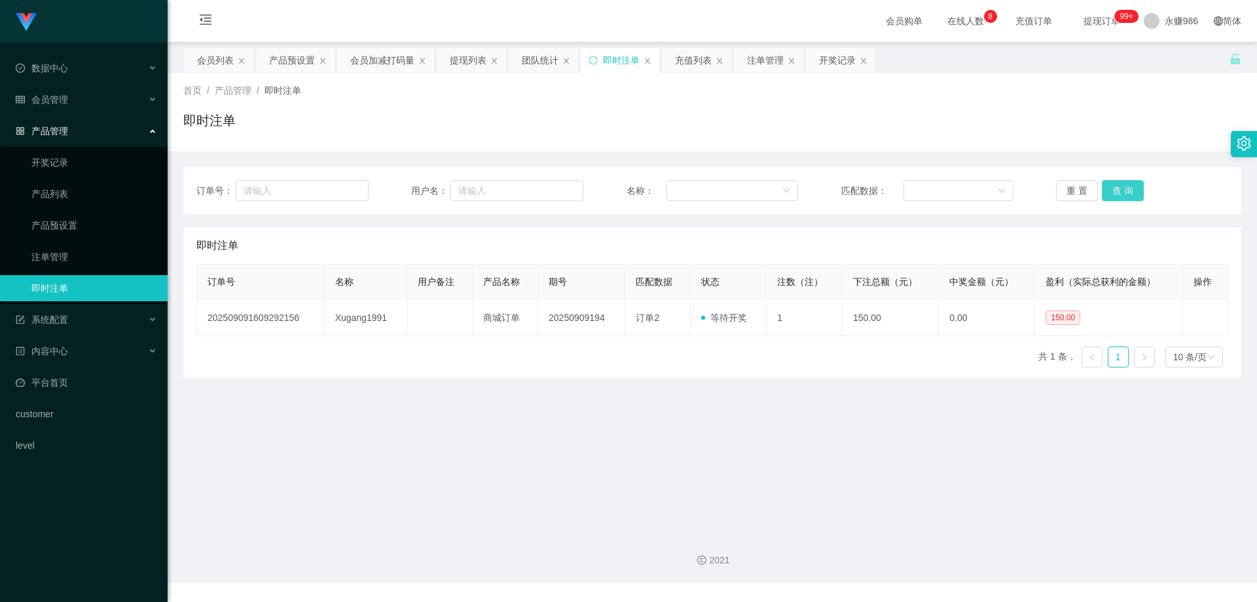
click at [1105, 187] on button "查 询" at bounding box center [1123, 190] width 42 height 21
click at [98, 100] on div "会员管理" at bounding box center [84, 99] width 168 height 26
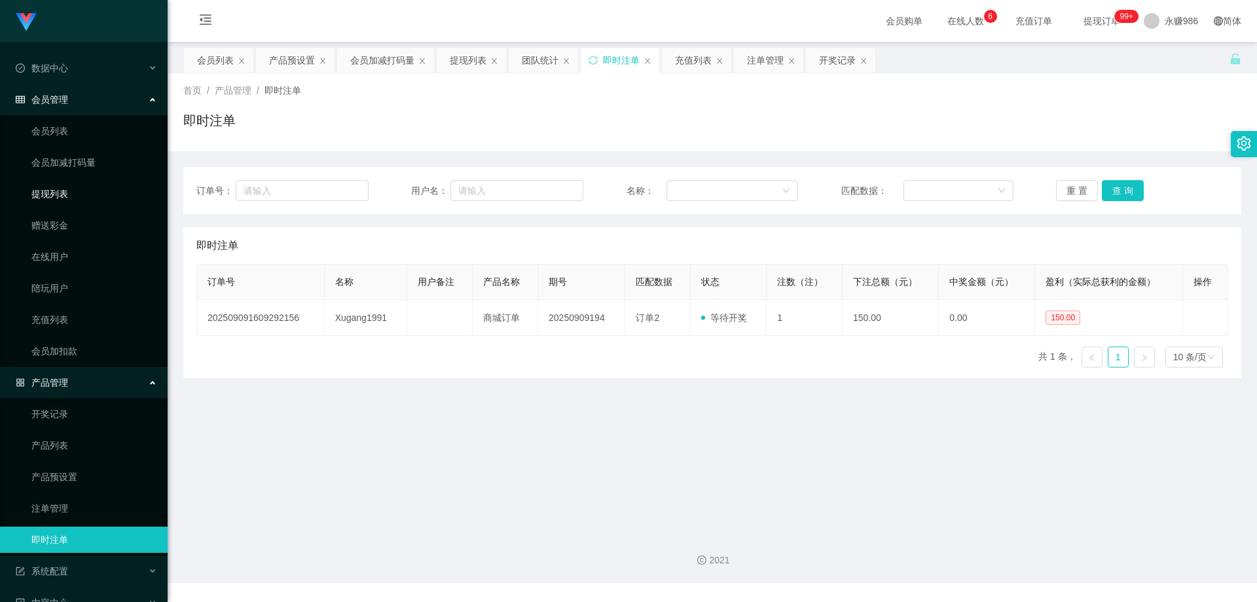
click at [63, 196] on link "提现列表" at bounding box center [94, 194] width 126 height 26
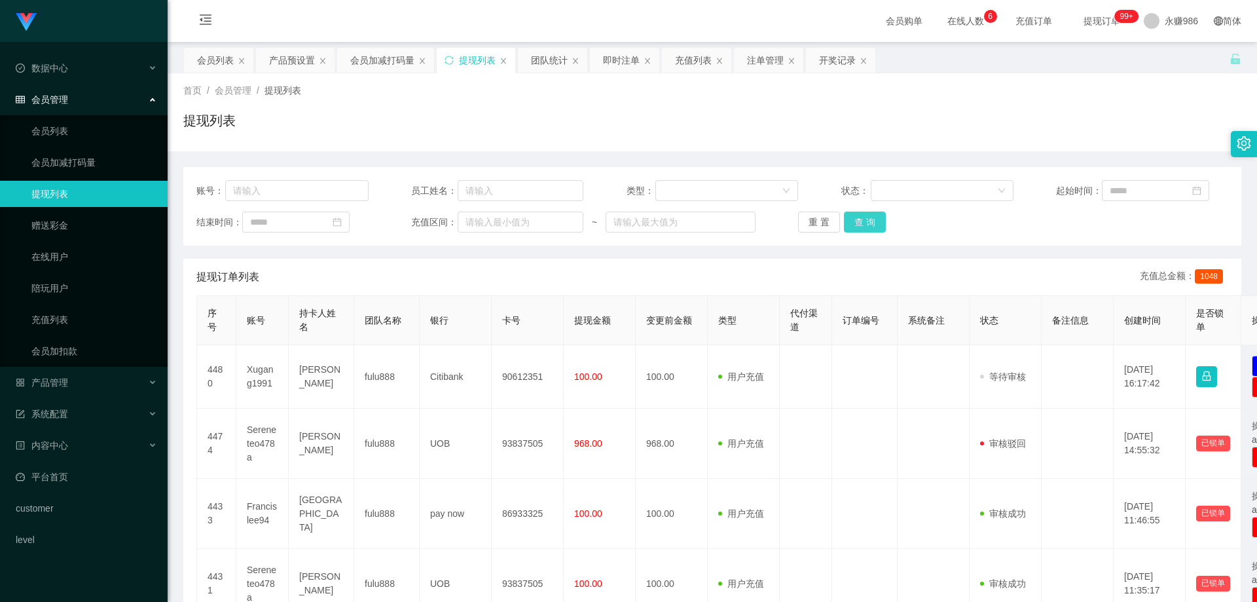
click at [865, 219] on button "查 询" at bounding box center [865, 221] width 42 height 21
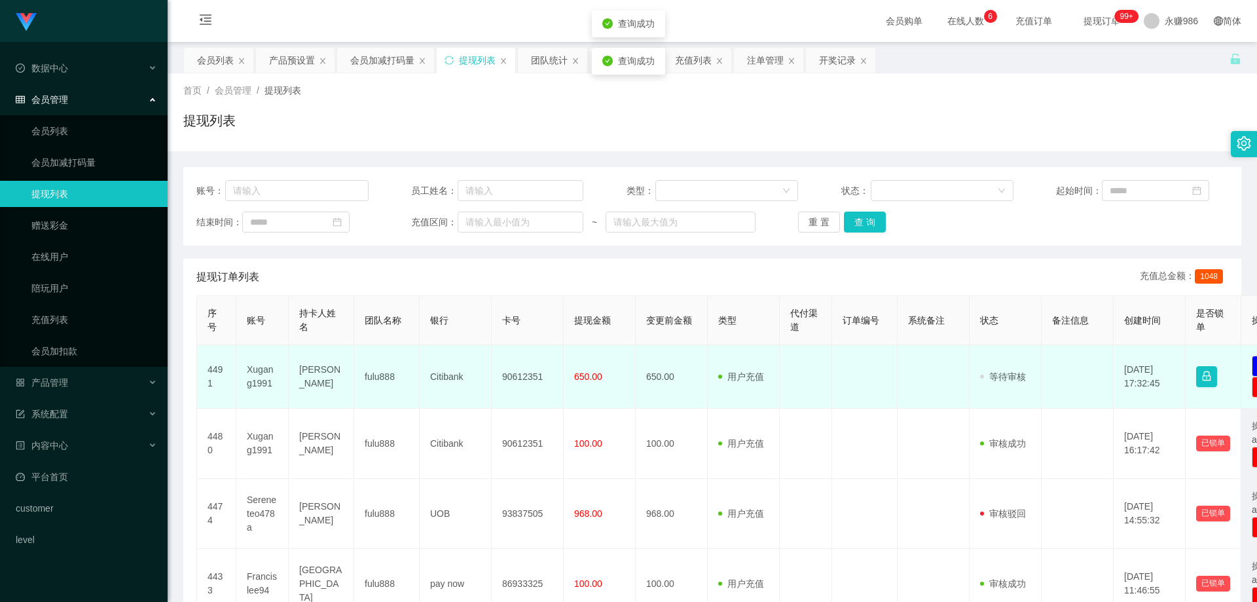
click at [249, 378] on td "Xugang1991" at bounding box center [262, 376] width 52 height 63
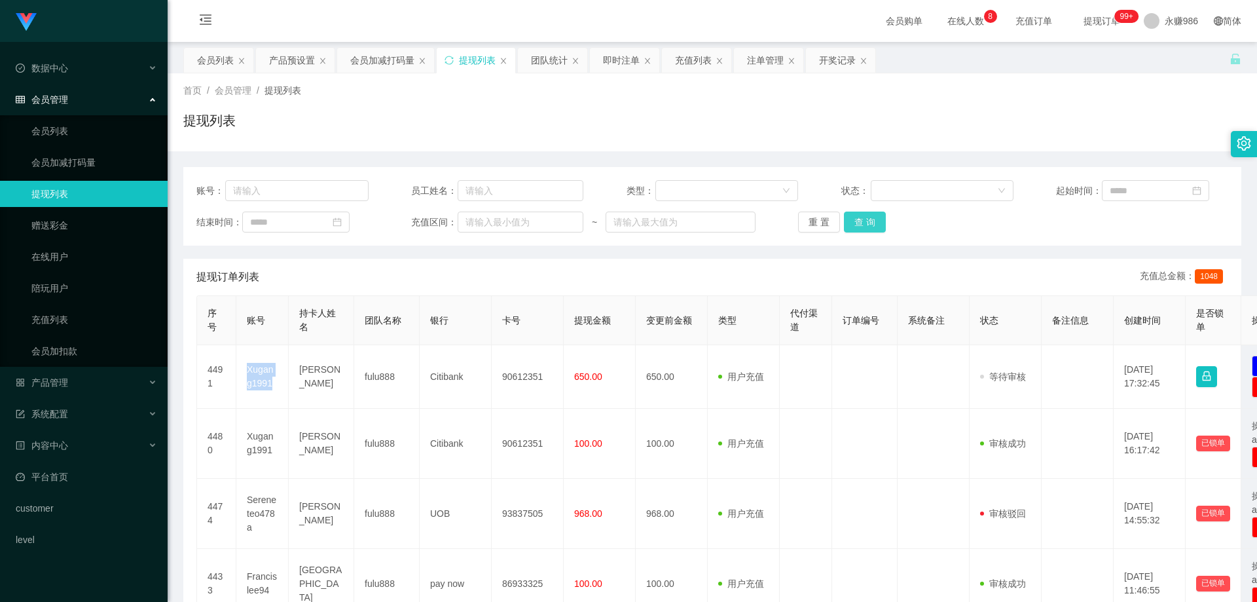
click at [863, 218] on button "查 询" at bounding box center [865, 221] width 42 height 21
click at [55, 124] on link "会员列表" at bounding box center [94, 131] width 126 height 26
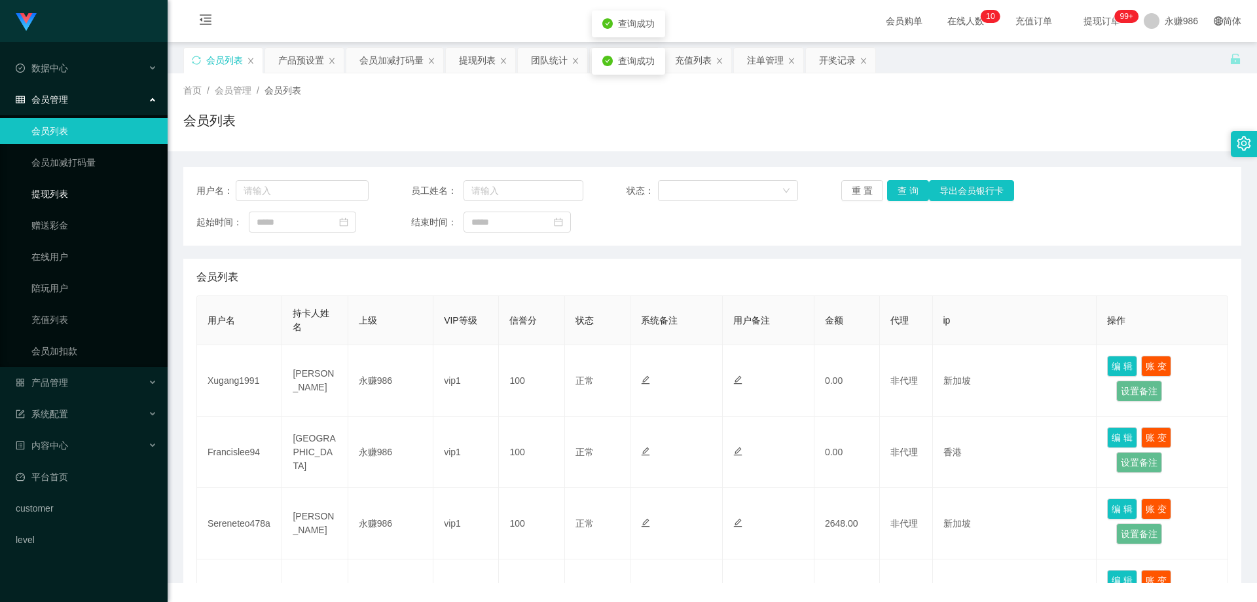
click at [70, 193] on link "提现列表" at bounding box center [94, 194] width 126 height 26
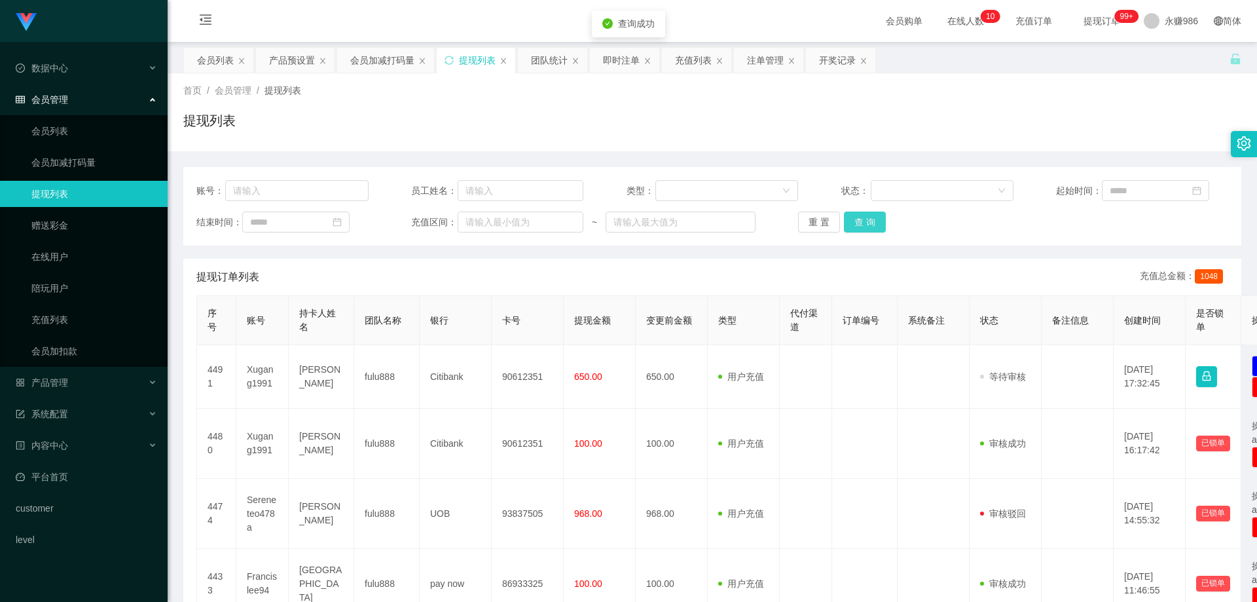
click at [852, 215] on button "查 询" at bounding box center [865, 221] width 42 height 21
click at [871, 214] on button "查 询" at bounding box center [865, 221] width 42 height 21
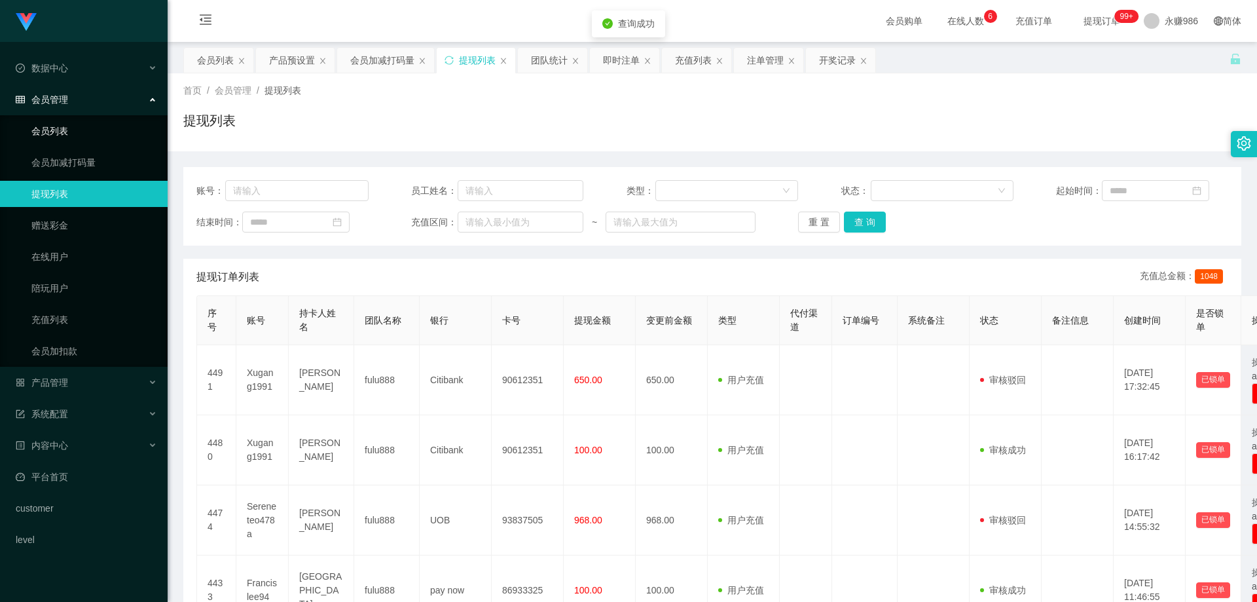
click at [98, 123] on link "会员列表" at bounding box center [94, 131] width 126 height 26
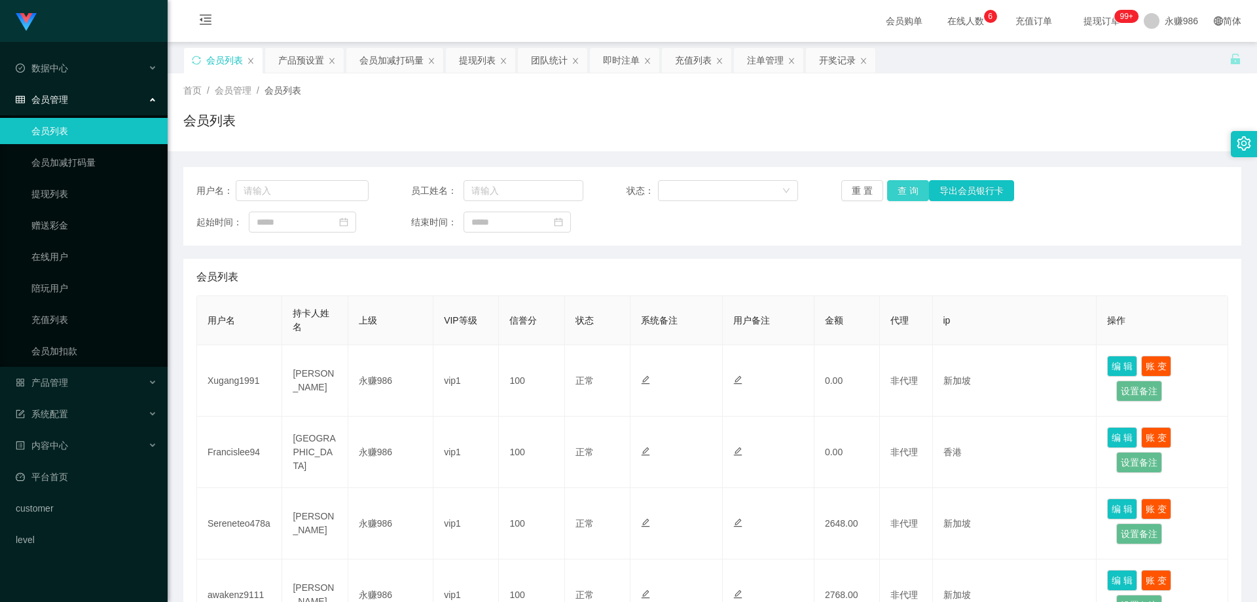
click at [914, 190] on button "查 询" at bounding box center [908, 190] width 42 height 21
